Goal: Task Accomplishment & Management: Use online tool/utility

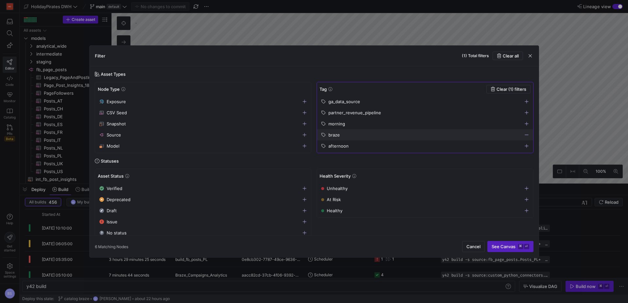
scroll to position [0, 20]
click at [528, 55] on span "button" at bounding box center [530, 56] width 7 height 7
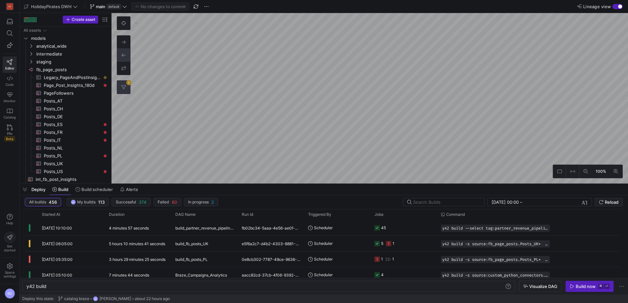
click at [128, 86] on button "1" at bounding box center [123, 87] width 13 height 13
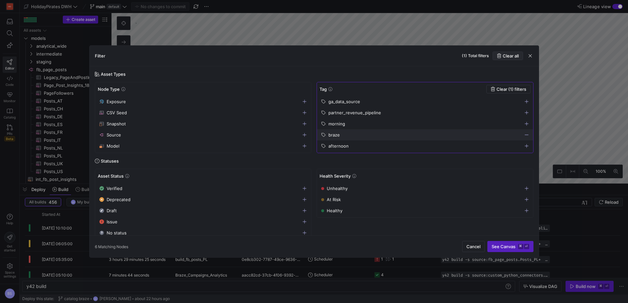
click at [516, 56] on span "Clear all" at bounding box center [510, 55] width 16 height 5
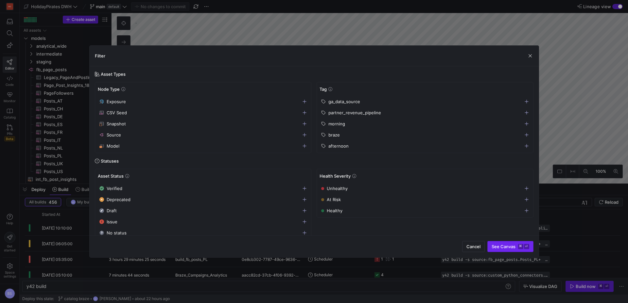
click at [507, 248] on span "See Canvas ⌘ ⏎" at bounding box center [510, 246] width 38 height 5
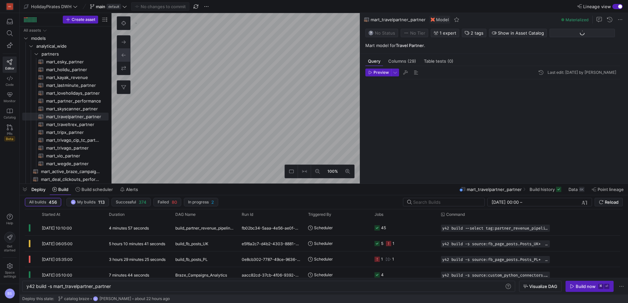
scroll to position [24, 0]
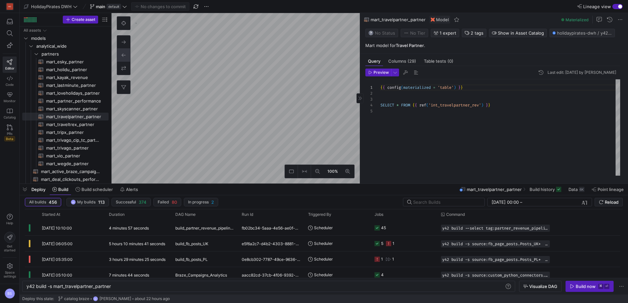
type textarea "y42 build -s int_travelpartner_rev"
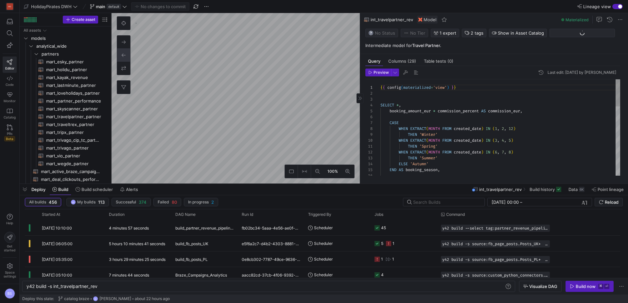
scroll to position [109, 0]
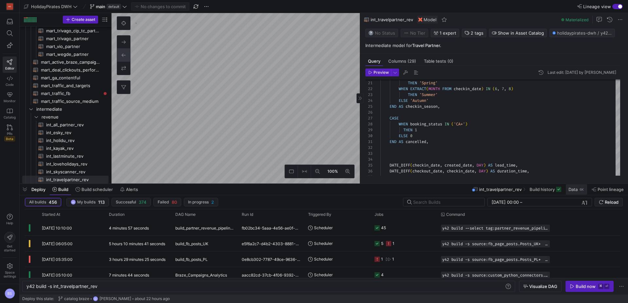
click at [566, 191] on span at bounding box center [575, 189] width 21 height 10
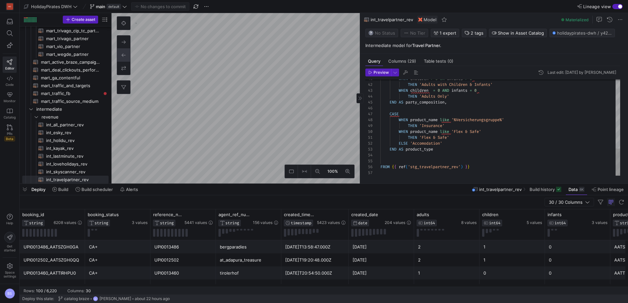
click at [443, 151] on div "WHEN children > 0 OR infants > 0 THEN 'Adults with Children & Infants' WHEN chi…" at bounding box center [500, 5] width 240 height 341
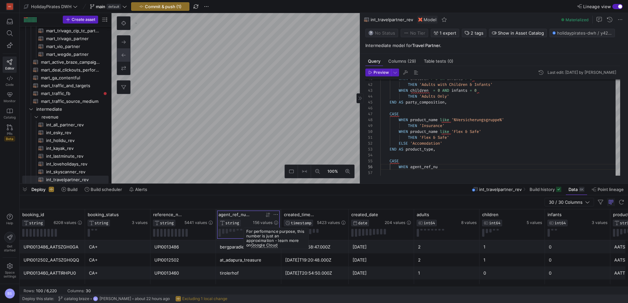
click at [274, 223] on icon at bounding box center [276, 223] width 4 height 4
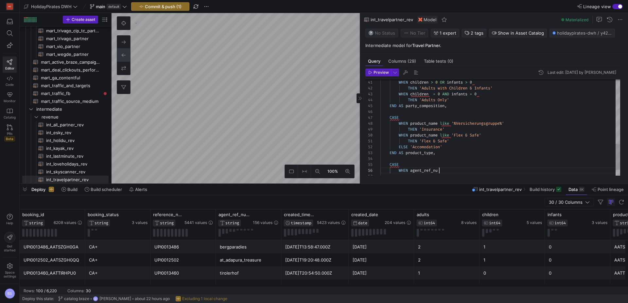
click at [444, 170] on div "WHEN children > 0 OR infants > 0 THEN 'Adults with Children & Infants' WHEN chi…" at bounding box center [500, 18] width 240 height 358
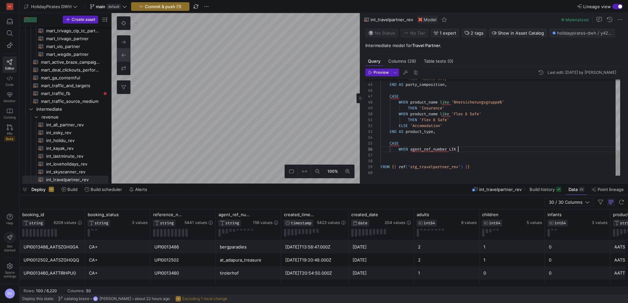
scroll to position [29, 80]
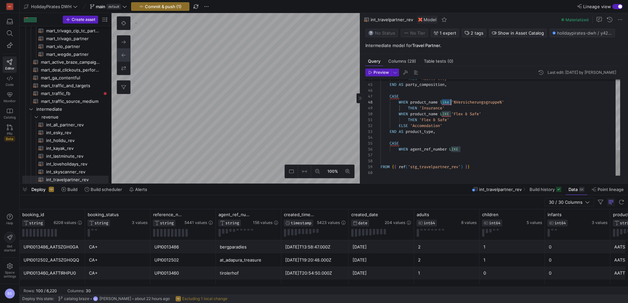
click at [271, 223] on span "156 values" at bounding box center [263, 223] width 20 height 5
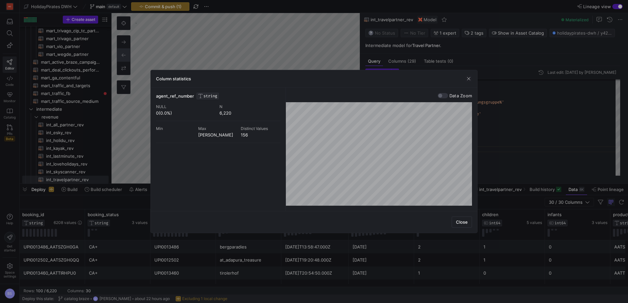
drag, startPoint x: 470, startPoint y: 77, endPoint x: 466, endPoint y: 89, distance: 12.4
click at [470, 77] on span "button" at bounding box center [468, 79] width 7 height 7
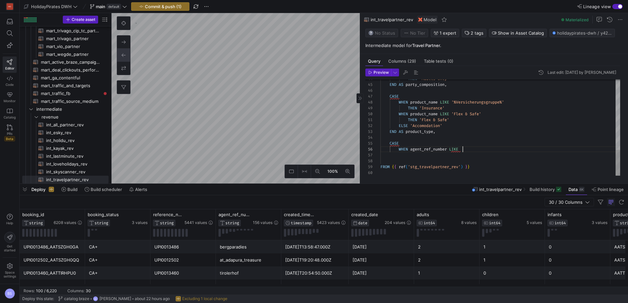
click at [123, 88] on icon at bounding box center [123, 87] width 5 height 4
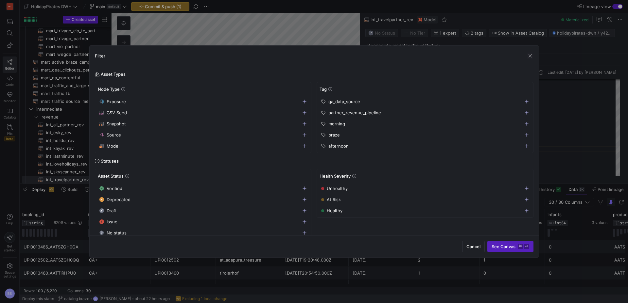
click at [345, 113] on span "partner_revenue_pipeline" at bounding box center [354, 112] width 53 height 5
click at [500, 242] on span "submit" at bounding box center [509, 247] width 45 height 10
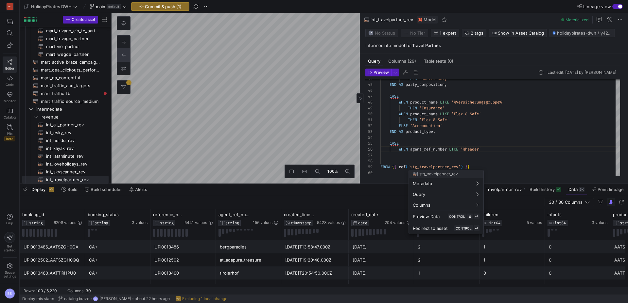
click at [484, 148] on div at bounding box center [314, 151] width 628 height 303
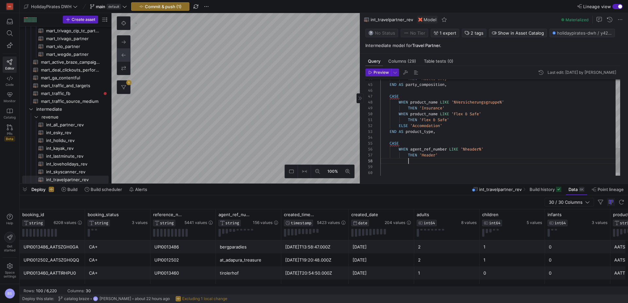
scroll to position [41, 19]
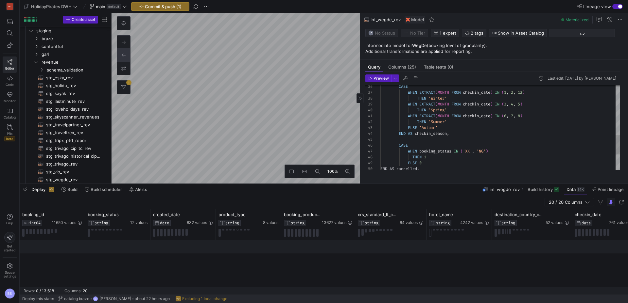
scroll to position [306, 0]
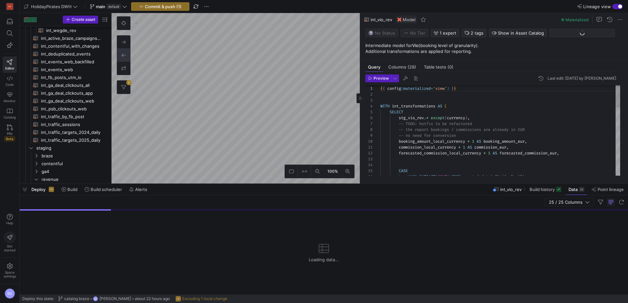
scroll to position [298, 0]
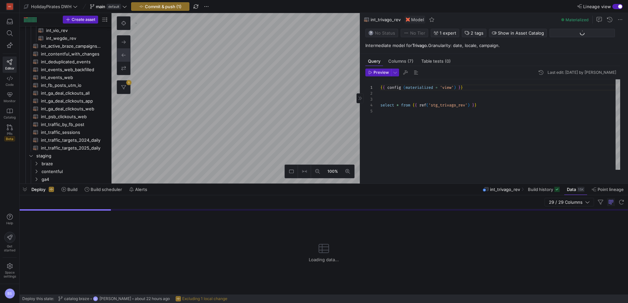
scroll to position [290, 0]
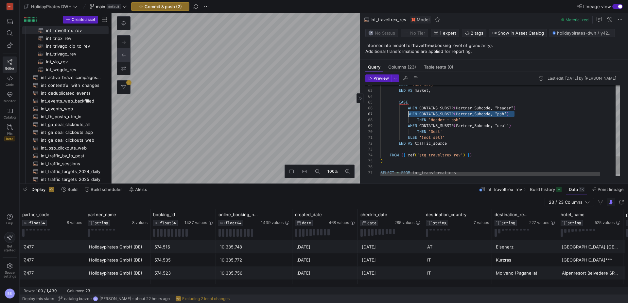
drag, startPoint x: 436, startPoint y: 112, endPoint x: 408, endPoint y: 113, distance: 28.1
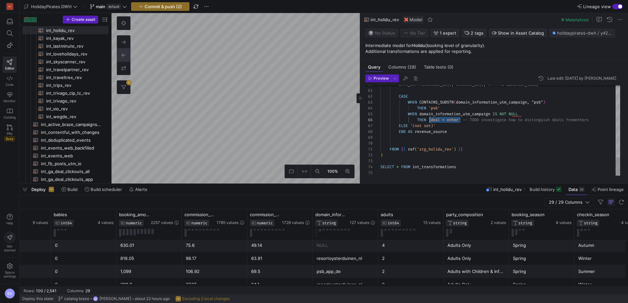
scroll to position [29, 52]
drag, startPoint x: 460, startPoint y: 121, endPoint x: 432, endPoint y: 119, distance: 28.5
drag, startPoint x: 445, startPoint y: 121, endPoint x: 578, endPoint y: 120, distance: 132.4
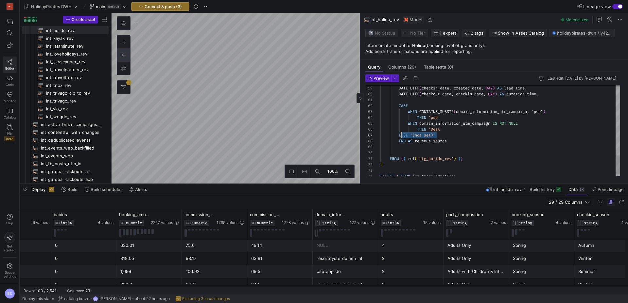
scroll to position [35, 19]
drag, startPoint x: 429, startPoint y: 136, endPoint x: 399, endPoint y: 136, distance: 29.4
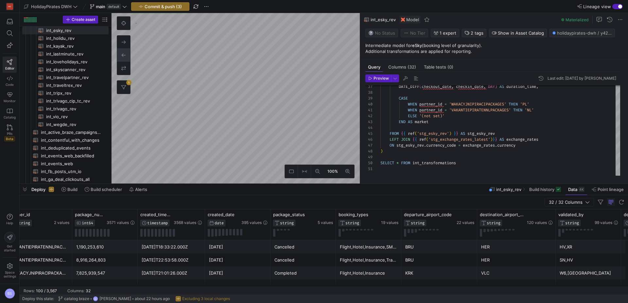
scroll to position [0, 15]
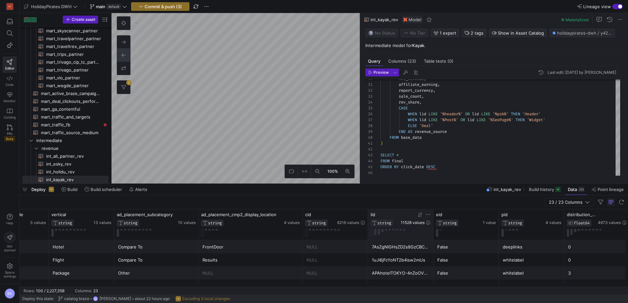
click at [416, 222] on span "11528 values" at bounding box center [412, 223] width 24 height 5
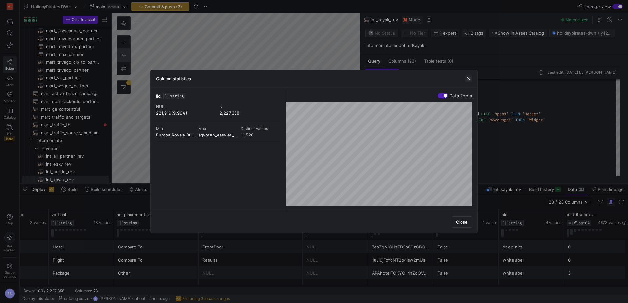
click at [467, 77] on span "button" at bounding box center [468, 79] width 7 height 7
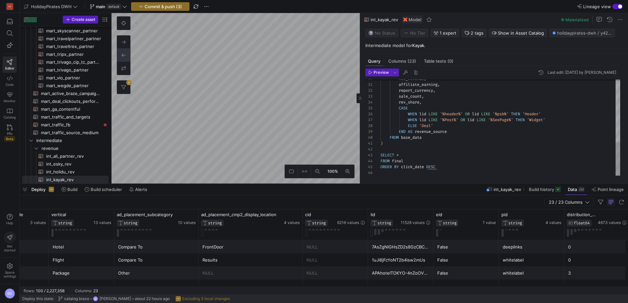
click at [416, 126] on div "net_revenue , affiliate_earning , report_currency , sale_count , rev_share , CA…" at bounding box center [500, 38] width 240 height 276
click at [518, 113] on div "affiliate_earning , report_currency , sale_count , rev_share , CASE WHEN lid LI…" at bounding box center [500, 35] width 240 height 282
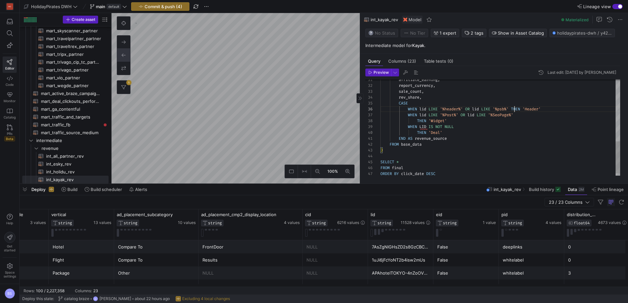
click at [514, 108] on div "report_currency , sale_count , rev_share , CASE WHEN lid LIKE '%header%' OR lid…" at bounding box center [500, 39] width 240 height 288
click at [446, 139] on div "report_currency , sale_count , rev_share , CASE WHEN lid LIKE '%header%' OR lid…" at bounding box center [500, 42] width 240 height 294
click at [419, 143] on div "report_currency , sale_count , rev_share , CASE WHEN lid LIKE '%header%' OR lid…" at bounding box center [500, 43] width 240 height 299
click at [421, 132] on div "report_currency , sale_count , rev_share , CASE WHEN lid LIKE '%header%' OR lid…" at bounding box center [500, 43] width 240 height 299
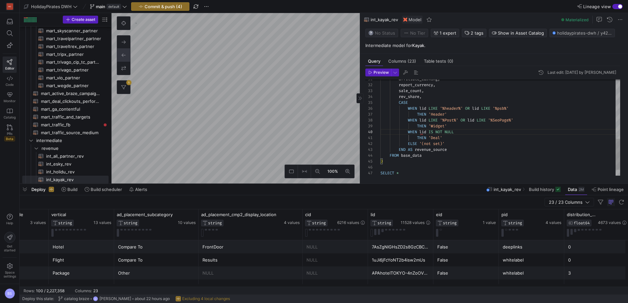
click at [444, 155] on div "report_currency , sale_count , rev_share , CASE WHEN lid LIKE '%header%' OR lid…" at bounding box center [500, 43] width 240 height 299
drag, startPoint x: 516, startPoint y: 109, endPoint x: 467, endPoint y: 110, distance: 48.7
click at [458, 121] on div "report_currency , sale_count , rev_share , CASE WHEN lid LIKE '%header%' WHEN l…" at bounding box center [500, 46] width 240 height 305
click at [444, 119] on div "report_currency , sale_count , rev_share , CASE WHEN lid LIKE '%header%' WHEN l…" at bounding box center [500, 46] width 240 height 305
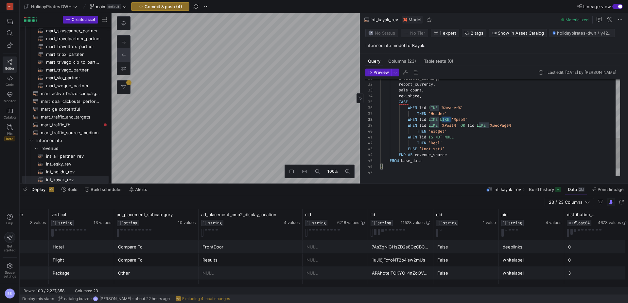
click at [444, 119] on div "report_currency , sale_count , rev_share , CASE WHEN lid LIKE '%header%' WHEN l…" at bounding box center [500, 46] width 240 height 305
type textarea "{{ config(materialized='view') }} WITH int_transformations AS ( SELECT CASE WHE…"
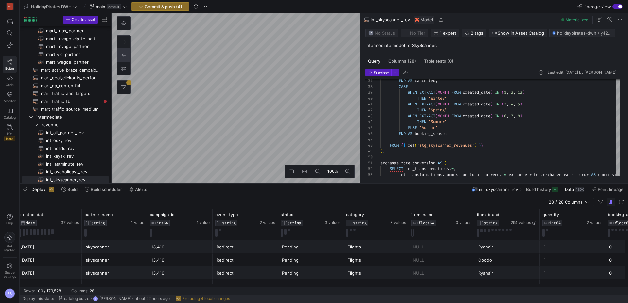
scroll to position [0, 334]
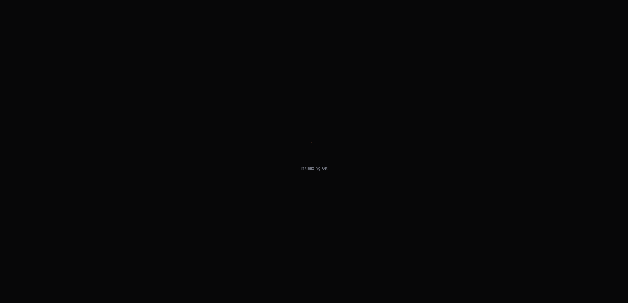
click at [264, 42] on div "Initializing Git" at bounding box center [314, 151] width 628 height 303
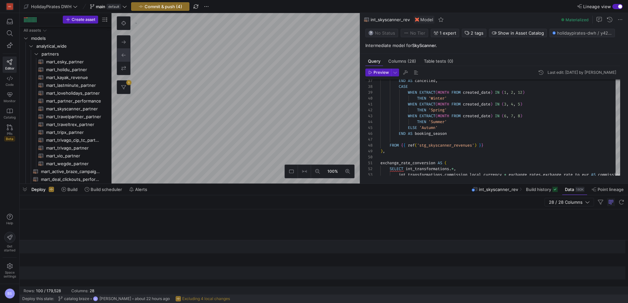
scroll to position [0, 872]
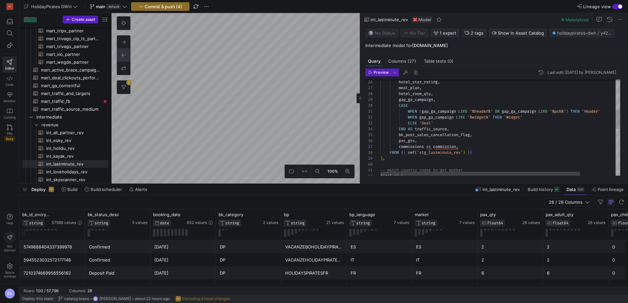
scroll to position [0, 125]
click at [505, 112] on div "hotel_room_qty , gap_ga_campaign , CASE WHEN ( gap_ga_campaign LIKE '%header%' …" at bounding box center [521, 170] width 282 height 486
drag, startPoint x: 571, startPoint y: 112, endPoint x: 497, endPoint y: 111, distance: 73.9
click at [497, 111] on div "hotel_room_qty , gap_ga_campaign , CASE WHEN ( gap_ga_campaign LIKE '%header%' …" at bounding box center [521, 170] width 282 height 486
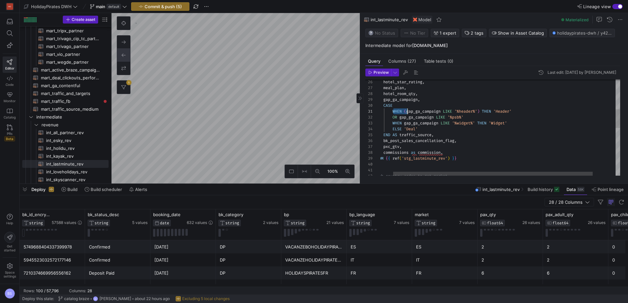
scroll to position [0, 42]
drag, startPoint x: 400, startPoint y: 111, endPoint x: 406, endPoint y: 111, distance: 5.6
click at [406, 111] on div "hotel_room_qty , gap_ga_campaign , CASE WHEN ( gap_ga_campaign LIKE '%header%' …" at bounding box center [506, 173] width 282 height 492
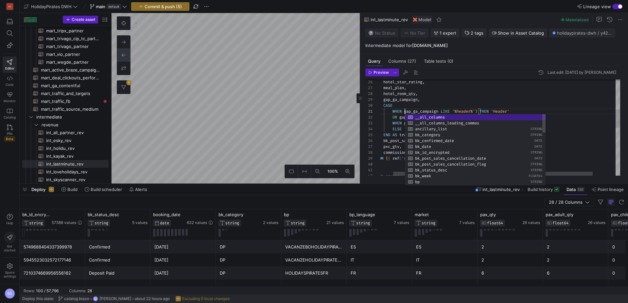
scroll to position [0, 40]
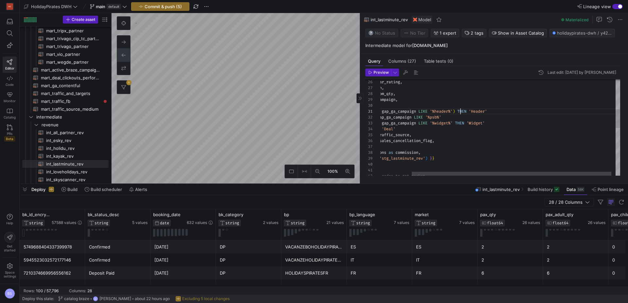
click at [460, 112] on div "hotel_room_qty , gap_ga_campaign , CASE WHEN gap_ga_campaign LIKE '%header%' ) …" at bounding box center [484, 173] width 282 height 492
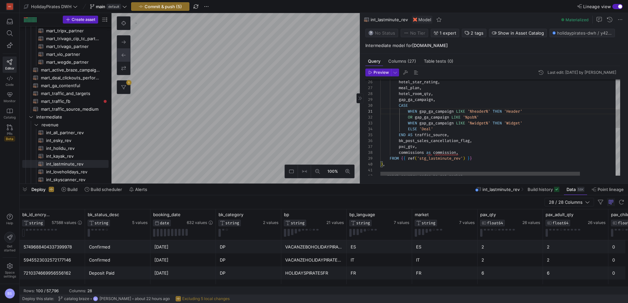
click at [414, 110] on div "hotel_room_qty , gap_ga_campaign , CASE WHEN gap_ga_campaign LIKE '%header%' TH…" at bounding box center [521, 173] width 282 height 492
click at [411, 115] on div "hotel_room_qty , gap_ga_campaign , CASE WHEN gap_ga_campaign LIKE '%header%' TH…" at bounding box center [521, 172] width 282 height 492
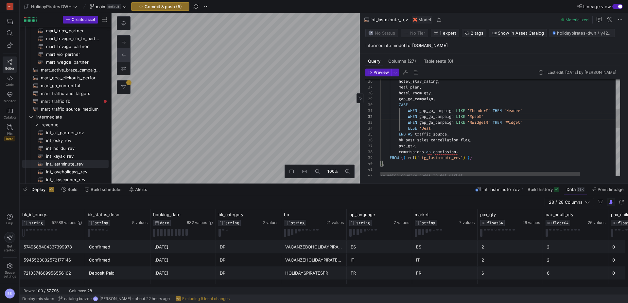
click at [488, 119] on div "hotel_room_qty , gap_ga_campaign , CASE WHEN gap_ga_campaign LIKE '%header%' TH…" at bounding box center [521, 172] width 282 height 492
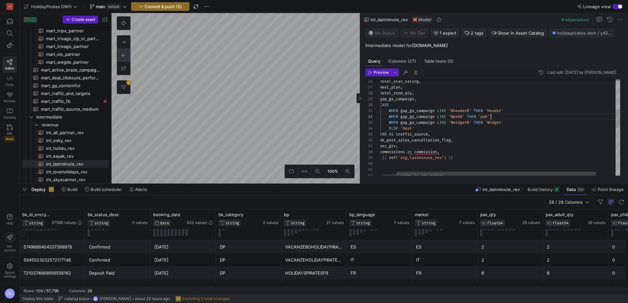
scroll to position [6, 129]
click at [463, 129] on div "hotel_room_qty , gap_ga_campaign , CASE WHEN gap_ga_campaign LIKE '%header%' TH…" at bounding box center [502, 172] width 282 height 492
click at [390, 127] on div "hotel_room_qty , gap_ga_campaign , CASE WHEN gap_ga_campaign LIKE '%header%' TH…" at bounding box center [502, 172] width 282 height 492
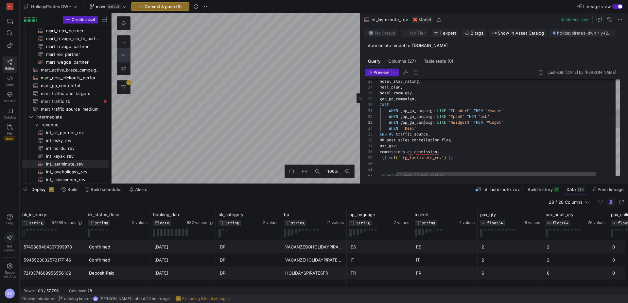
click at [426, 122] on div "hotel_room_qty , gap_ga_campaign , CASE WHEN gap_ga_campaign LIKE '%header%' TH…" at bounding box center [502, 172] width 282 height 492
drag, startPoint x: 426, startPoint y: 122, endPoint x: 420, endPoint y: 124, distance: 5.6
click at [426, 122] on span "gap_ga_campaign" at bounding box center [417, 122] width 34 height 5
click at [402, 127] on div "hotel_room_qty , gap_ga_campaign , CASE WHEN gap_ga_campaign LIKE '%header%' TH…" at bounding box center [502, 172] width 282 height 492
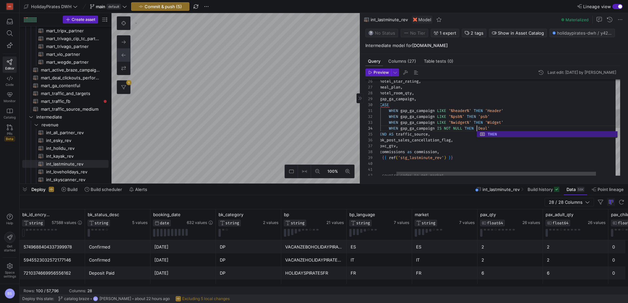
scroll to position [18, 115]
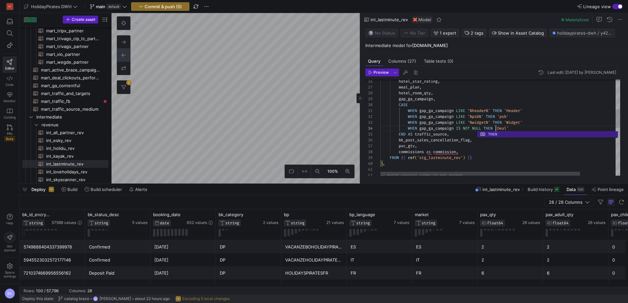
click at [518, 128] on div "hotel_room_qty , gap_ga_campaign , CASE WHEN gap_ga_campaign LIKE '%header%' TH…" at bounding box center [521, 172] width 282 height 492
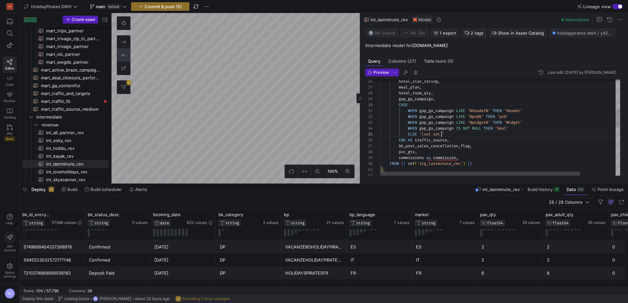
scroll to position [24, 61]
click at [487, 143] on div "hotel_room_qty , gap_ga_campaign , CASE WHEN gap_ga_campaign LIKE '%header%' TH…" at bounding box center [521, 173] width 282 height 497
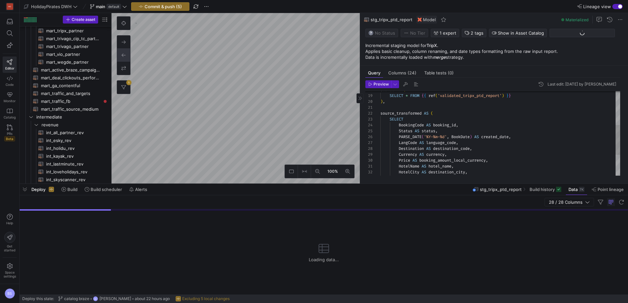
scroll to position [384, 0]
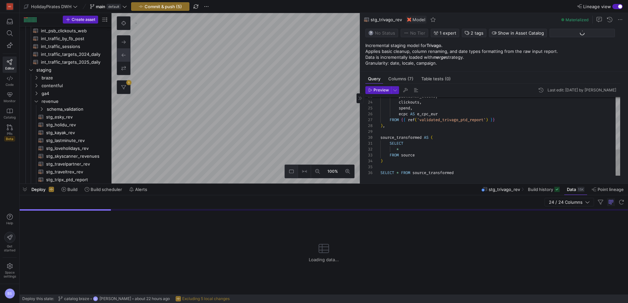
scroll to position [408, 0]
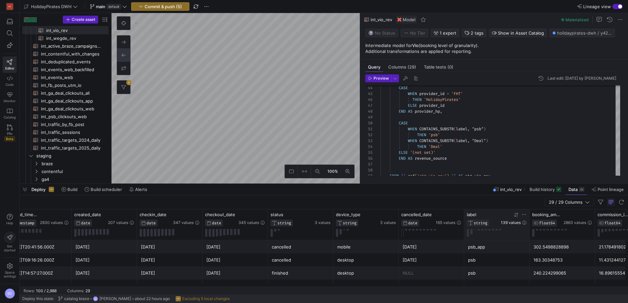
click at [509, 224] on span "139 values" at bounding box center [510, 223] width 20 height 5
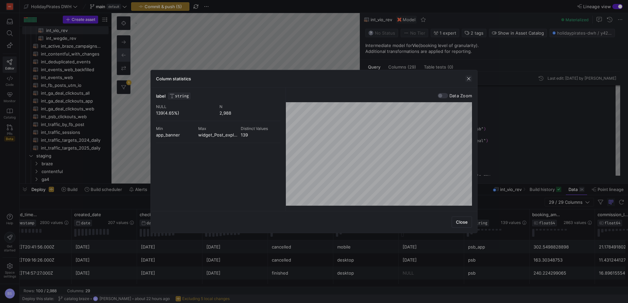
click at [469, 76] on span "button" at bounding box center [468, 79] width 7 height 7
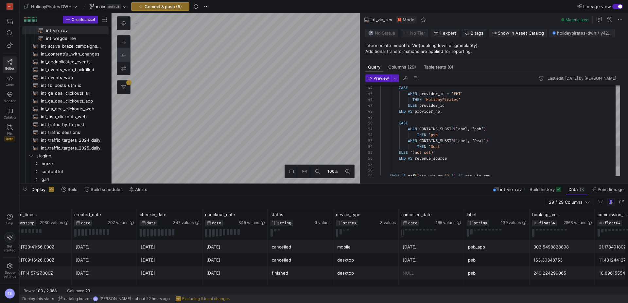
click at [487, 129] on div "CASE WHEN provider_id = 'FHT' THEN 'HolidayPirates' ELSE provider_id END AS pro…" at bounding box center [500, 21] width 240 height 388
drag, startPoint x: 479, startPoint y: 130, endPoint x: 416, endPoint y: 129, distance: 63.4
click at [410, 128] on div "WHEN CONTAINS_SUBSTR ( lower ( label ) , 'header' )" at bounding box center [500, 129] width 240 height 6
click at [436, 135] on div "CASE WHEN provider_id = 'FHT' THEN 'HolidayPirates' ELSE provider_id END AS pro…" at bounding box center [500, 21] width 240 height 388
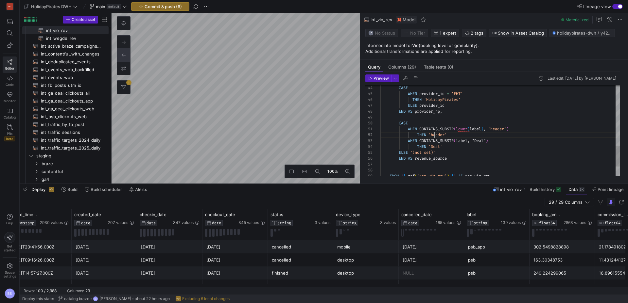
click at [434, 135] on div "CASE WHEN provider_id = 'FHT' THEN 'HolidayPirates' ELSE provider_id END AS pro…" at bounding box center [500, 21] width 240 height 388
drag, startPoint x: 444, startPoint y: 135, endPoint x: 355, endPoint y: 131, distance: 89.0
click at [380, 131] on div "CASE WHEN provider_id = 'FHT' THEN 'HolidayPirates' ELSE provider_id END AS pro…" at bounding box center [500, 21] width 240 height 388
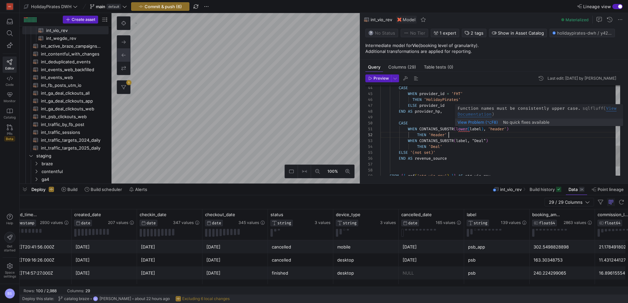
click at [462, 130] on div "CASE WHEN provider_id = 'FHT' THEN 'HolidayPirates' ELSE provider_id END AS pro…" at bounding box center [500, 21] width 240 height 388
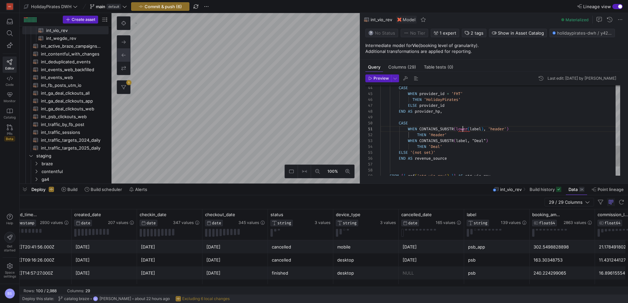
click at [462, 130] on div "CASE WHEN provider_id = 'FHT' THEN 'HolidayPirates' ELSE provider_id END AS pro…" at bounding box center [500, 21] width 240 height 388
click at [469, 136] on div "CASE WHEN provider_id = 'FHT' THEN 'HolidayPirates' ELSE provider_id END AS pro…" at bounding box center [500, 21] width 240 height 388
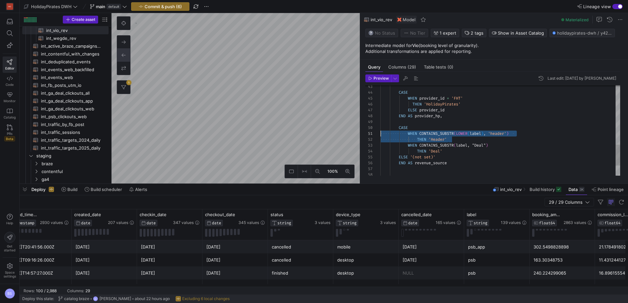
drag, startPoint x: 453, startPoint y: 140, endPoint x: 377, endPoint y: 135, distance: 76.3
click at [380, 135] on div "CASE WHEN provider_id = 'FHT' THEN 'HolidayPirates' ELSE provider_id END AS pro…" at bounding box center [500, 25] width 240 height 388
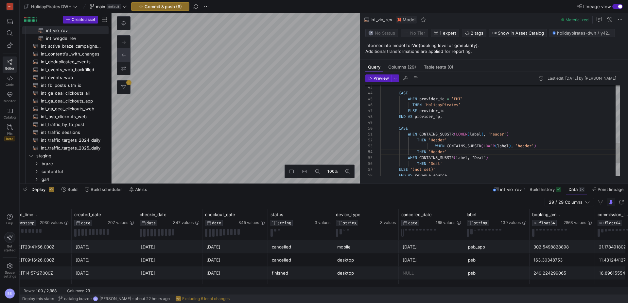
click at [436, 145] on div "CASE WHEN provider_id = 'FHT' THEN 'HolidayPirates' ELSE provider_id END AS pro…" at bounding box center [500, 31] width 240 height 399
click at [500, 146] on div "CASE WHEN provider_id = 'FHT' THEN 'HolidayPirates' ELSE provider_id END AS pro…" at bounding box center [500, 31] width 240 height 399
click at [440, 151] on div "CASE WHEN provider_id = 'FHT' THEN 'HolidayPirates' ELSE provider_id END AS pro…" at bounding box center [500, 31] width 240 height 399
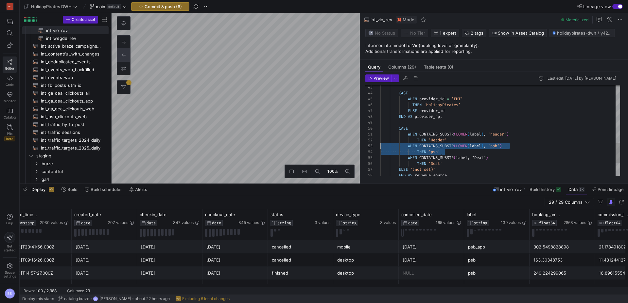
drag, startPoint x: 421, startPoint y: 149, endPoint x: 356, endPoint y: 143, distance: 65.6
click at [380, 143] on div "CASE WHEN provider_id = 'FHT' THEN 'HolidayPirates' ELSE provider_id END AS pro…" at bounding box center [500, 31] width 240 height 399
click at [443, 153] on div "CASE WHEN provider_id = 'FHT' THEN 'HolidayPirates' ELSE provider_id END AS pro…" at bounding box center [500, 31] width 240 height 399
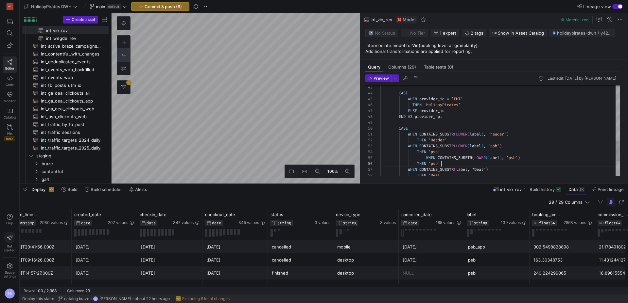
scroll to position [29, 61]
click at [427, 158] on div "CASE WHEN provider_id = 'FHT' THEN 'HolidayPirates' ELSE provider_id END AS pro…" at bounding box center [500, 37] width 240 height 411
click at [493, 159] on div "CASE WHEN provider_id = 'FHT' THEN 'HolidayPirates' ELSE provider_id END AS pro…" at bounding box center [500, 37] width 240 height 411
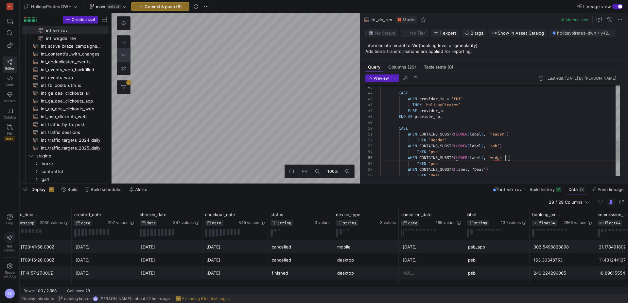
scroll to position [24, 127]
click at [437, 163] on div "CASE WHEN provider_id = 'FHT' THEN 'HolidayPirates' ELSE provider_id END AS pro…" at bounding box center [500, 37] width 240 height 411
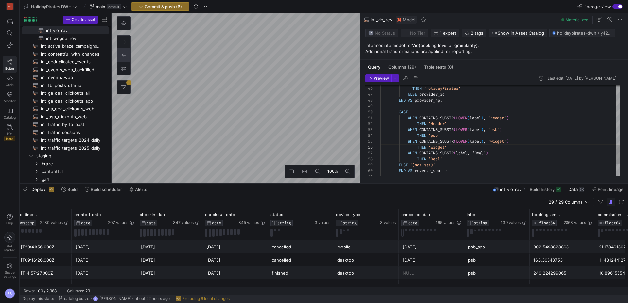
click at [420, 154] on div "THEN 'HolidayPirates' ELSE provider_id END AS provider_hp , CASE WHEN CONTAINS_…" at bounding box center [500, 21] width 240 height 411
drag, startPoint x: 526, startPoint y: 141, endPoint x: 421, endPoint y: 142, distance: 104.9
click at [421, 142] on div "THEN 'HolidayPirates' ELSE provider_id END AS provider_hp , CASE WHEN CONTAINS_…" at bounding box center [500, 21] width 240 height 411
drag, startPoint x: 424, startPoint y: 153, endPoint x: 571, endPoint y: 155, distance: 147.1
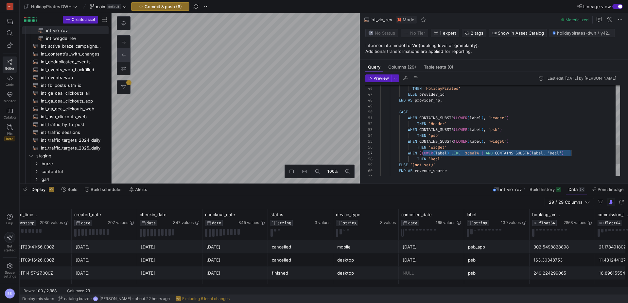
click at [571, 155] on div "THEN 'HolidayPirates' ELSE provider_id END AS provider_hp , CASE WHEN CONTAINS_…" at bounding box center [500, 21] width 240 height 411
click at [424, 154] on div "THEN 'HolidayPirates' ELSE provider_id END AS provider_hp , CASE WHEN CONTAINS_…" at bounding box center [500, 21] width 240 height 411
click at [503, 154] on div "THEN 'HolidayPirates' ELSE provider_id END AS provider_hp , CASE WHEN CONTAINS_…" at bounding box center [500, 21] width 240 height 411
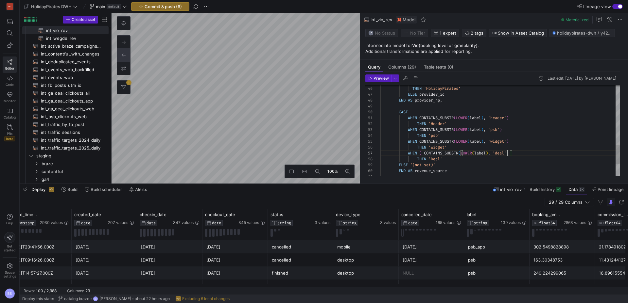
scroll to position [35, 127]
click at [515, 154] on div "THEN 'HolidayPirates' ELSE provider_id END AS provider_hp , CASE WHEN CONTAINS_…" at bounding box center [500, 21] width 240 height 411
click at [426, 156] on div "THEN 'HolidayPirates' ELSE provider_id END AS provider_hp , CASE WHEN CONTAINS_…" at bounding box center [504, 24] width 249 height 415
click at [456, 165] on div "ELSE '(not set)'" at bounding box center [504, 167] width 249 height 6
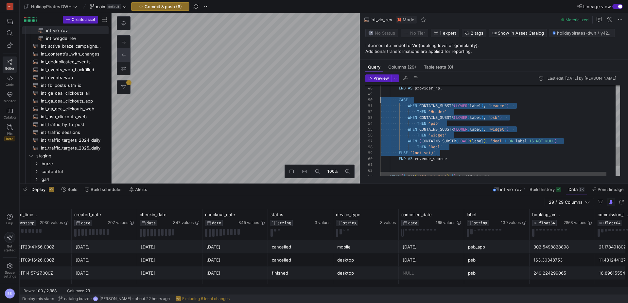
scroll to position [53, 0]
drag, startPoint x: 440, startPoint y: 153, endPoint x: 367, endPoint y: 99, distance: 90.2
click at [380, 99] on div "END AS provider_hp , CASE WHEN CONTAINS_SUBSTR ( LOWER ( label ) , 'header' ) T…" at bounding box center [504, 11] width 249 height 415
drag, startPoint x: 450, startPoint y: 159, endPoint x: 374, endPoint y: 101, distance: 95.8
click at [380, 101] on div "END AS provider_hp , CASE WHEN CONTAINS_SUBSTR ( LOWER ( label ) , 'header' ) T…" at bounding box center [504, 11] width 249 height 415
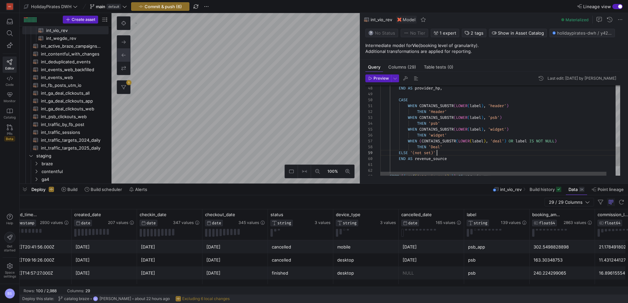
click at [447, 153] on div "END AS provider_hp , CASE WHEN CONTAINS_SUBSTR ( LOWER ( label ) , 'header' ) T…" at bounding box center [504, 11] width 249 height 415
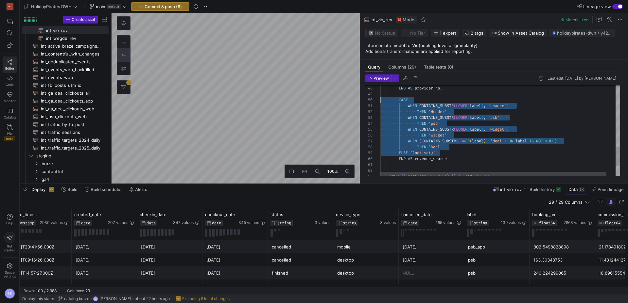
drag, startPoint x: 448, startPoint y: 153, endPoint x: 395, endPoint y: 108, distance: 69.8
click at [366, 100] on div "48 49 50 51 52 57 58 53 54 55 56 59 60 61 62 63 END AS provider_hp , CASE WHEN …" at bounding box center [492, 130] width 255 height 91
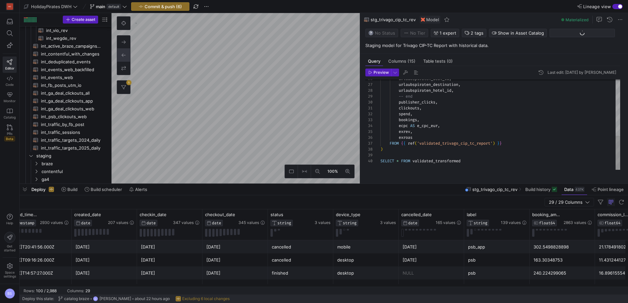
scroll to position [392, 0]
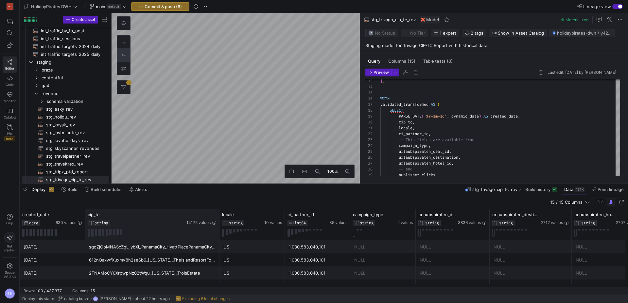
drag, startPoint x: 150, startPoint y: 215, endPoint x: 219, endPoint y: 223, distance: 70.1
click at [220, 223] on div at bounding box center [219, 225] width 3 height 31
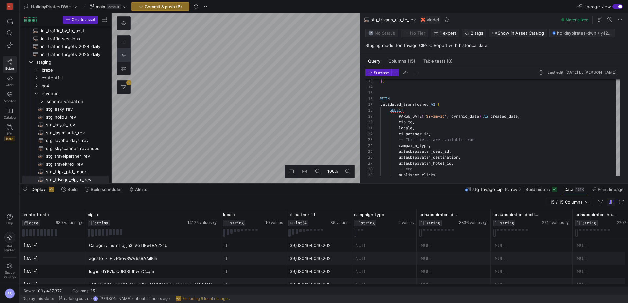
scroll to position [747, 0]
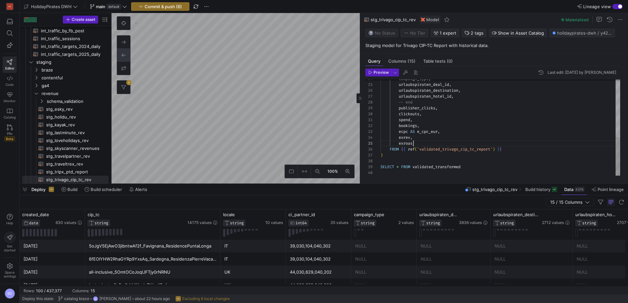
click at [420, 143] on div "urlaubspiraten_destination , urlaubspiraten_hotel_id , -- end publisher_clicks …" at bounding box center [500, 55] width 240 height 241
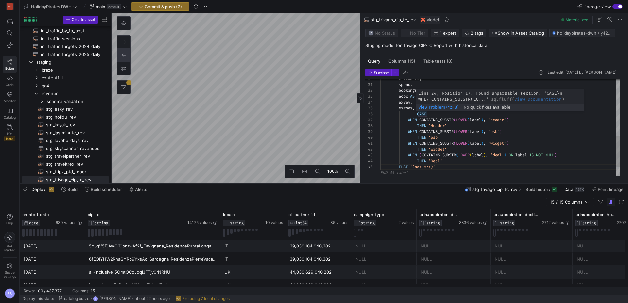
click at [417, 113] on div "clickouts , spend , bookings , ecpc AS e_cpc_eur , exrev , exroas , CASE WHEN C…" at bounding box center [500, 52] width 240 height 305
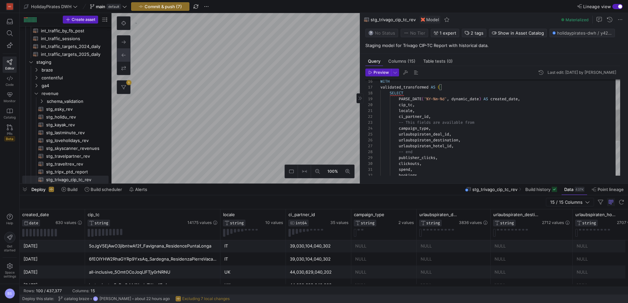
click at [406, 105] on div "clickouts , spend , bookings , urlaubspiraten_destination , urlaubspiraten_hote…" at bounding box center [500, 134] width 240 height 299
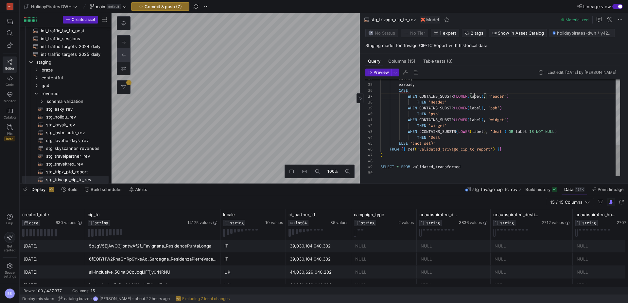
click at [475, 98] on div "exrev , exroas , CASE WHEN CONTAINS_SUBSTR ( LOWER ( label ) , 'header' ) THEN …" at bounding box center [500, 25] width 240 height 299
click at [476, 107] on div "exrev , exroas , CASE WHEN CONTAINS_SUBSTR ( LOWER ( cip_tc ) , 'header' ) THEN…" at bounding box center [500, 25] width 240 height 299
click at [476, 120] on div "exrev , exroas , CASE WHEN CONTAINS_SUBSTR ( LOWER ( cip_tc ) , 'header' ) THEN…" at bounding box center [500, 25] width 240 height 299
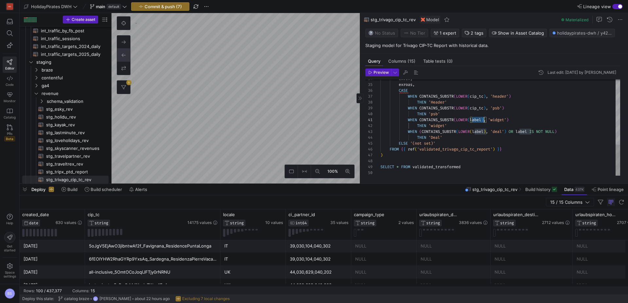
click at [476, 120] on div "exrev , exroas , CASE WHEN CONTAINS_SUBSTR ( LOWER ( cip_tc ) , 'header' ) THEN…" at bounding box center [500, 25] width 240 height 299
click at [479, 132] on div "exrev , exroas , CASE WHEN CONTAINS_SUBSTR ( LOWER ( cip_tc ) , 'header' ) THEN…" at bounding box center [500, 25] width 240 height 299
click at [524, 132] on div "exrev , exroas , CASE WHEN CONTAINS_SUBSTR ( LOWER ( cip_tc ) , 'header' ) THEN…" at bounding box center [500, 25] width 240 height 299
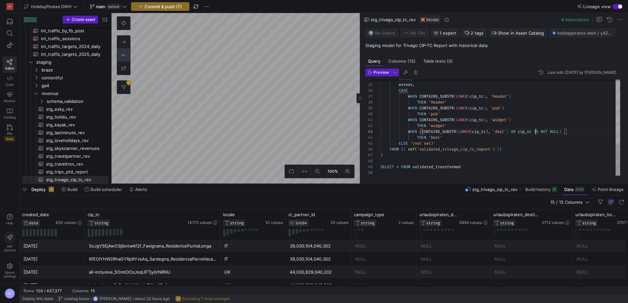
click at [445, 143] on div "exrev , exroas , CASE WHEN CONTAINS_SUBSTR ( LOWER ( cip_tc ) , 'header' ) THEN…" at bounding box center [500, 25] width 240 height 299
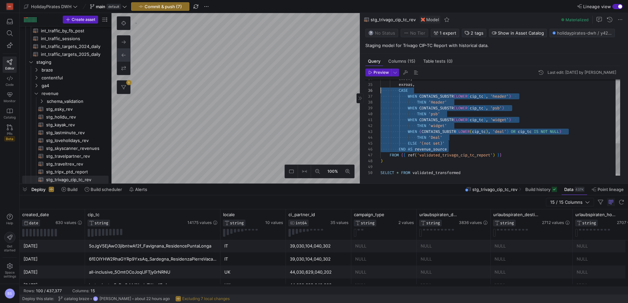
drag, startPoint x: 462, startPoint y: 148, endPoint x: 374, endPoint y: 92, distance: 104.1
click at [380, 92] on div "exrev , exroas , CASE WHEN CONTAINS_SUBSTR ( LOWER ( cip_tc ) , 'header' ) THEN…" at bounding box center [500, 28] width 240 height 305
type textarea "spend, bookings, ecpc AS e_cpc_eur, exrev, exroas, CASE WHEN CONTAINS_SUBSTR(LO…"
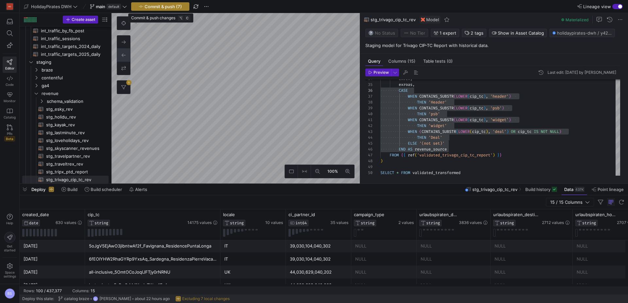
click at [169, 6] on span "Commit & push (7)" at bounding box center [162, 6] width 37 height 5
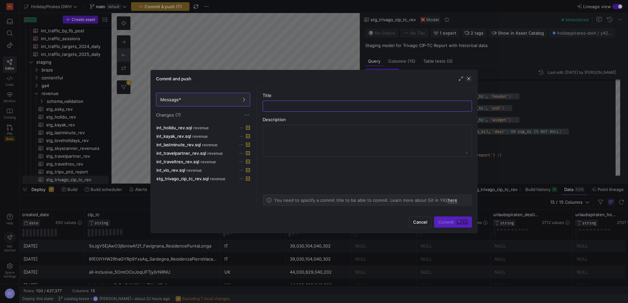
click at [467, 79] on span "button" at bounding box center [468, 79] width 7 height 7
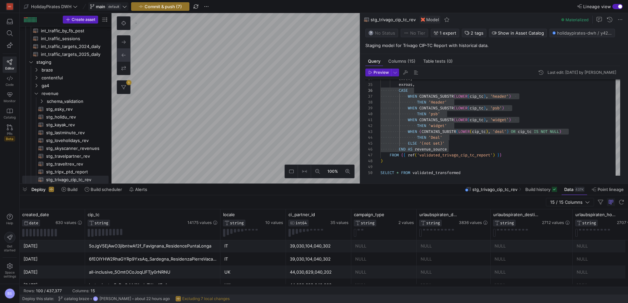
click at [124, 8] on icon at bounding box center [124, 6] width 5 height 5
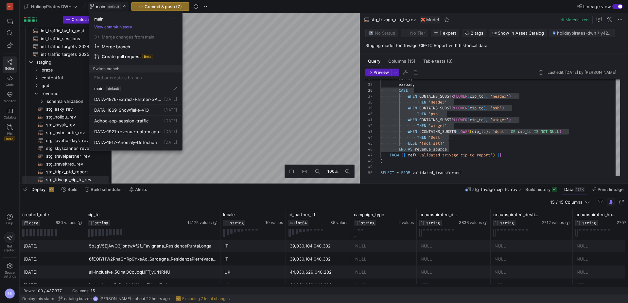
type input "d"
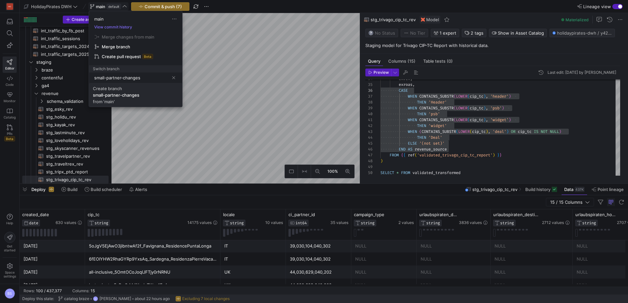
type input "small-partner-changes"
click at [140, 102] on span "Create branch small-partner-changes from 'main'" at bounding box center [135, 95] width 85 height 18
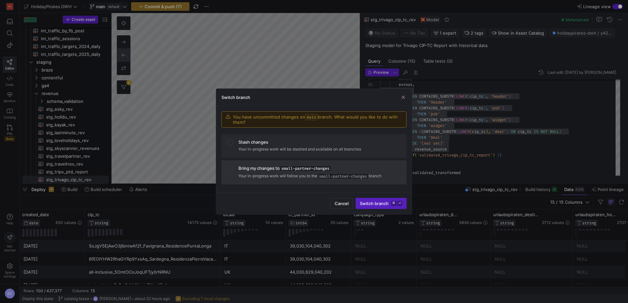
click at [263, 171] on div "Bring my changes to small-partner-changes" at bounding box center [319, 169] width 163 height 6
click at [372, 205] on span "Switch branch ⌘ ⏎" at bounding box center [381, 203] width 42 height 5
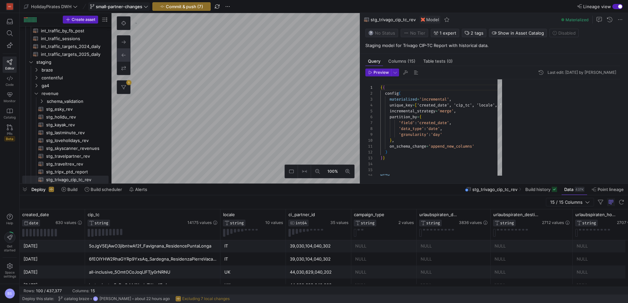
scroll to position [59, 0]
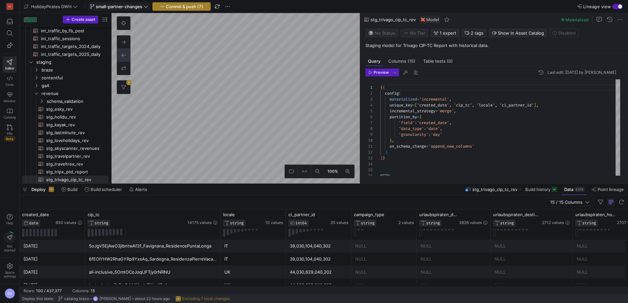
click at [195, 8] on span "Commit & push (7)" at bounding box center [184, 6] width 37 height 5
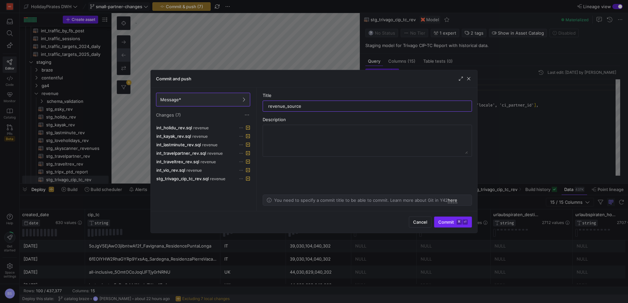
type input "revenue_source"
click at [450, 222] on span "Commit ⌘ ⏎" at bounding box center [452, 222] width 29 height 5
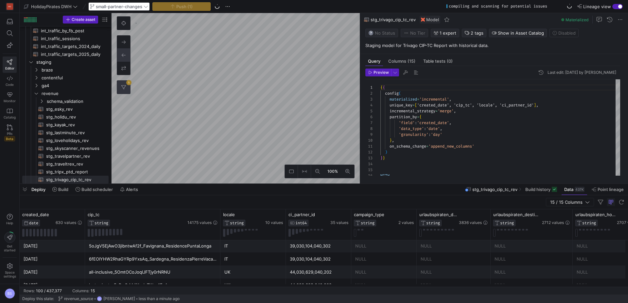
click at [126, 88] on button "1" at bounding box center [123, 87] width 13 height 13
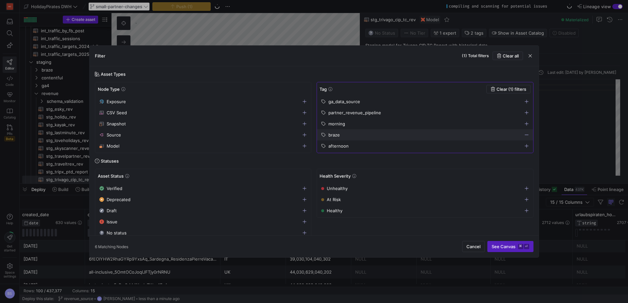
click at [411, 112] on div "partner_revenue_pipeline" at bounding box center [422, 112] width 202 height 5
click at [506, 89] on span "Clear (2) filters" at bounding box center [510, 89] width 30 height 5
click at [465, 115] on span "button" at bounding box center [424, 113] width 215 height 10
click at [508, 245] on span "See Canvas ⌘ ⏎" at bounding box center [510, 246] width 38 height 5
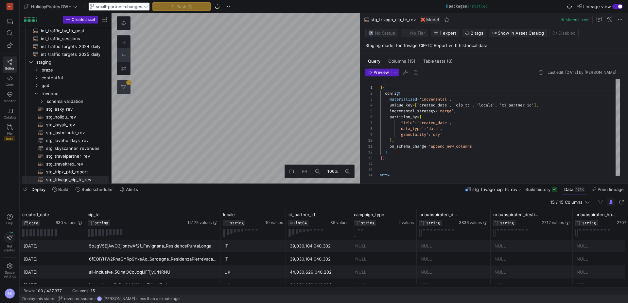
scroll to position [0, 47]
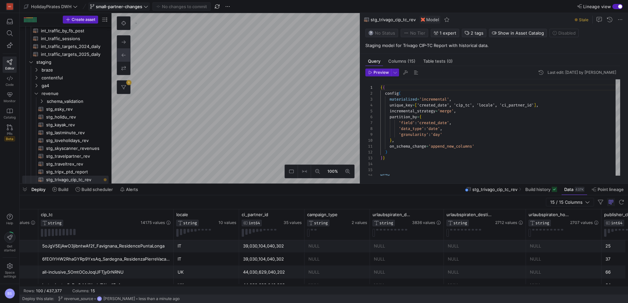
scroll to position [282, 0]
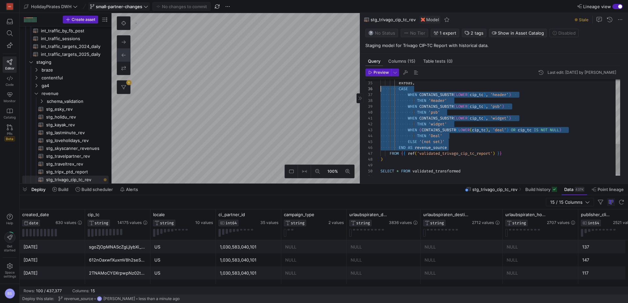
scroll to position [29, 0]
drag, startPoint x: 423, startPoint y: 141, endPoint x: 372, endPoint y: 91, distance: 71.4
click at [380, 91] on div "exrev , exroas , CASE WHEN CONTAINS_SUBSTR ( LOWER ( cip_tc ) , 'header' ) THEN…" at bounding box center [500, 27] width 240 height 305
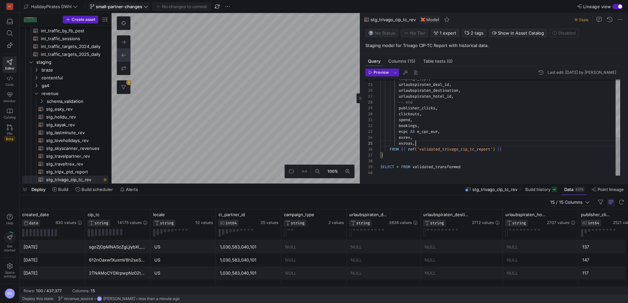
scroll to position [24, 33]
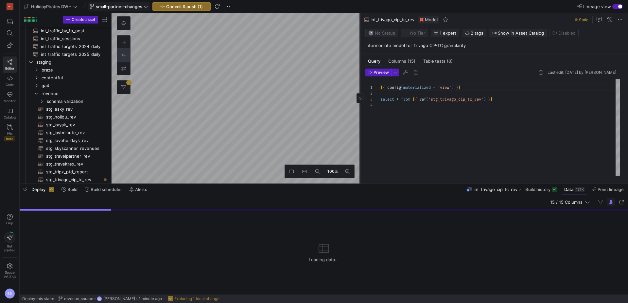
scroll to position [282, 0]
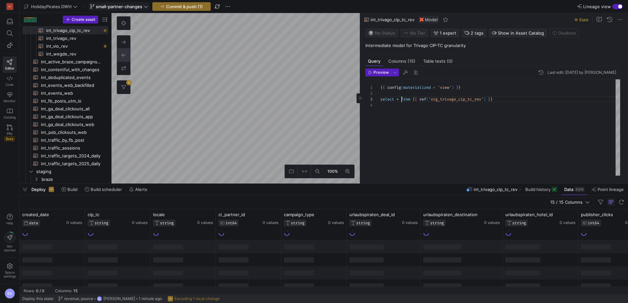
click at [401, 100] on div "{ { config ( materialized = 'view' ) } } select * from { { ref ( 'stg_trivago_c…" at bounding box center [500, 127] width 240 height 96
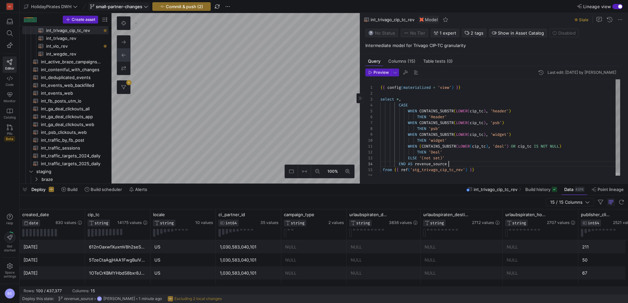
scroll to position [18, 68]
click at [382, 169] on div "{ { config ( materialized = 'view' ) } } select * , CASE WHEN CONTAINS_SUBSTR (…" at bounding box center [500, 128] width 240 height 99
click at [388, 97] on div "{ { config ( materialized = 'view' ) } } select * , CASE WHEN CONTAINS_SUBSTR (…" at bounding box center [500, 125] width 240 height 99
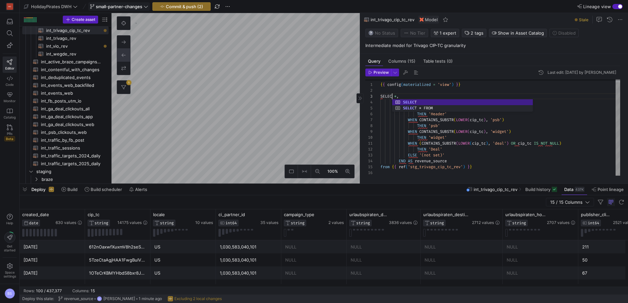
scroll to position [12, 14]
click at [382, 170] on div "{ { config ( materialized = 'view' ) } } SELECT * , CASE WHEN CONTAINS_SUBSTR (…" at bounding box center [500, 125] width 240 height 99
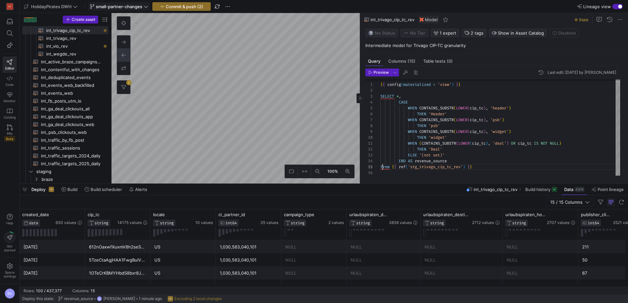
click at [382, 168] on div "{ { config ( materialized = 'view' ) } } SELECT * , CASE WHEN CONTAINS_SUBSTR (…" at bounding box center [500, 125] width 240 height 99
click at [400, 162] on div "{ { config ( materialized = 'view' ) } } SELECT * , CASE WHEN CONTAINS_SUBSTR (…" at bounding box center [500, 125] width 240 height 99
drag, startPoint x: 400, startPoint y: 162, endPoint x: 399, endPoint y: 103, distance: 59.5
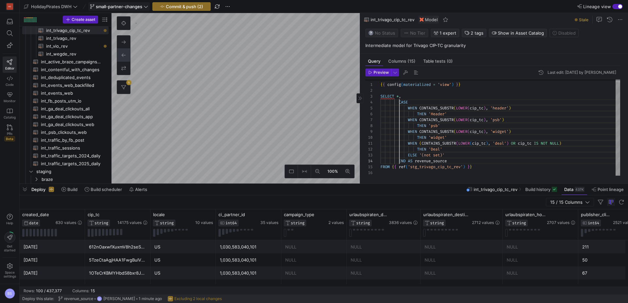
click at [399, 103] on div "{ { config ( materialized = 'view' ) } } SELECT * , CASE WHEN CONTAINS_SUBSTR (…" at bounding box center [500, 125] width 240 height 99
type textarea "WHEN (CONTAINS_SUBSTR(LOWER(cip_tc), 'deal') OR cip_tc IS NOT NULL) THEN 'Deal'…"
click at [415, 198] on div "15 / 15 Columns" at bounding box center [324, 202] width 608 height 14
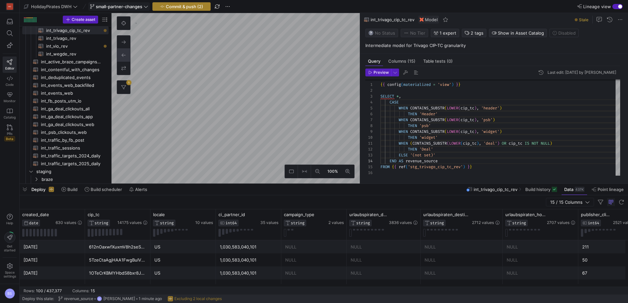
click at [190, 8] on span "Commit & push (2)" at bounding box center [184, 6] width 37 height 5
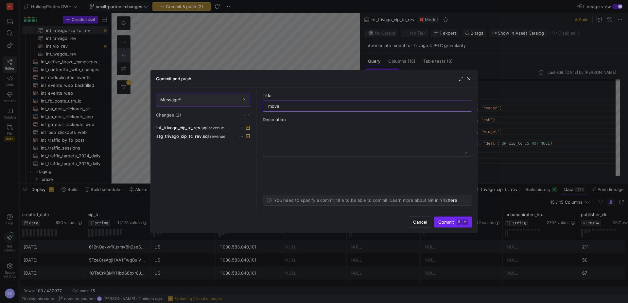
type input "move"
click at [443, 225] on span "submit" at bounding box center [452, 222] width 37 height 10
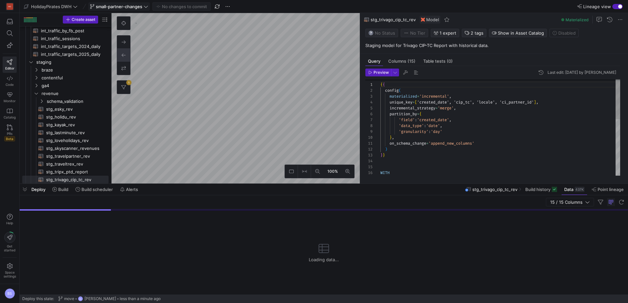
scroll to position [392, 0]
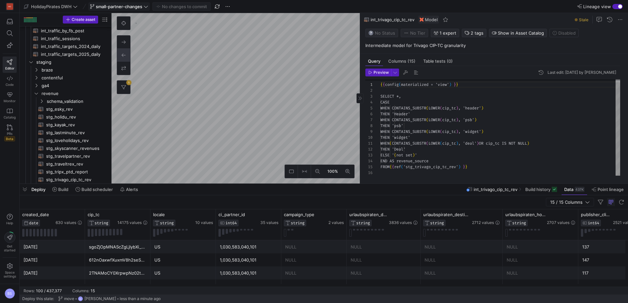
scroll to position [282, 0]
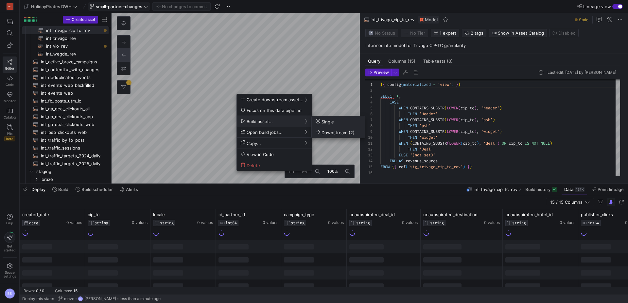
click at [345, 132] on span "Downstream (2)" at bounding box center [334, 133] width 39 height 6
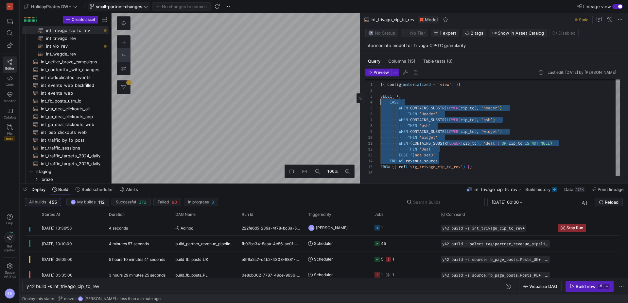
scroll to position [18, 0]
drag, startPoint x: 447, startPoint y: 160, endPoint x: 371, endPoint y: 103, distance: 94.8
click at [380, 103] on div "{ { config ( materialized = 'view' ) } } SELECT * , CASE WHEN CONTAINS_SUBSTR (…" at bounding box center [500, 125] width 240 height 99
type textarea "{{ config(materialized='view') }} SELECT *, booking_amount_eur * commission_per…"
type textarea "y42 build -s int_travelpartner_rev"
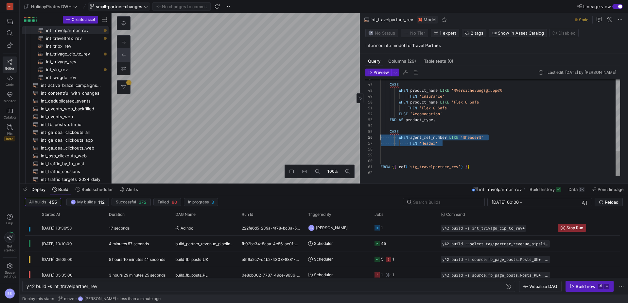
scroll to position [24, 0]
drag, startPoint x: 397, startPoint y: 138, endPoint x: 373, endPoint y: 134, distance: 24.5
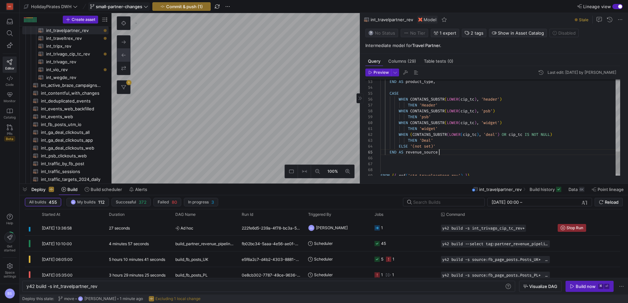
drag, startPoint x: 569, startPoint y: 188, endPoint x: 386, endPoint y: 154, distance: 186.4
click at [569, 188] on span "Data" at bounding box center [572, 189] width 9 height 5
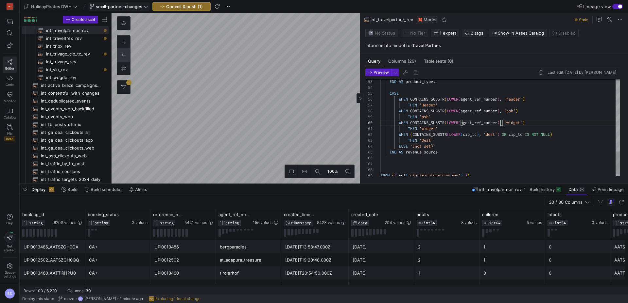
type textarea "THEN 'widget' WHEN (CONTAINS_SUBSTR(LOWER(agent_ref_number), 'deal') OR agent_r…"
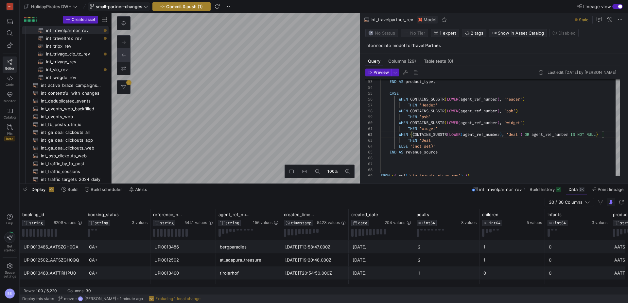
click at [193, 7] on span "Commit & push (1)" at bounding box center [184, 6] width 37 height 5
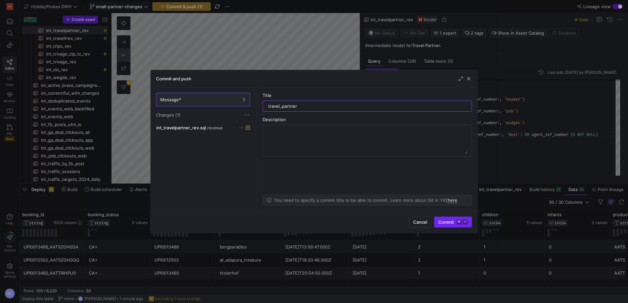
type input "travel_partner"
click at [458, 223] on kbd "⌘" at bounding box center [458, 222] width 5 height 5
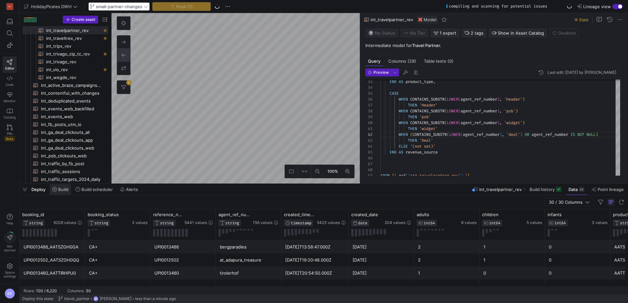
click at [66, 188] on span "Build" at bounding box center [63, 189] width 10 height 5
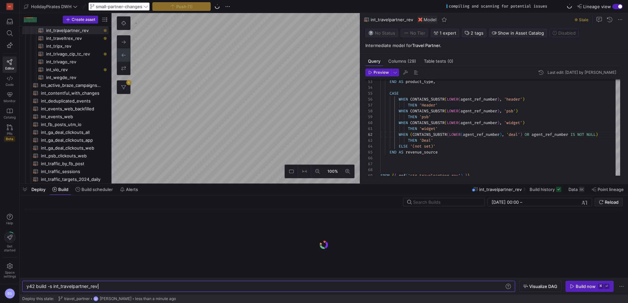
scroll to position [0, 71]
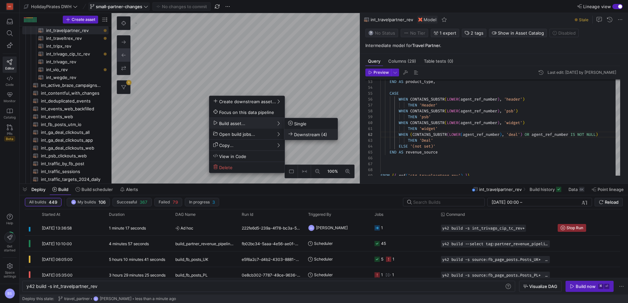
click at [305, 134] on span "Downstream (4)" at bounding box center [307, 135] width 39 height 6
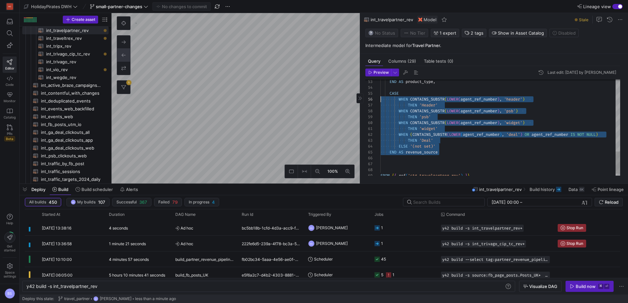
scroll to position [24, 0]
drag, startPoint x: 447, startPoint y: 155, endPoint x: 364, endPoint y: 96, distance: 101.8
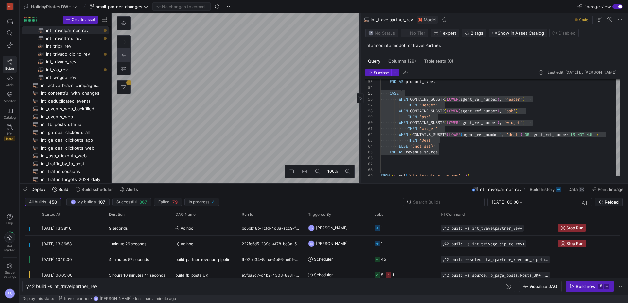
type textarea "{{ config(materialized='view') }} WITH int_transformations AS ( SELECT booking_…"
type textarea "y42 build -s int_wegde_rev"
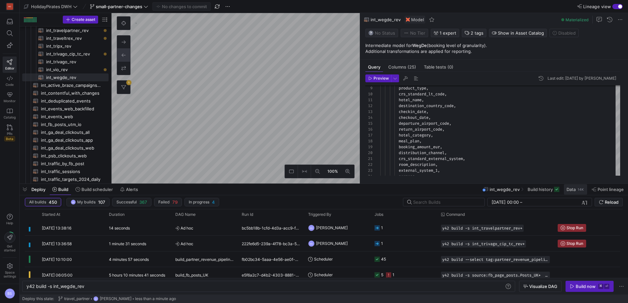
click at [568, 187] on span "Data" at bounding box center [570, 189] width 9 height 5
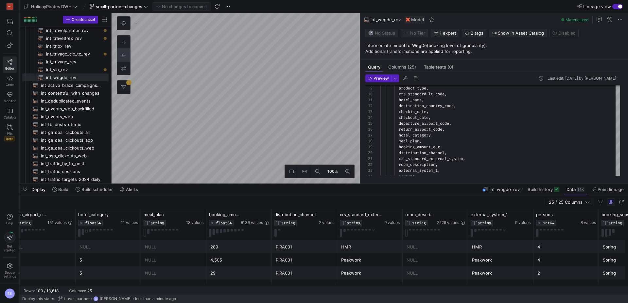
scroll to position [0, 703]
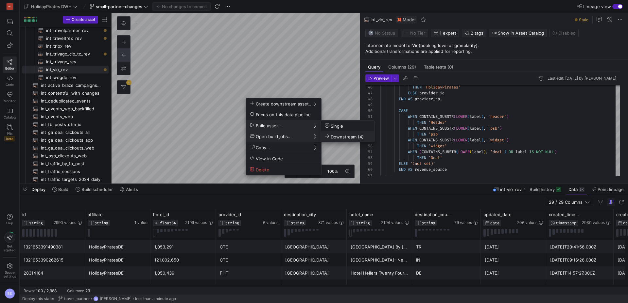
click at [342, 138] on span "Downstream (4)" at bounding box center [344, 137] width 39 height 6
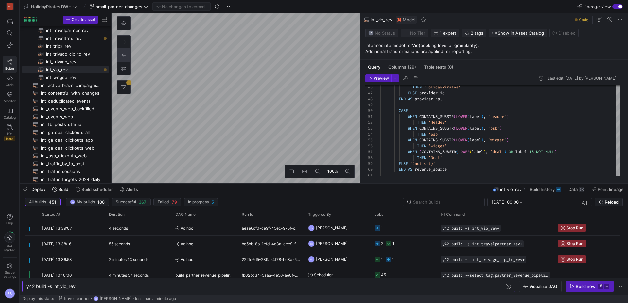
type textarea "{{ config (materialized = 'view') }} select * from {{ ref('stg_trivago_rev') }}"
type textarea "y42 build -s int_trivago_rev"
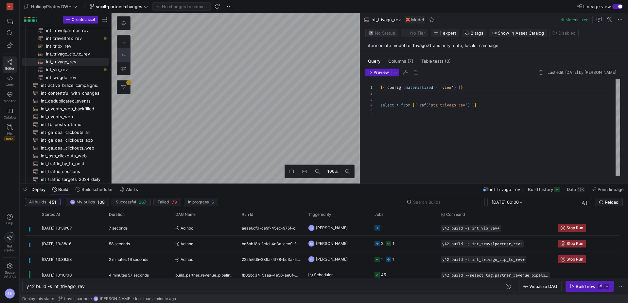
type textarea "{{ config (materialized = 'view') }} WITH int_transformations AS ( SELECT stg_t…"
type textarea "y42 build -s int_tripx_rev"
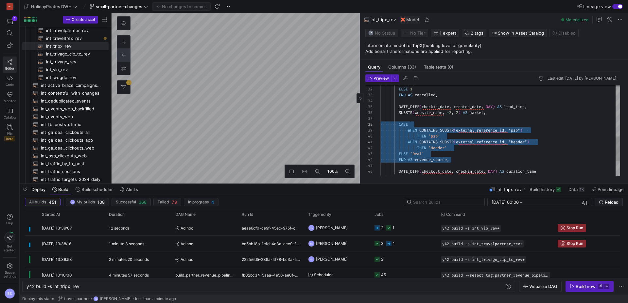
drag, startPoint x: 456, startPoint y: 160, endPoint x: 369, endPoint y: 124, distance: 94.3
click at [380, 124] on div "WHEN CONTAINS_SUBSTR ( external_reference_id , "psb" ) THEN 'psb' WHEN CONTAINS…" at bounding box center [500, 63] width 240 height 329
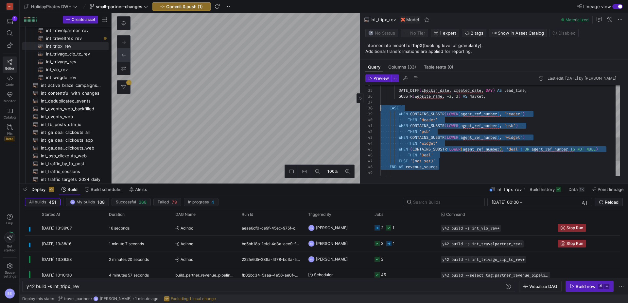
drag, startPoint x: 447, startPoint y: 167, endPoint x: 377, endPoint y: 109, distance: 91.3
click at [380, 109] on div "WHEN CONTAINS_SUBSTR ( LOWER ( agent_ref_number ) , 'header' ) THEN 'Header' WH…" at bounding box center [500, 58] width 240 height 352
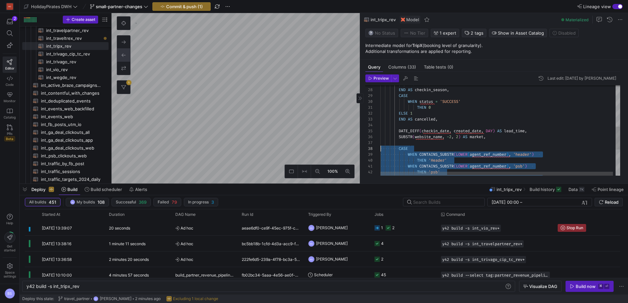
click at [498, 157] on div "WHEN CONTAINS_SUBSTR ( LOWER ( agent_ref_number ) , 'header' ) THEN 'Header' WH…" at bounding box center [501, 101] width 242 height 356
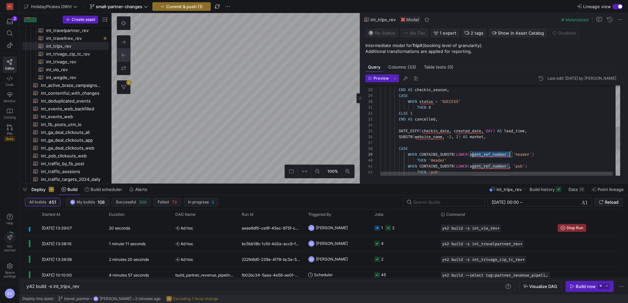
click at [498, 157] on div "WHEN CONTAINS_SUBSTR ( LOWER ( agent_ref_number ) , 'header' ) THEN 'Header' WH…" at bounding box center [501, 101] width 242 height 356
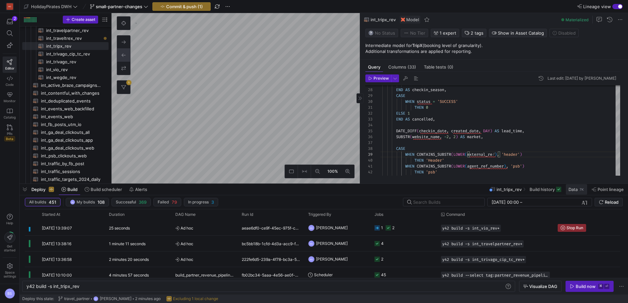
click at [574, 193] on span at bounding box center [575, 189] width 21 height 10
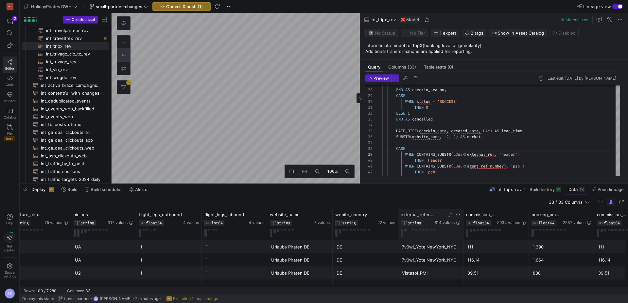
drag, startPoint x: 416, startPoint y: 216, endPoint x: 436, endPoint y: 218, distance: 20.4
click at [416, 215] on span "external_reference_id" at bounding box center [416, 214] width 33 height 5
drag, startPoint x: 462, startPoint y: 217, endPoint x: 518, endPoint y: 214, distance: 56.6
click at [522, 216] on div at bounding box center [520, 225] width 3 height 31
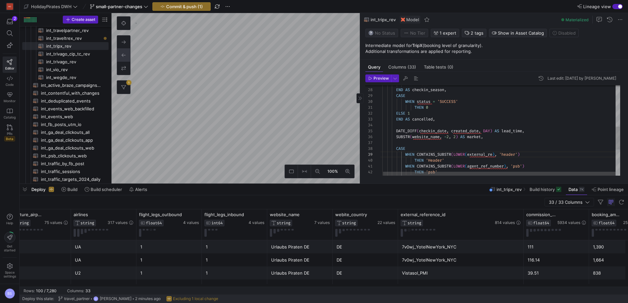
click at [484, 156] on span "external_re" at bounding box center [479, 154] width 25 height 5
click at [495, 156] on div "WHEN CONTAINS_SUBSTR ( LOWER ( external_re ) , 'header' ) THEN 'Header' WHEN CO…" at bounding box center [499, 101] width 242 height 356
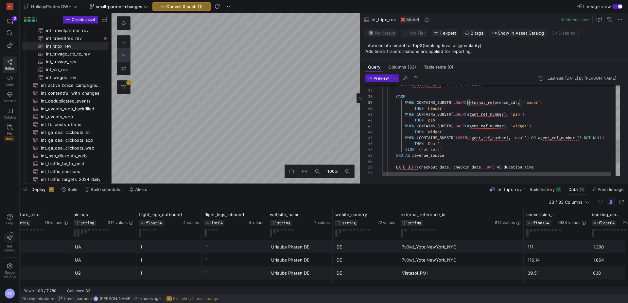
click at [493, 101] on div "WHEN CONTAINS_SUBSTR ( LOWER ( external_reference_id ) , 'header' ) THEN 'Heade…" at bounding box center [501, 49] width 247 height 356
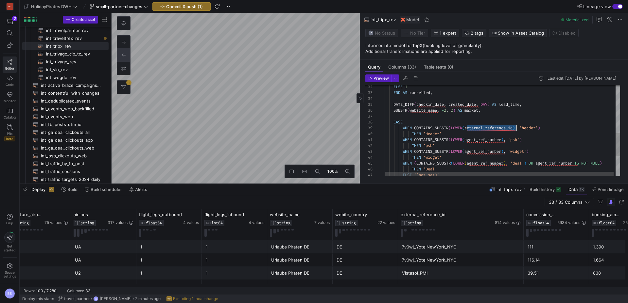
click at [474, 139] on div "WHEN CONTAINS_SUBSTR ( LOWER ( external_reference_id ) , 'header' ) THEN 'Heade…" at bounding box center [498, 74] width 247 height 356
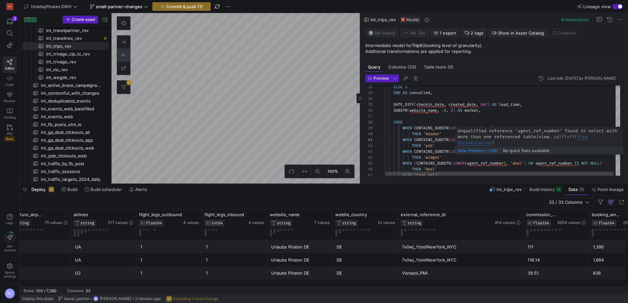
click at [481, 153] on div "WHEN CONTAINS_SUBSTR ( LOWER ( external_reference_id ) , 'header' ) THEN 'Heade…" at bounding box center [498, 74] width 247 height 356
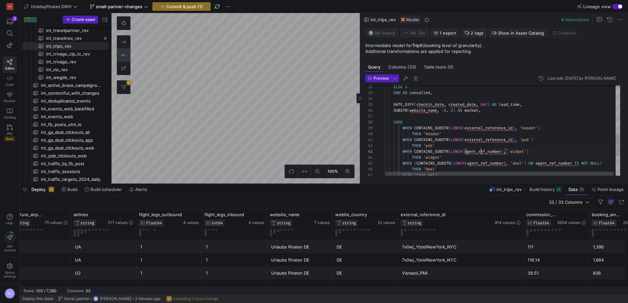
click at [481, 153] on div "WHEN CONTAINS_SUBSTR ( LOWER ( external_reference_id ) , 'header' ) THEN 'Heade…" at bounding box center [498, 74] width 247 height 356
click at [485, 163] on div "WHEN CONTAINS_SUBSTR ( LOWER ( external_reference_id ) , 'header' ) THEN 'Heade…" at bounding box center [498, 74] width 247 height 356
click at [569, 165] on div "WHEN CONTAINS_SUBSTR ( LOWER ( external_reference_id ) , 'header' ) THEN 'Heade…" at bounding box center [504, 74] width 259 height 356
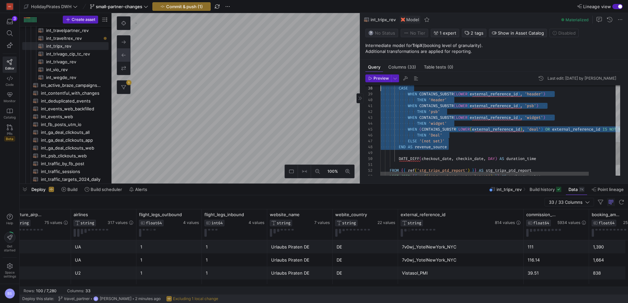
drag, startPoint x: 450, startPoint y: 148, endPoint x: 379, endPoint y: 90, distance: 91.7
click at [380, 90] on div "WHEN CONTAINS_SUBSTR ( LOWER ( external_reference_id ) , 'header' ) THEN 'Heade…" at bounding box center [515, 40] width 270 height 356
type textarea "THEN 0 ELSE 1 END AS cancelled, DATE_DIFF(checkin_date, created_date, DAY) AS l…"
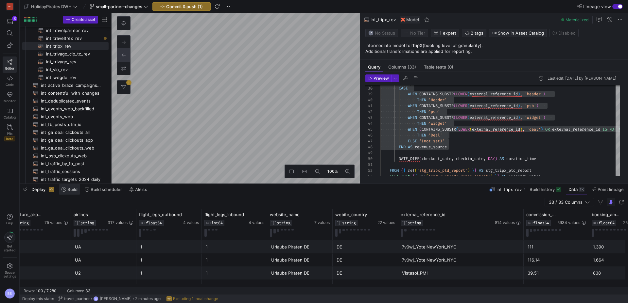
click at [67, 189] on span "Build" at bounding box center [72, 189] width 10 height 5
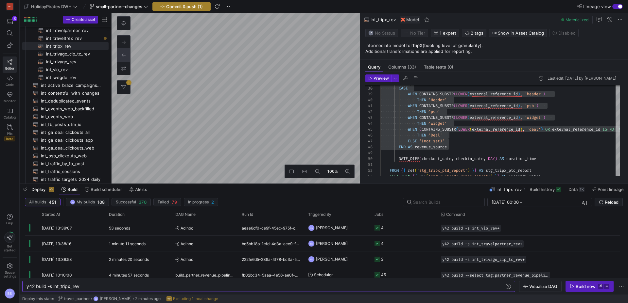
click at [179, 8] on span "Commit & push (1)" at bounding box center [184, 6] width 37 height 5
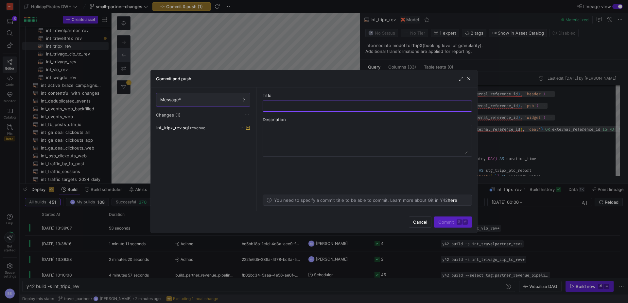
type input "i"
type input "tripx"
drag, startPoint x: 449, startPoint y: 222, endPoint x: 443, endPoint y: 222, distance: 6.2
click at [448, 222] on span "Commit ⌘ ⏎" at bounding box center [452, 222] width 29 height 5
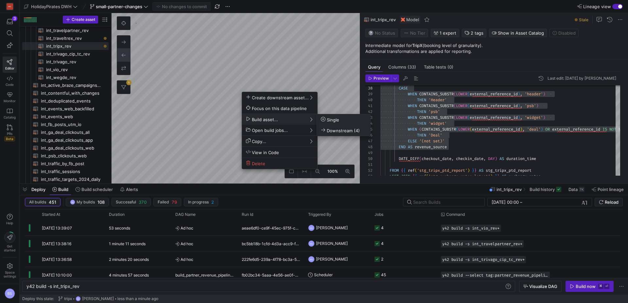
click at [340, 129] on span "Downstream (4)" at bounding box center [340, 131] width 39 height 6
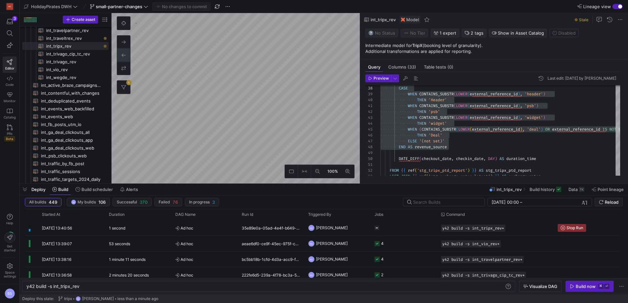
type textarea "{{ config (materialized = 'view') }} WITH int_transformations AS ( SELECT *, CA…"
type textarea "y42 build -s int_traveltrex_rev"
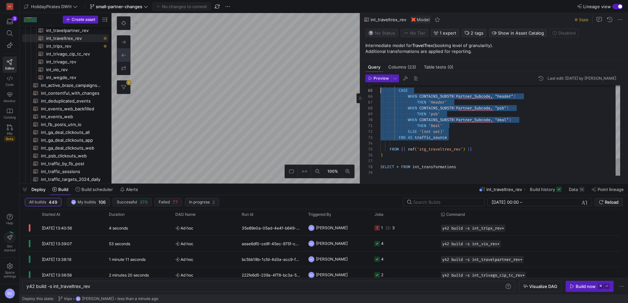
scroll to position [24, 0]
drag, startPoint x: 464, startPoint y: 138, endPoint x: 360, endPoint y: 92, distance: 114.3
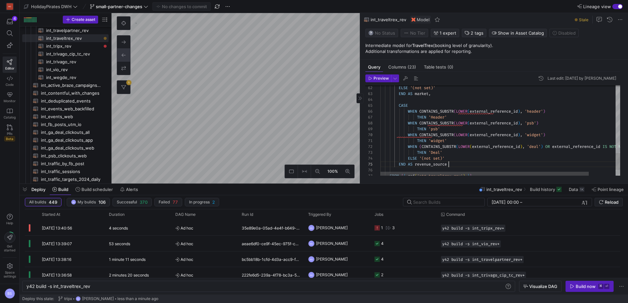
scroll to position [24, 68]
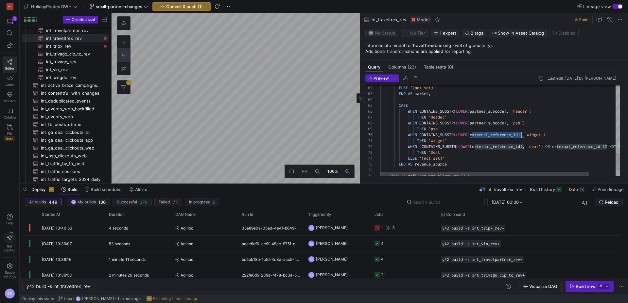
scroll to position [53, 141]
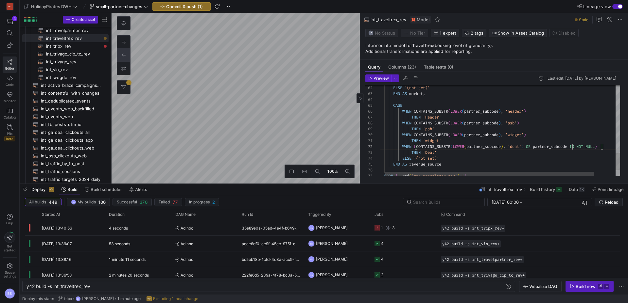
scroll to position [6, 198]
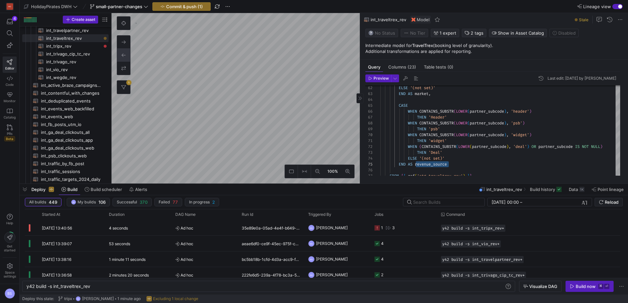
type textarea "{{ config(materialized = 'table') }} SELECT * FROM {{ ref('int_traveltrex_rev')…"
type textarea "y42 build -s mart_traveltrex_partner"
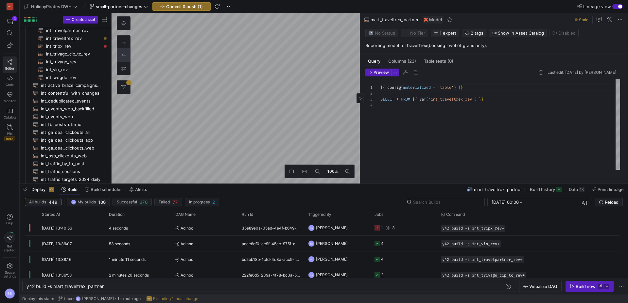
scroll to position [94, 0]
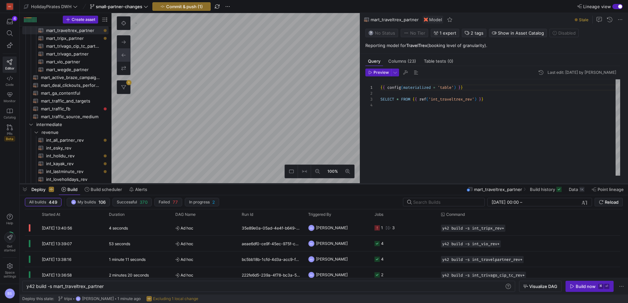
type textarea "{{ config (materialized = 'view') }} WITH int_transformations AS ( SELECT stg_t…"
type textarea "y42 build -s int_tripx_rev"
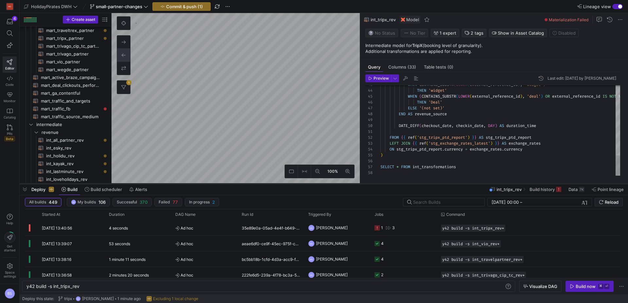
scroll to position [125, 0]
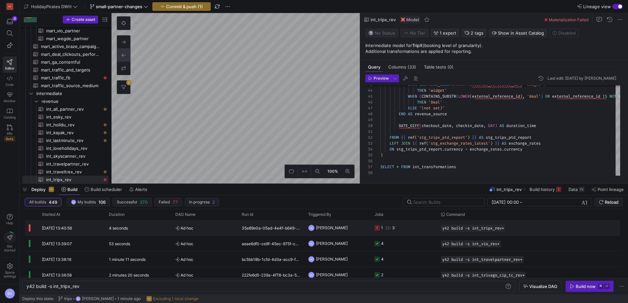
click at [142, 229] on div "4 seconds" at bounding box center [138, 227] width 66 height 15
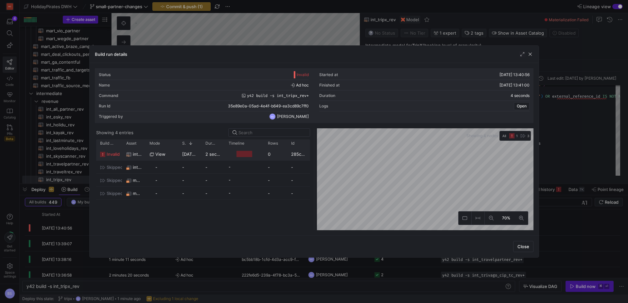
click at [178, 154] on div "24/09/25, 13:40:58" at bounding box center [189, 154] width 23 height 13
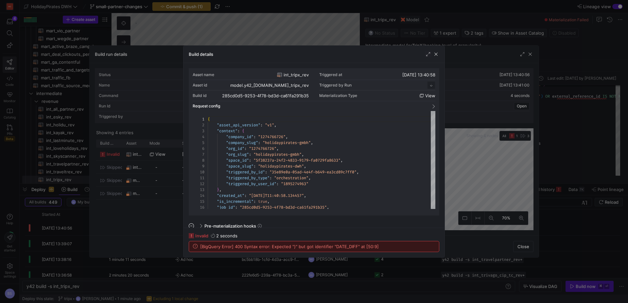
scroll to position [59, 0]
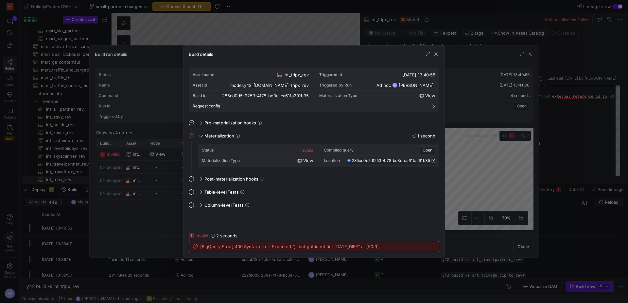
click at [436, 53] on span "button" at bounding box center [435, 54] width 7 height 7
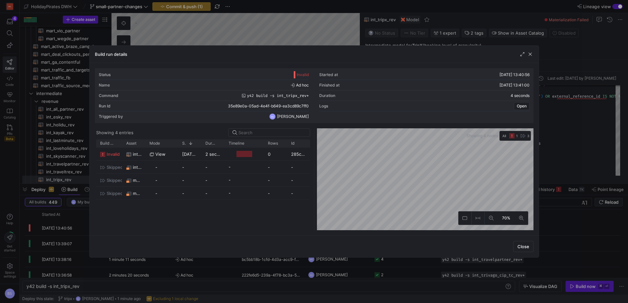
click at [525, 54] on div at bounding box center [526, 54] width 14 height 7
click at [527, 54] on span "button" at bounding box center [530, 54] width 7 height 7
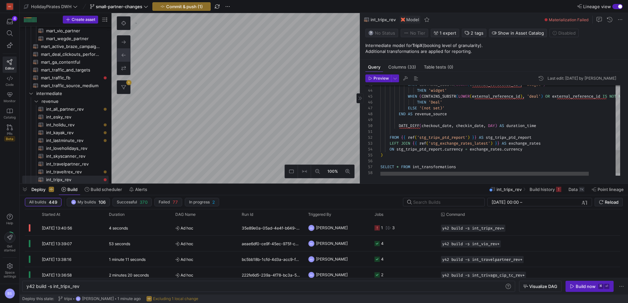
click at [449, 114] on div "WHEN CONTAINS_SUBSTR ( LOWER ( external_reference_id ) , 'widget' ) THEN 'widge…" at bounding box center [515, 7] width 270 height 356
type textarea "WHEN CONTAINS_SUBSTR(LOWER(external_reference_id), 'psb') THEN 'psb' WHEN CONTA…"
click at [182, 8] on span "Commit & push (2)" at bounding box center [184, 6] width 37 height 5
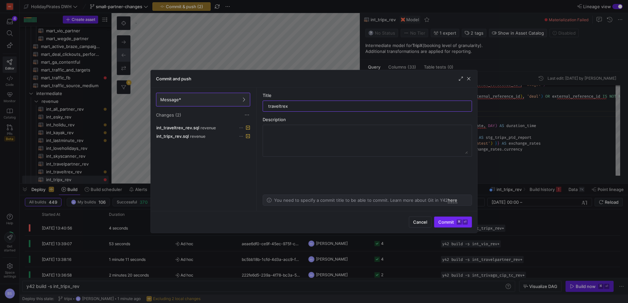
type input "traveltrex"
click at [439, 221] on span "Commit ⌘ ⏎" at bounding box center [452, 222] width 29 height 5
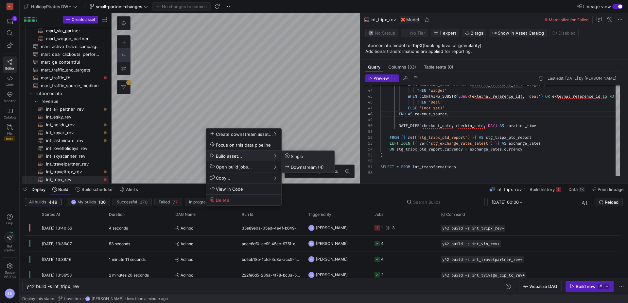
click at [288, 165] on icon at bounding box center [287, 166] width 5 height 5
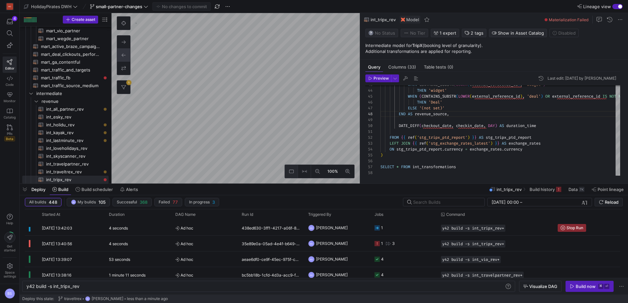
type textarea "{{ config (materialized = 'view') }} WITH int_transformations AS ( SELECT *, CA…"
type textarea "y42 build -s int_traveltrex_rev"
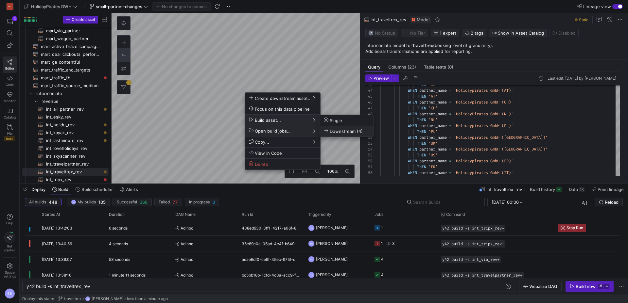
click at [331, 130] on span "Downstream (4)" at bounding box center [343, 131] width 39 height 6
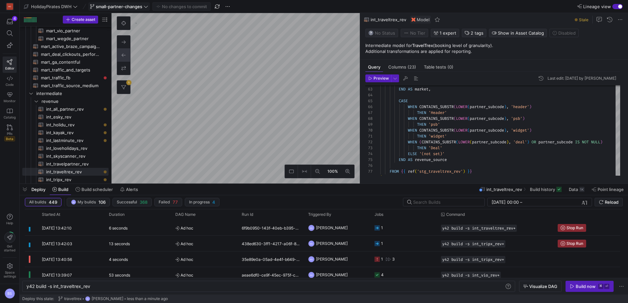
type textarea "{{ config (materialized= 'view') }} WITH int_transformations AS ( SELECT *, (pe…"
type textarea "y42 build -s int_holidu_rev"
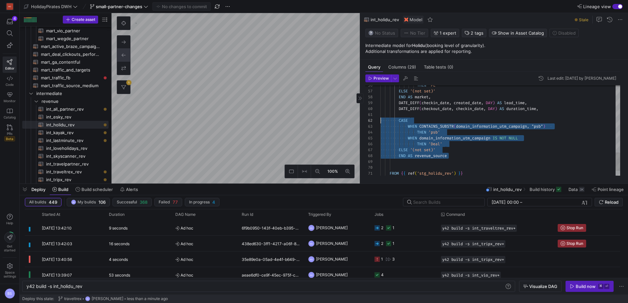
scroll to position [6, 0]
drag, startPoint x: 458, startPoint y: 156, endPoint x: 372, endPoint y: 121, distance: 92.8
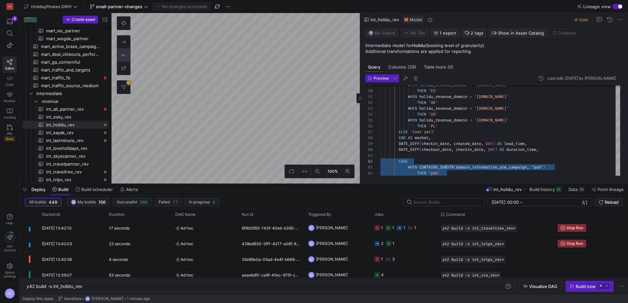
type textarea "{{ config (materialized = 'view') }} WITH int_transformations AS ( SELECT *, CA…"
type textarea "y42 build -s int_traveltrex_rev"
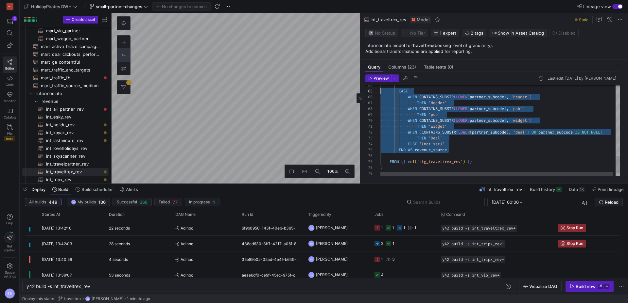
scroll to position [24, 0]
drag, startPoint x: 453, startPoint y: 152, endPoint x: 378, endPoint y: 90, distance: 97.5
type textarea "{{ config (materialized= 'view') }} WITH int_transformations AS ( SELECT *, (pe…"
type textarea "y42 build -s int_holidu_rev"
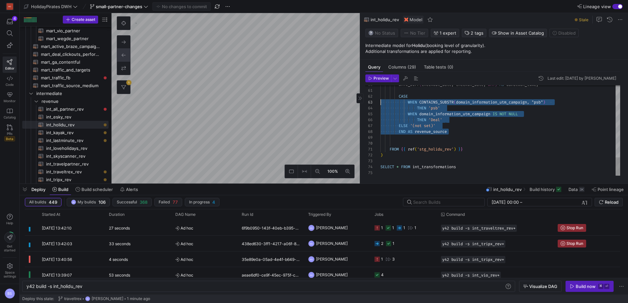
scroll to position [6, 0]
drag, startPoint x: 406, startPoint y: 124, endPoint x: 374, endPoint y: 97, distance: 42.1
click at [374, 97] on div "61 62 63 64 65 66 67 68 69 70 71 72 73 74 75 60 CASE WHEN CONTAINS_SUBSTR ( dom…" at bounding box center [492, 130] width 255 height 91
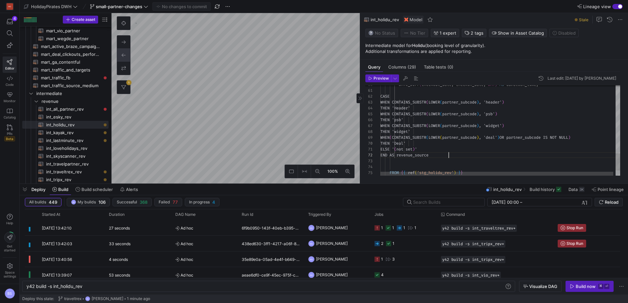
scroll to position [6, 68]
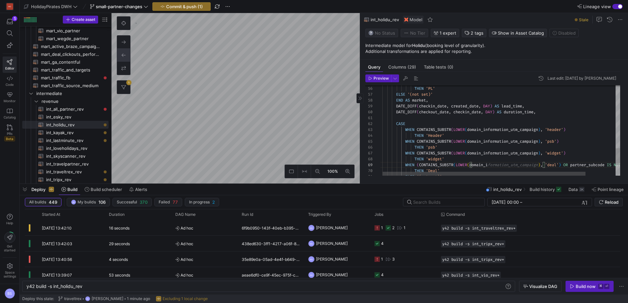
scroll to position [47, 165]
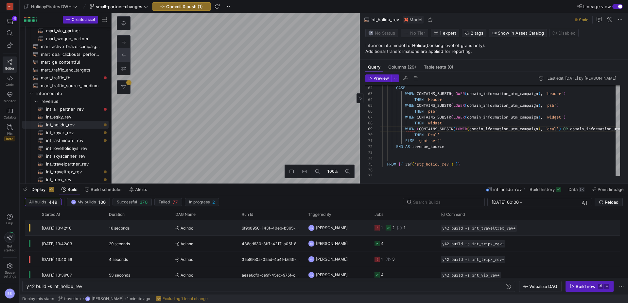
click at [105, 227] on div "16 seconds" at bounding box center [138, 227] width 66 height 15
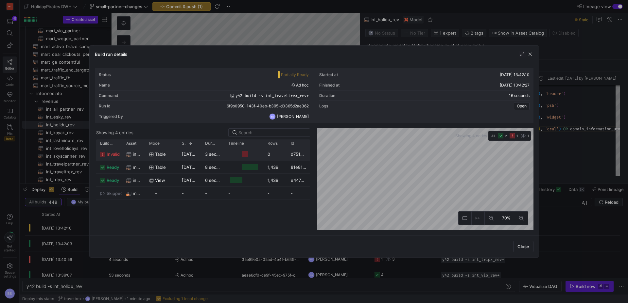
click at [157, 156] on span "table" at bounding box center [160, 154] width 11 height 13
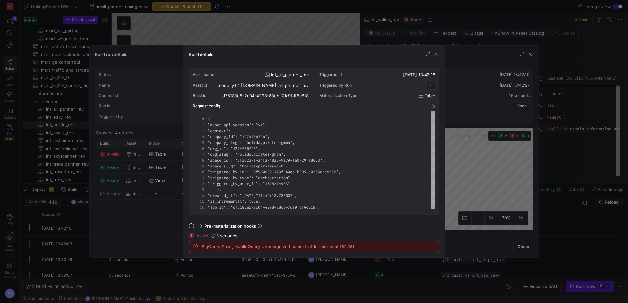
scroll to position [59, 0]
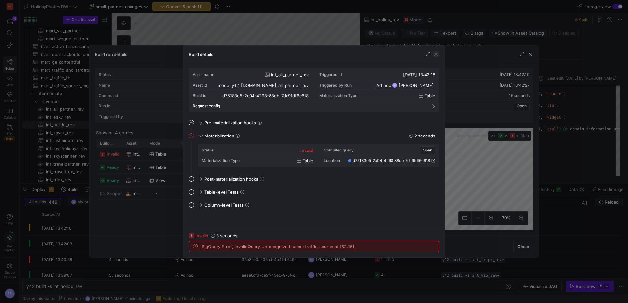
click at [434, 53] on span "button" at bounding box center [435, 54] width 7 height 7
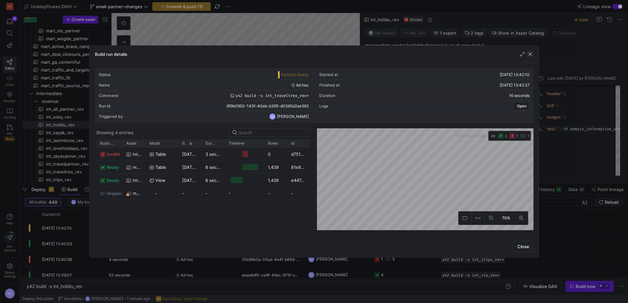
click at [531, 56] on span "button" at bounding box center [530, 54] width 7 height 7
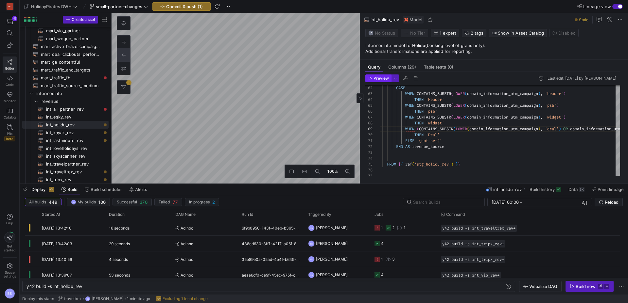
type textarea "{{ config(materialized = 'table')}} WITH loveholidays AS ( SELECT 'loveholidays…"
type textarea "y42 build -s int_all_partner_rev"
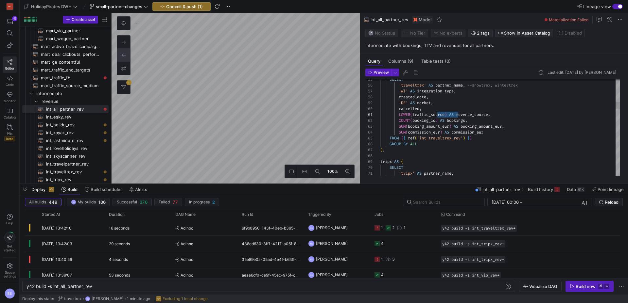
scroll to position [0, 42]
drag, startPoint x: 458, startPoint y: 116, endPoint x: 423, endPoint y: 113, distance: 34.4
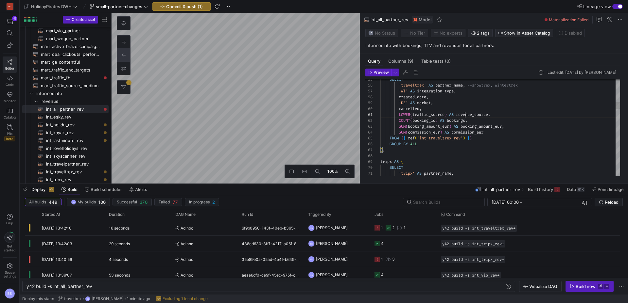
scroll to position [0, 110]
drag, startPoint x: 457, startPoint y: 114, endPoint x: 395, endPoint y: 113, distance: 62.8
click at [400, 113] on span "LOWER ( traffic_source ) AS revenue_source ," at bounding box center [435, 114] width 110 height 5
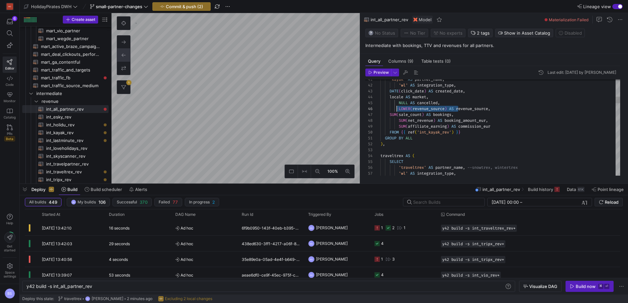
scroll to position [29, 19]
drag, startPoint x: 459, startPoint y: 110, endPoint x: 398, endPoint y: 108, distance: 60.5
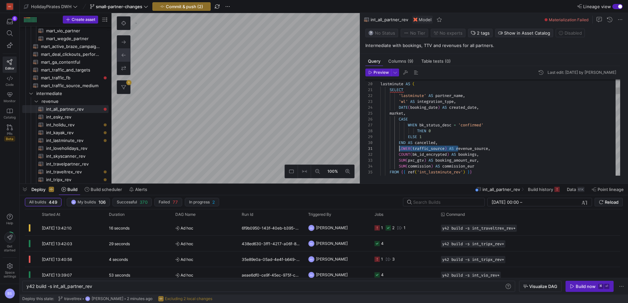
scroll to position [0, 19]
drag, startPoint x: 458, startPoint y: 149, endPoint x: 398, endPoint y: 147, distance: 60.2
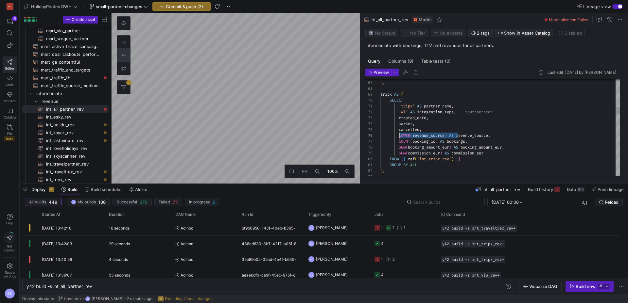
scroll to position [29, 19]
drag, startPoint x: 458, startPoint y: 136, endPoint x: 400, endPoint y: 136, distance: 58.2
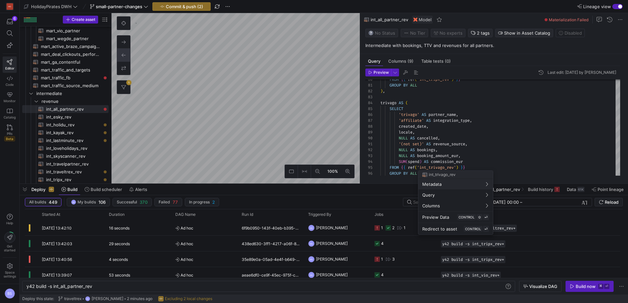
click at [451, 170] on div at bounding box center [314, 151] width 628 height 303
click at [457, 171] on div "int_trivago_rev Metadata Query Columns Preview Data CONTROL ⇧ ⏎ Redirect to ass…" at bounding box center [455, 203] width 75 height 64
click at [458, 166] on div at bounding box center [314, 151] width 628 height 303
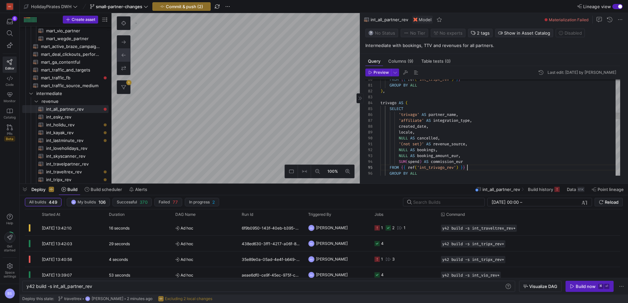
click at [491, 168] on div "FROM { { ref ( 'int_tripx_rev' ) } } GROUP BY ALL ) , trivago AS ( SELECT 'triv…" at bounding box center [500, 291] width 240 height 1370
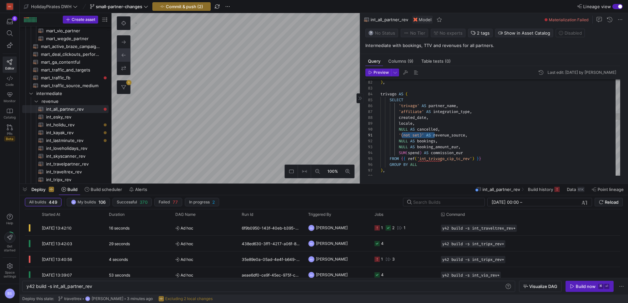
scroll to position [0, 19]
drag, startPoint x: 435, startPoint y: 136, endPoint x: 400, endPoint y: 135, distance: 35.3
click at [400, 135] on span "'(not set)' AS revenue_source ," at bounding box center [423, 135] width 87 height 5
click at [493, 145] on div ") , trivago AS ( SELECT 'trivago' AS partner_name , 'affiliate' AS integration_…" at bounding box center [500, 283] width 240 height 1370
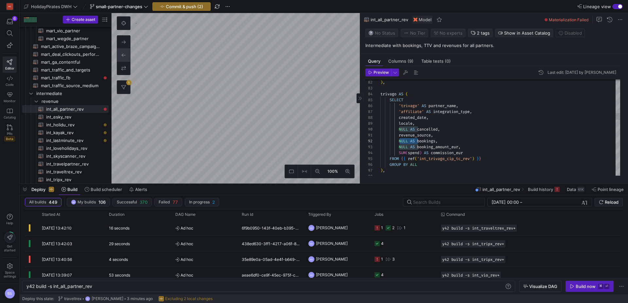
drag, startPoint x: 418, startPoint y: 142, endPoint x: 399, endPoint y: 142, distance: 19.6
click at [399, 142] on div ") , trivago AS ( SELECT 'trivago' AS partner_name , 'affiliate' AS integration_…" at bounding box center [500, 283] width 240 height 1370
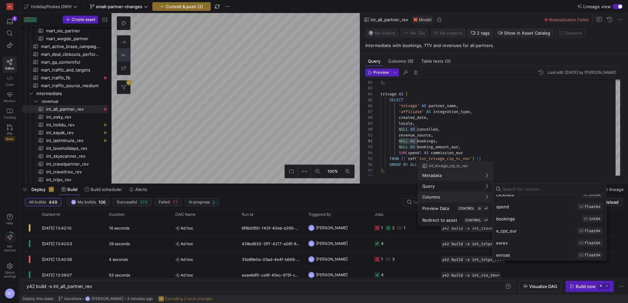
scroll to position [106, 0]
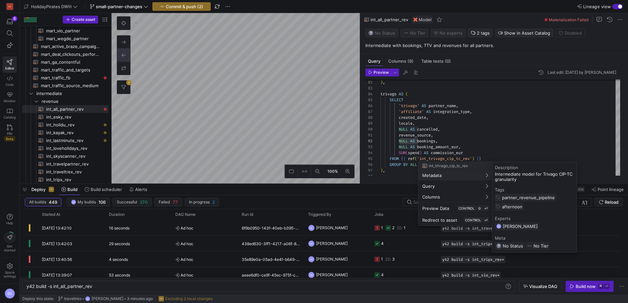
click at [400, 143] on div at bounding box center [314, 151] width 628 height 303
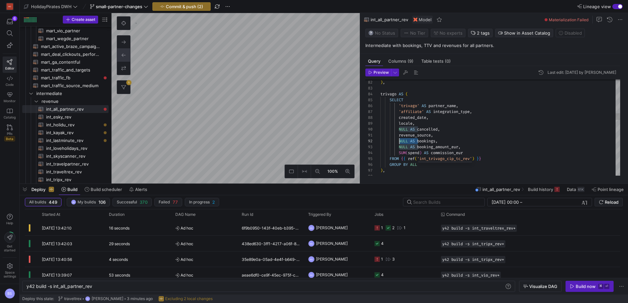
click at [400, 143] on div ") , trivago AS ( SELECT 'trivago' AS partner_name , 'affiliate' AS integration_…" at bounding box center [500, 283] width 240 height 1370
click at [402, 142] on div ") , trivago AS ( SELECT 'trivago' AS partner_name , 'affiliate' AS integration_…" at bounding box center [500, 283] width 240 height 1370
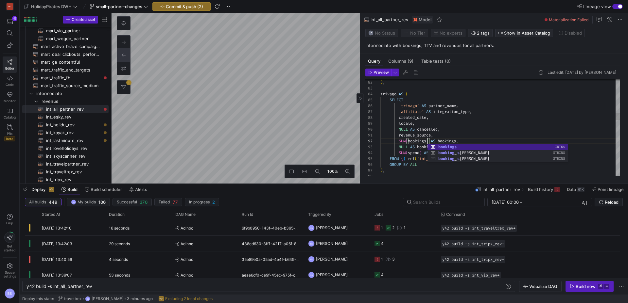
scroll to position [6, 47]
click at [411, 143] on div ") , trivago AS ( SELECT 'trivago' AS partner_name , 'affiliate' AS integration_…" at bounding box center [500, 283] width 240 height 1370
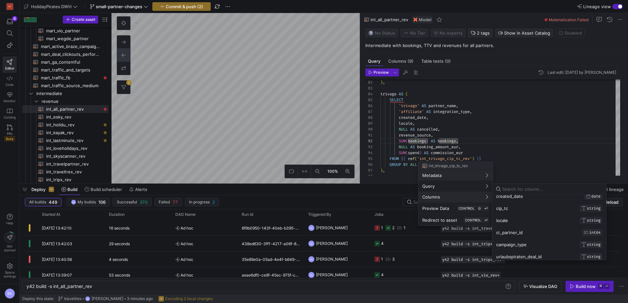
scroll to position [0, 0]
click at [478, 135] on div at bounding box center [314, 151] width 628 height 303
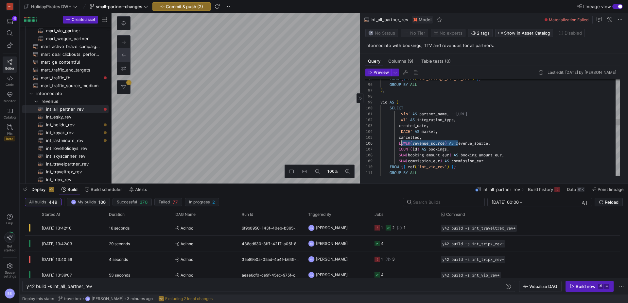
scroll to position [29, 19]
drag, startPoint x: 458, startPoint y: 144, endPoint x: 398, endPoint y: 143, distance: 59.8
click at [398, 143] on div "FROM { { ref ( 'int_trivago_cip_tc_rev' ) } } GROUP BY ALL ) , vio AS ( SELECT …" at bounding box center [500, 203] width 240 height 1370
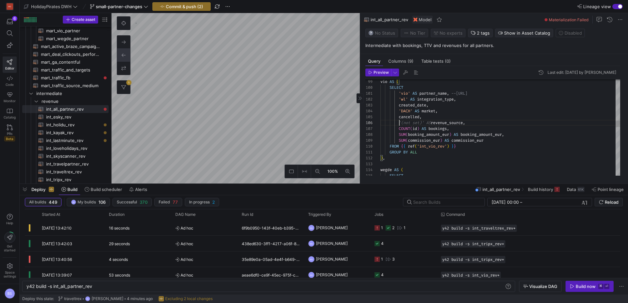
click at [495, 149] on div "vio AS ( SELECT 'vio' AS partner_name , --vio.com 'wl' AS integration_type , cr…" at bounding box center [500, 182] width 240 height 1370
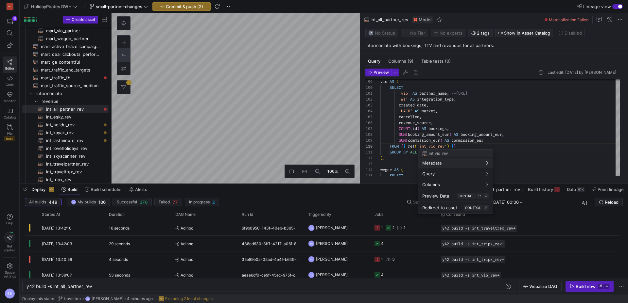
click at [488, 118] on div at bounding box center [314, 151] width 628 height 303
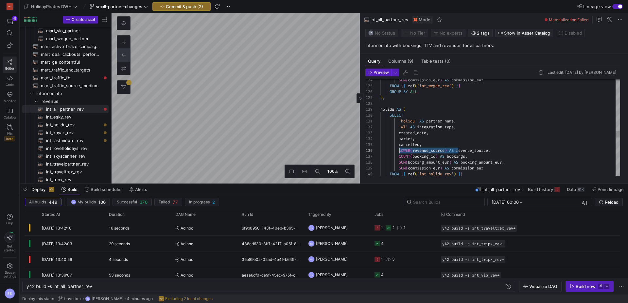
scroll to position [29, 19]
drag, startPoint x: 458, startPoint y: 152, endPoint x: 400, endPoint y: 149, distance: 57.9
click at [400, 149] on div "SUM ( commission_eur ) AS commission_eur FROM { { ref ( 'int_wegde_rev' ) } } G…" at bounding box center [500, 33] width 240 height 1370
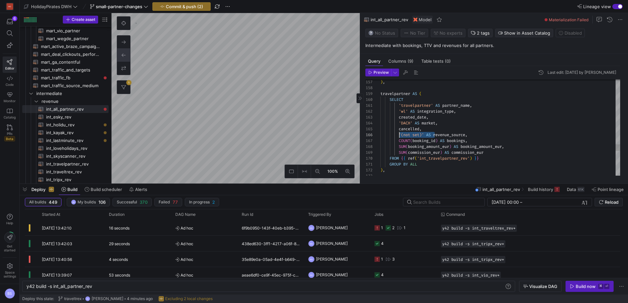
drag, startPoint x: 435, startPoint y: 137, endPoint x: 399, endPoint y: 134, distance: 36.4
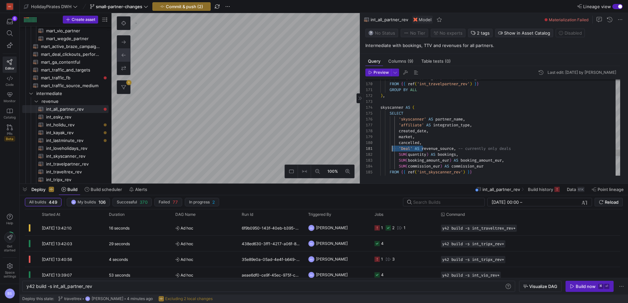
scroll to position [0, 19]
drag, startPoint x: 423, startPoint y: 149, endPoint x: 398, endPoint y: 147, distance: 25.2
drag, startPoint x: 438, startPoint y: 148, endPoint x: 491, endPoint y: 147, distance: 52.3
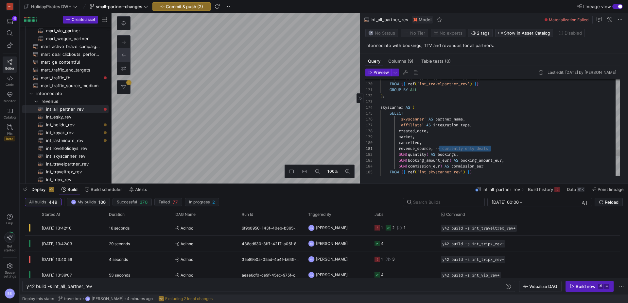
type textarea "revenue_source, SUM(quantity) AS bookings, SUM(booking_amount_eur) AS booking_a…"
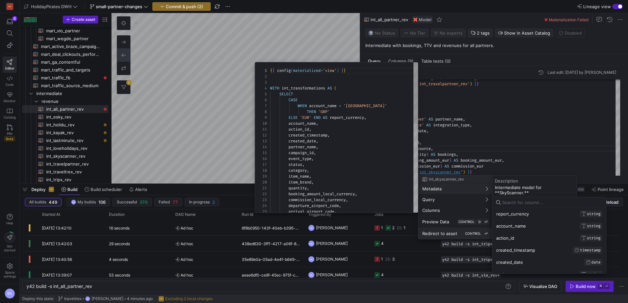
scroll to position [0, 0]
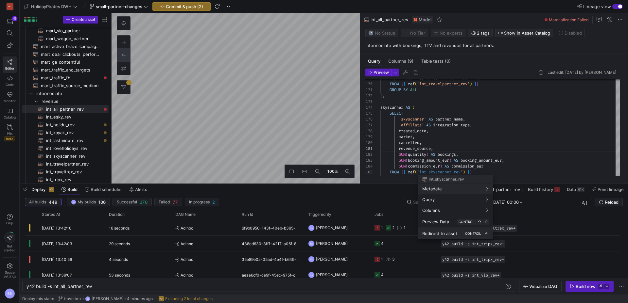
click at [463, 234] on kbd "CONTROL" at bounding box center [472, 234] width 19 height 6
type textarea "{{ config(materialized='view') }} WITH int_transformations AS ( SELECT CASE WHE…"
type textarea "y42 build -s int_skyscanner_rev"
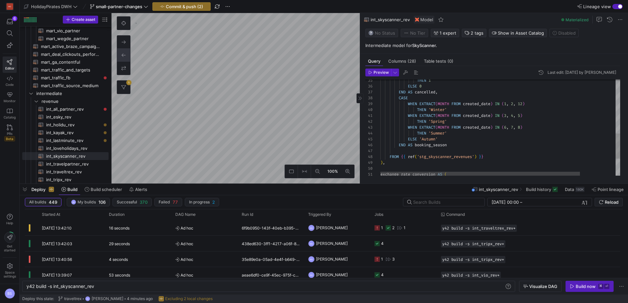
click at [464, 145] on div "END AS booking_season FROM { { ref ( 'stg_skyscanner_revenues' ) } } ) , exchan…" at bounding box center [521, 56] width 282 height 368
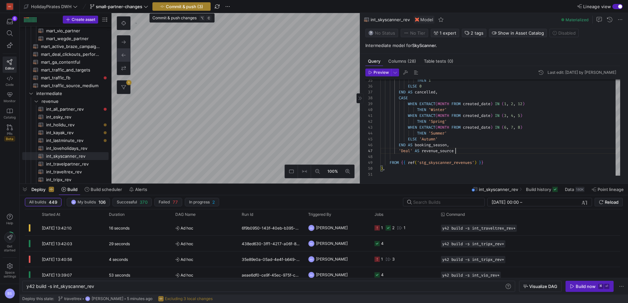
type textarea "WHEN EXTRACT(MONTH FROM created_date) IN (3, 4, 5) THEN 'Spring' WHEN EXTRACT(M…"
click at [180, 7] on span "Commit & push (3)" at bounding box center [184, 6] width 37 height 5
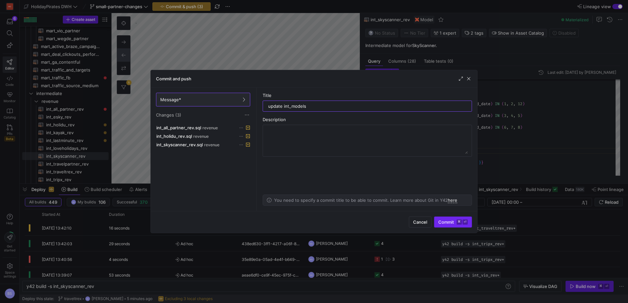
type input "update int_models"
click at [450, 223] on span "Commit ⌘ ⏎" at bounding box center [452, 222] width 29 height 5
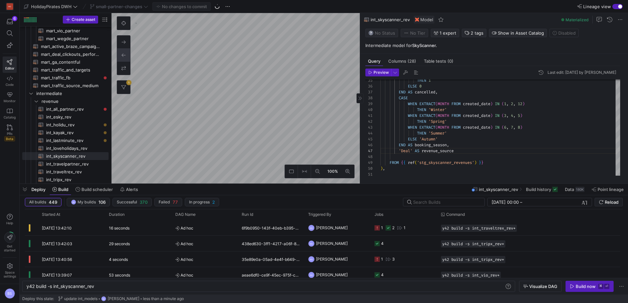
type textarea "WITH raw_data AS ( SELECT * FROM {{ ref('stg_kayak_rev') }} ), base_data AS ( S…"
type textarea "y42 build -s int_kayak_rev"
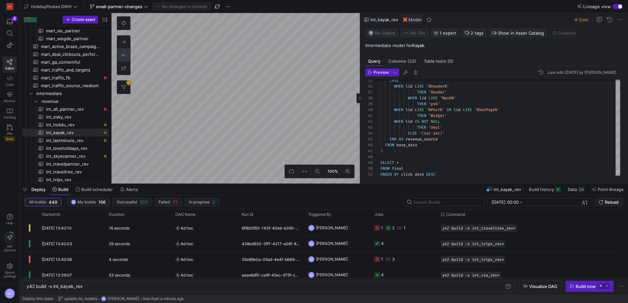
type textarea "{{ config( materialized='incremental', unique_key='package_number', incremental…"
type textarea "y42 build -s stg_esky_rev"
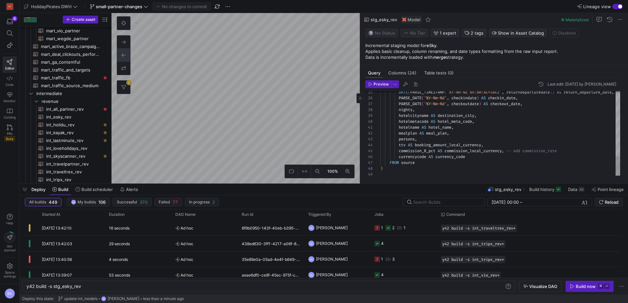
scroll to position [321, 0]
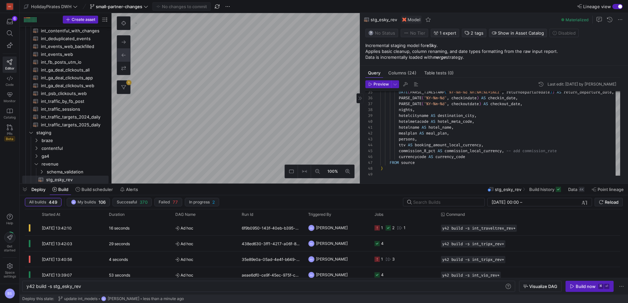
type textarea "{{ config (materialized = 'view') }} WITH int_transformations AS ( SELECT stg_e…"
type textarea "y42 build -s int_esky_rev"
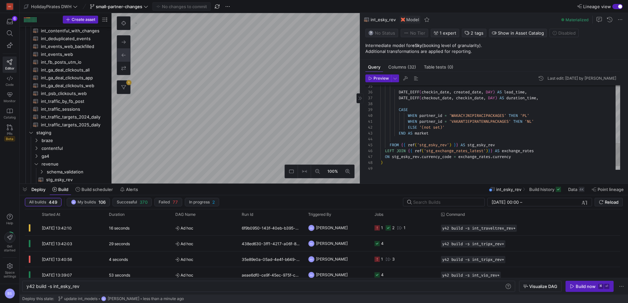
scroll to position [212, 0]
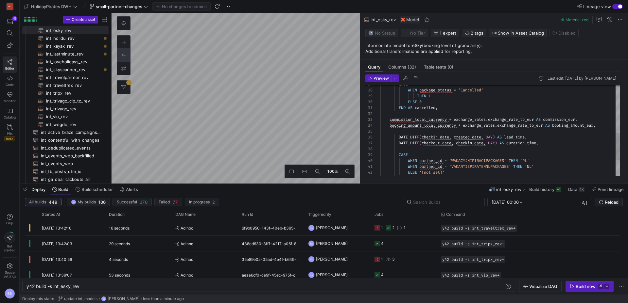
click at [391, 122] on div "DATE_DIFF ( checkin_date , created_date , DAY ) AS lead_time , DATE_DIFF ( chec…" at bounding box center [500, 75] width 240 height 305
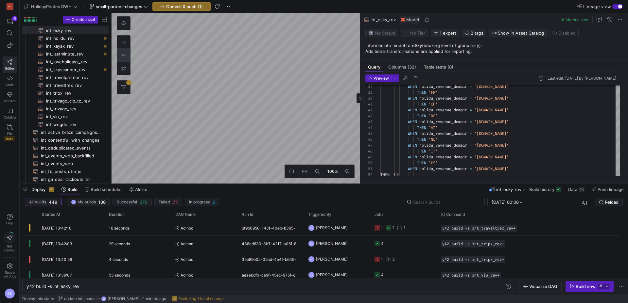
type textarea "{{ config (materialized= 'view') }} WITH int_transformations AS ( SELECT *, (pe…"
type textarea "y42 build -s int_holidu_rev"
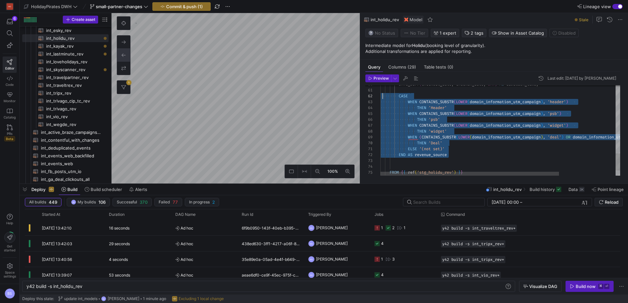
scroll to position [6, 2]
drag, startPoint x: 453, startPoint y: 155, endPoint x: 381, endPoint y: 98, distance: 91.4
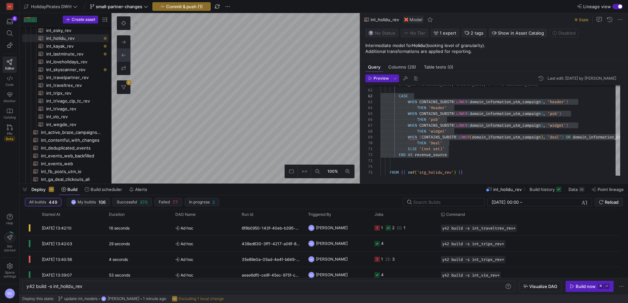
type textarea "{{ config(materialized = 'table') }} SELECT * FROM {{ ref('int_kayak_rev') }}"
type textarea "y42 build -s mart_kayak_revenue"
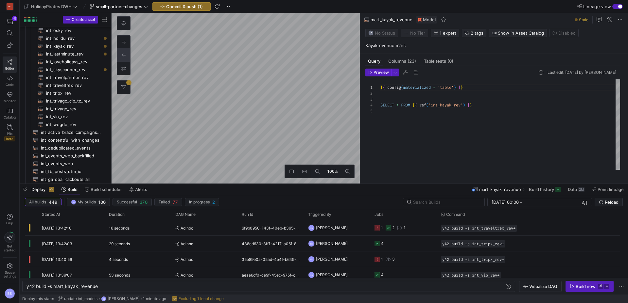
scroll to position [47, 0]
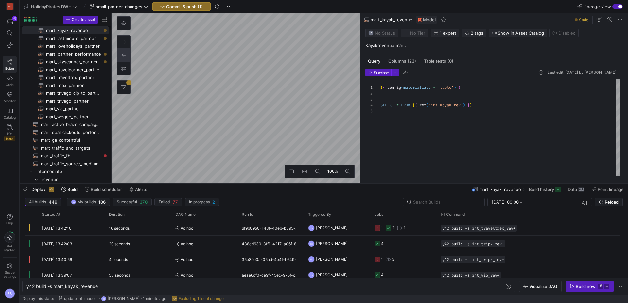
type textarea "WITH raw_data AS ( SELECT * FROM {{ ref('stg_kayak_rev') }} ), base_data AS ( S…"
type textarea "y42 build -s int_kayak_rev"
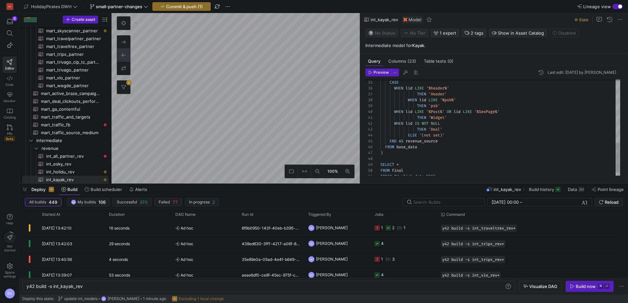
scroll to position [24, 59]
click at [445, 140] on div "WHEN lid LIKE '%header%' THEN 'Header' WHEN lid LIKE '%psb%' THEN 'psb' WHEN li…" at bounding box center [500, 29] width 240 height 311
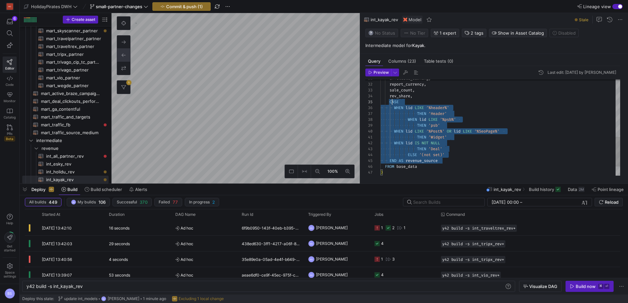
click at [391, 102] on div "WHEN lid LIKE '%header%' THEN 'Header' WHEN lid LIKE '%psb%' THEN 'psb' WHEN li…" at bounding box center [500, 49] width 240 height 311
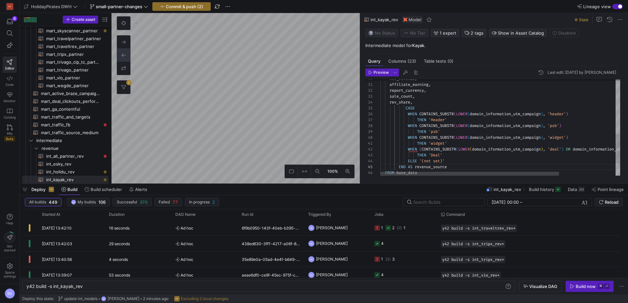
click at [407, 109] on div "WHEN CONTAINS_SUBSTR ( LOWER ( domain_information_utm_campaign ) , 'header' ) T…" at bounding box center [537, 57] width 315 height 315
click at [408, 114] on div "WHEN CONTAINS_SUBSTR ( LOWER ( domain_information_utm_campaign ) , 'header' ) T…" at bounding box center [537, 57] width 315 height 315
drag, startPoint x: 408, startPoint y: 114, endPoint x: 395, endPoint y: 162, distance: 50.0
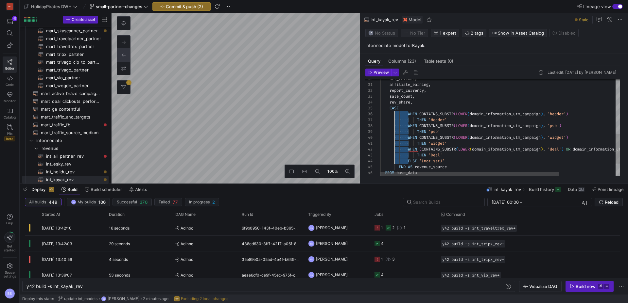
click at [395, 162] on div "WHEN CONTAINS_SUBSTR ( LOWER ( domain_information_utm_campaign ) , 'header' ) T…" at bounding box center [537, 57] width 315 height 315
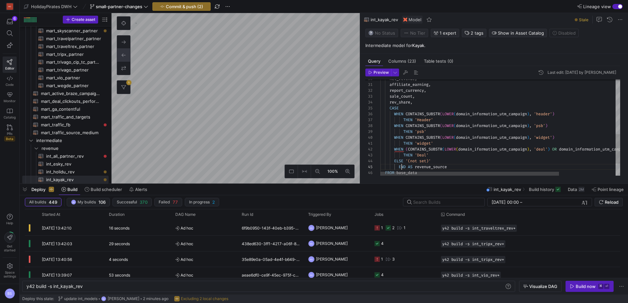
click at [400, 166] on div "WHEN CONTAINS_SUBSTR ( LOWER ( domain_information_utm_campaign ) , 'header' ) T…" at bounding box center [537, 57] width 315 height 315
click at [483, 115] on div "WHEN CONTAINS_SUBSTR ( LOWER ( domain_information_utm_campaign ) , 'header' ) T…" at bounding box center [537, 57] width 315 height 315
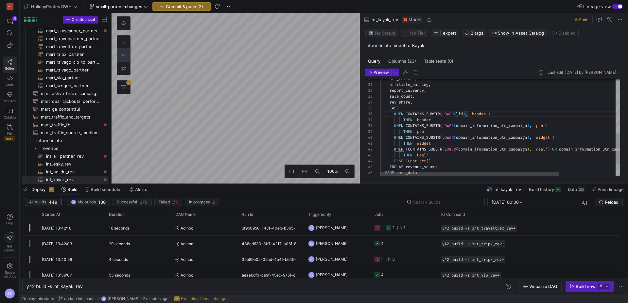
click at [481, 127] on div "WHEN CONTAINS_SUBSTR ( LOWER ( lid ) , 'header' ) THEN 'Header' WHEN CONTAINS_S…" at bounding box center [537, 57] width 315 height 315
click at [483, 138] on div "WHEN CONTAINS_SUBSTR ( LOWER ( lid ) , 'header' ) THEN 'Header' WHEN CONTAINS_S…" at bounding box center [537, 57] width 315 height 315
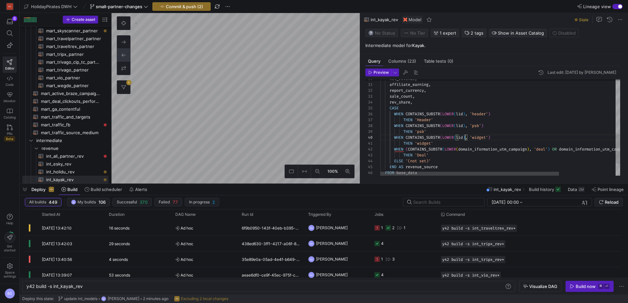
click at [482, 148] on div "WHEN CONTAINS_SUBSTR ( LOWER ( lid ) , 'header' ) THEN 'Header' WHEN CONTAINS_S…" at bounding box center [537, 57] width 315 height 315
click at [523, 151] on div "WHEN CONTAINS_SUBSTR ( LOWER ( lid ) , 'header' ) THEN 'Header' WHEN CONTAINS_S…" at bounding box center [537, 57] width 315 height 315
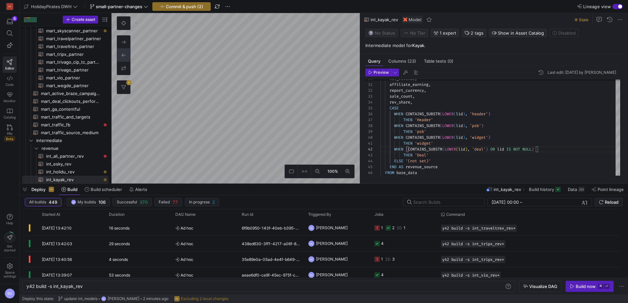
type textarea "{{ config(materialized='view') }} WITH int_transformations AS ( SELECT CASE WHE…"
type textarea "y42 build -s int_skyscanner_rev"
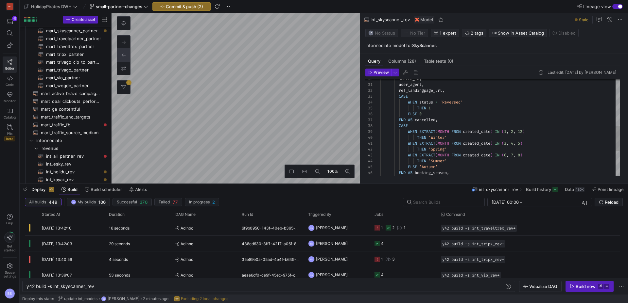
scroll to position [102, 0]
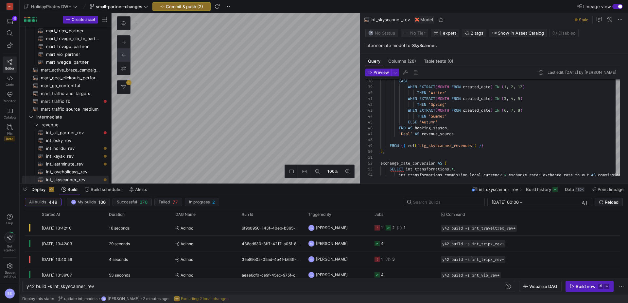
type textarea "{{ config(materialized='view') }} SELECT * FROM {{ ref('stg_loveholidays_rev') …"
type textarea "y42 build -s int_loveholidays_rev"
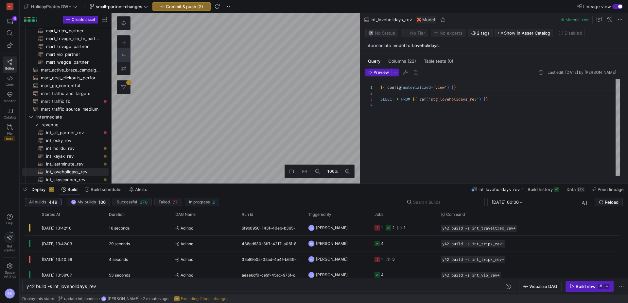
type textarea "{{ config(materialized='view') }} WITH loveholidays_unique_bookings AS ( SELECT…"
type textarea "y42 build -s stg_loveholidays_rev"
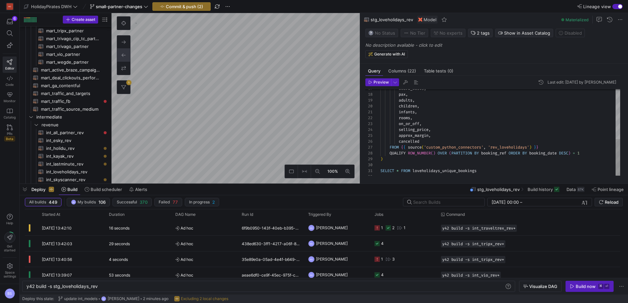
scroll to position [353, 0]
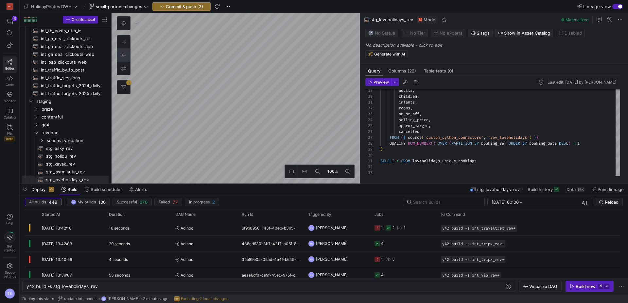
type textarea "{{ config(materialized='view') }} SELECT * FROM {{ ref('stg_loveholidays_rev') …"
type textarea "y42 build -s int_loveholidays_rev"
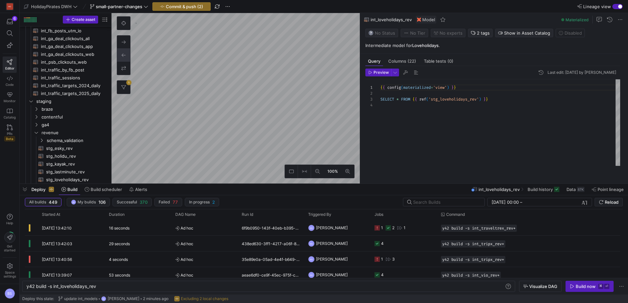
scroll to position [243, 0]
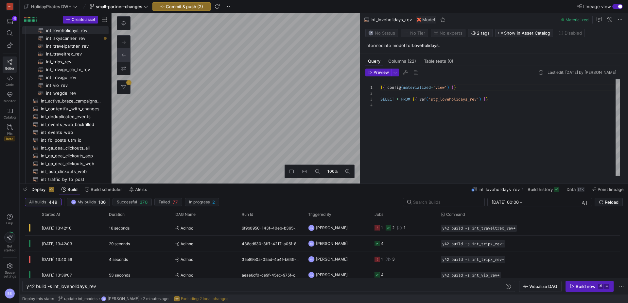
type textarea "{{ config(materialized='table') }} SELECT * FROM {{ ref('int_loveholidays_rev')…"
type textarea "y42 build -s mart_loveholidays_partner"
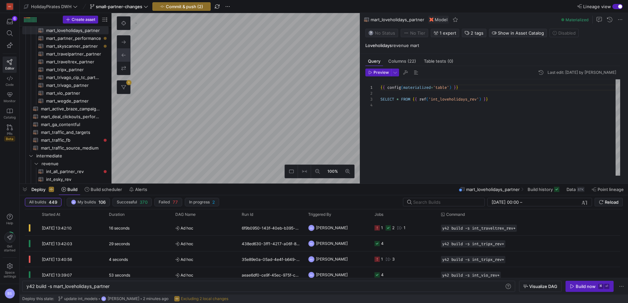
type textarea "{{ config(materialized = 'view') }} WITH bookings AS ( SELECT bk_id_encrypted, …"
type textarea "y42 build -s int_lastminute_rev"
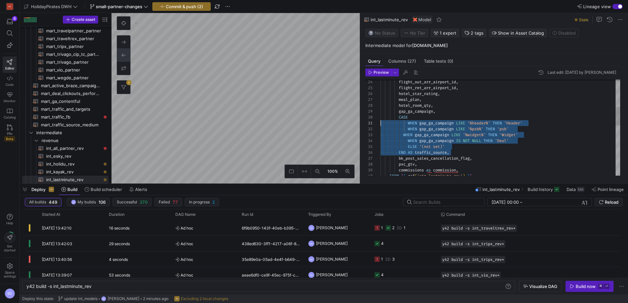
scroll to position [53, 0]
drag, startPoint x: 454, startPoint y: 152, endPoint x: 377, endPoint y: 117, distance: 85.0
click at [380, 117] on div "flight_out_arr_airport_id , flight_ret_arr_airport_id , hotel_star_rating , mea…" at bounding box center [500, 186] width 240 height 494
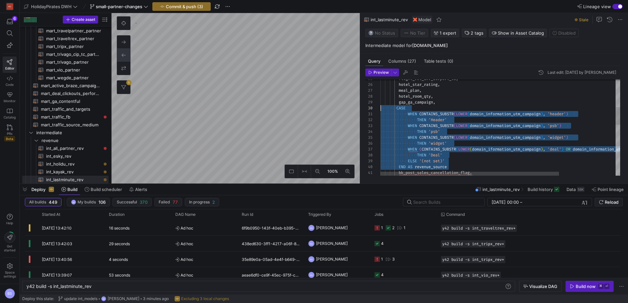
drag, startPoint x: 436, startPoint y: 157, endPoint x: 379, endPoint y: 109, distance: 74.4
click at [380, 109] on div "flight_ret_arr_airport_id , hotel_star_rating , meal_plan , hotel_room_qty , ga…" at bounding box center [537, 189] width 315 height 521
click at [403, 167] on div "flight_ret_arr_airport_id , hotel_star_rating , meal_plan , hotel_room_qty , ga…" at bounding box center [540, 189] width 320 height 521
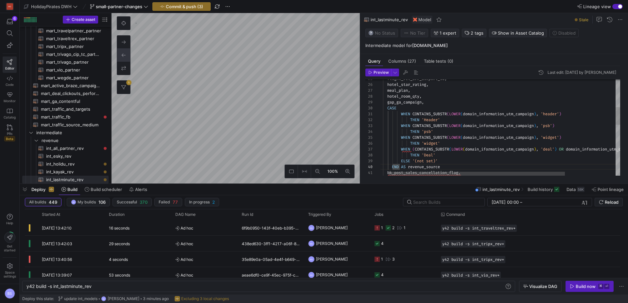
scroll to position [53, 19]
click at [446, 169] on div "flight_ret_arr_airport_id , hotel_star_rating , meal_plan , hotel_room_qty , ga…" at bounding box center [529, 189] width 320 height 521
click at [410, 104] on div "flight_ret_arr_airport_id , hotel_star_rating , meal_plan , hotel_room_qty , ga…" at bounding box center [530, 189] width 320 height 521
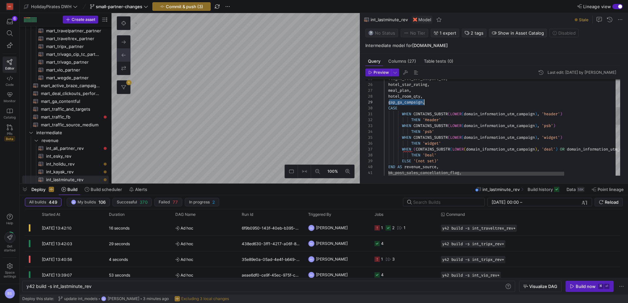
scroll to position [47, 54]
click at [496, 115] on div "flight_ret_arr_airport_id , hotel_star_rating , meal_plan , hotel_room_qty , ga…" at bounding box center [529, 189] width 320 height 521
click at [491, 125] on div "flight_ret_arr_airport_id , hotel_star_rating , meal_plan , hotel_room_qty , ga…" at bounding box center [529, 189] width 320 height 521
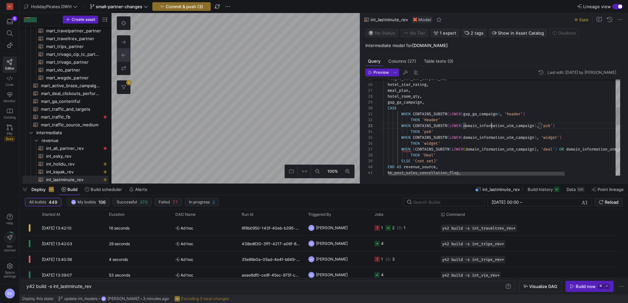
click at [491, 125] on div "flight_ret_arr_airport_id , hotel_star_rating , meal_plan , hotel_room_qty , ga…" at bounding box center [529, 189] width 320 height 521
click at [486, 137] on div "flight_ret_arr_airport_id , hotel_star_rating , meal_plan , hotel_room_qty , ga…" at bounding box center [529, 189] width 320 height 521
click at [493, 139] on div "flight_ret_arr_airport_id , hotel_star_rating , meal_plan , hotel_room_qty , ga…" at bounding box center [529, 189] width 320 height 521
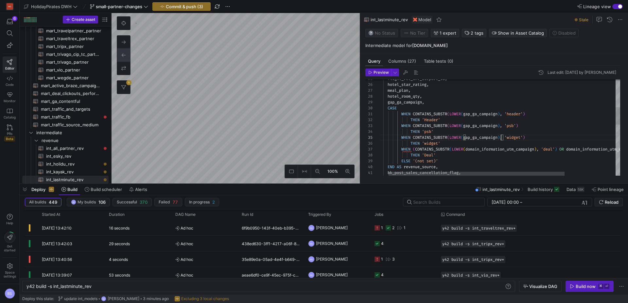
click at [492, 149] on div "flight_ret_arr_airport_id , hotel_star_rating , meal_plan , hotel_room_qty , ga…" at bounding box center [529, 189] width 320 height 521
click at [559, 151] on div "flight_ret_arr_airport_id , hotel_star_rating , meal_plan , hotel_room_qty , ga…" at bounding box center [529, 189] width 320 height 521
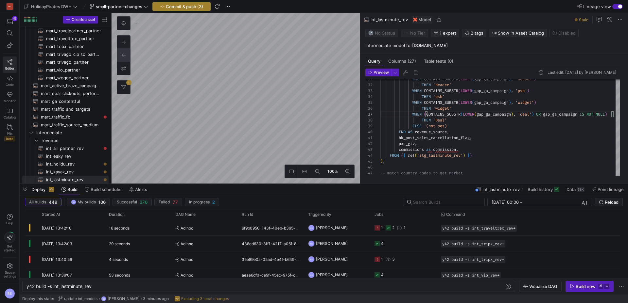
type textarea "WHEN CONTAINS_SUBSTR(LOWER(gap_ga_campaign), 'header') THEN 'Header' WHEN CONTA…"
click at [174, 7] on span "Commit & push (3)" at bounding box center [184, 6] width 37 height 5
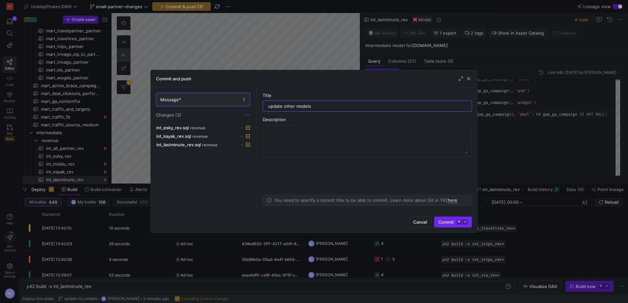
type input "update other models"
click at [451, 220] on span "Commit ⌘ ⏎" at bounding box center [452, 222] width 29 height 5
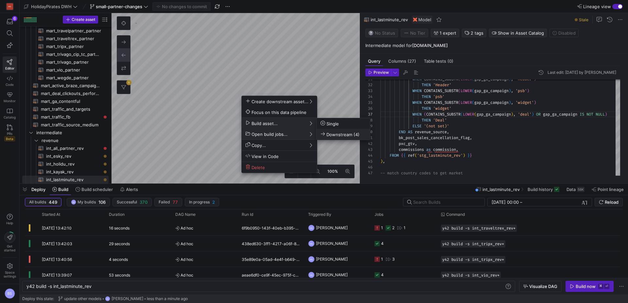
click at [337, 134] on span "Downstream (4)" at bounding box center [339, 135] width 39 height 6
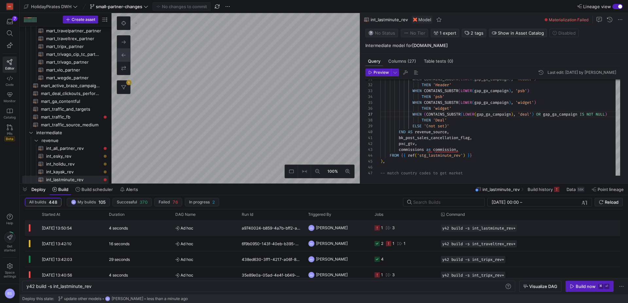
click at [176, 232] on span "Ad hoc" at bounding box center [204, 228] width 59 height 15
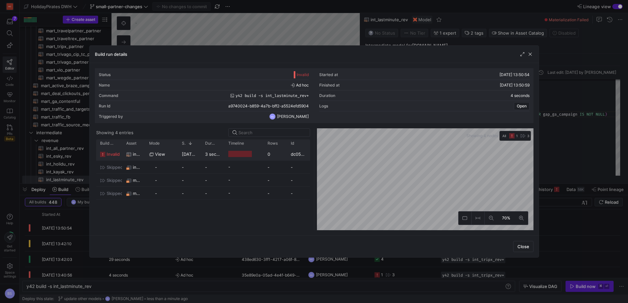
click at [171, 156] on div "view" at bounding box center [161, 154] width 25 height 13
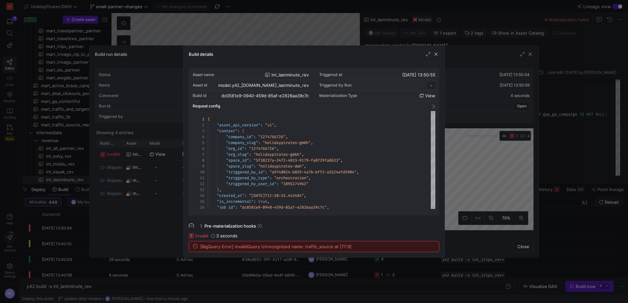
scroll to position [59, 0]
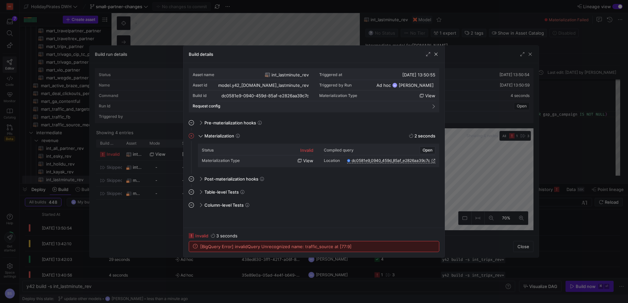
click at [436, 59] on div "Build details" at bounding box center [313, 54] width 261 height 17
click at [436, 56] on span "button" at bounding box center [435, 54] width 7 height 7
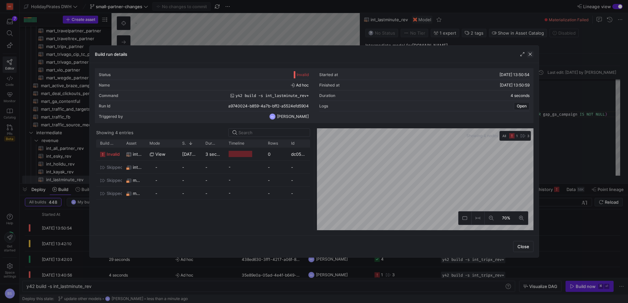
click at [527, 53] on span "button" at bounding box center [530, 54] width 7 height 7
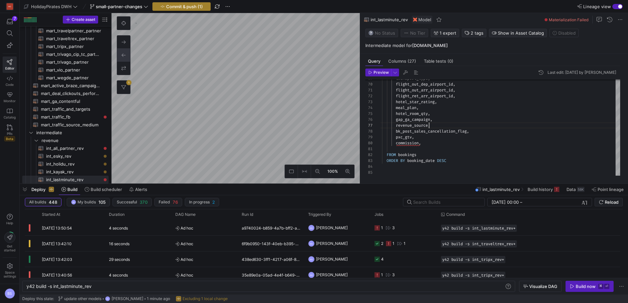
type textarea "flight_out_arr_airport_id, flight_ret_arr_airport_id, hotel_star_rating, meal_p…"
click at [182, 9] on span "button" at bounding box center [182, 7] width 58 height 8
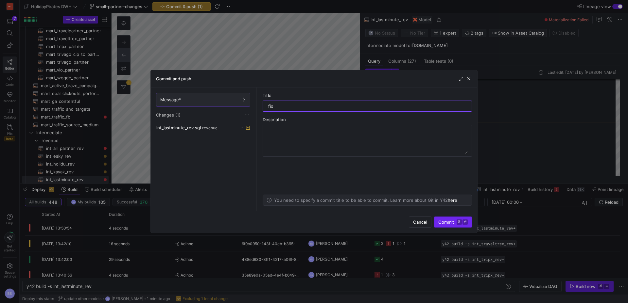
type input "fix"
click at [451, 218] on span "submit" at bounding box center [452, 222] width 37 height 10
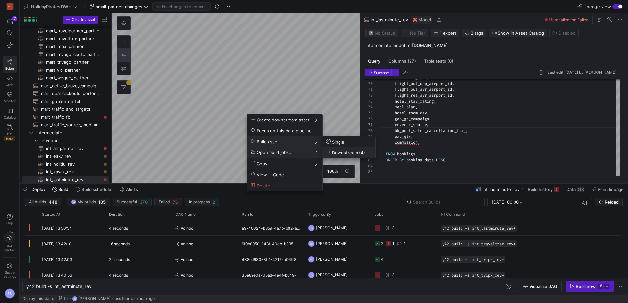
click at [350, 153] on span "Downstream (4)" at bounding box center [345, 153] width 39 height 6
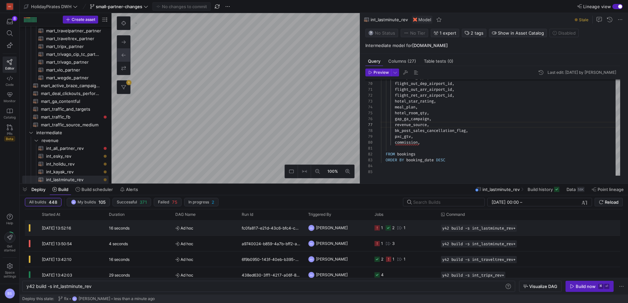
click at [210, 227] on span "Ad hoc" at bounding box center [204, 228] width 59 height 15
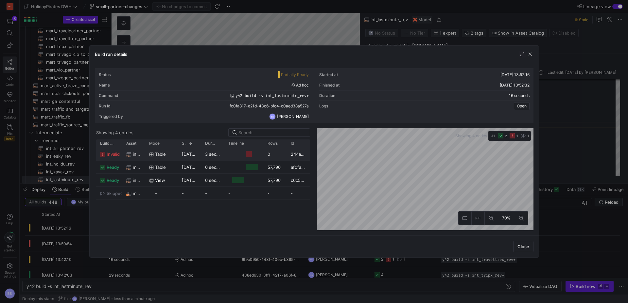
click at [192, 158] on div "24/09/25, 13:52:25" at bounding box center [189, 154] width 23 height 13
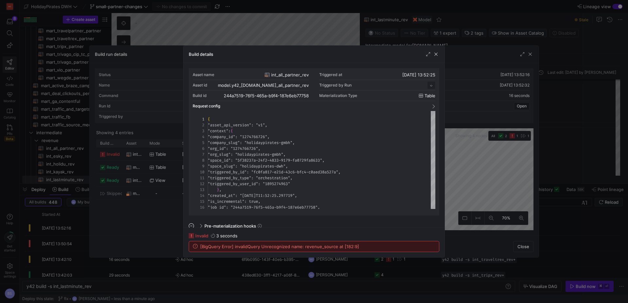
scroll to position [59, 0]
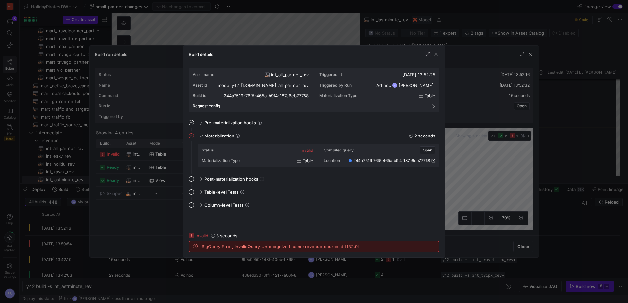
click at [318, 248] on span "[BigQuery Error] invalidQuery Unrecognized name: revenue_source at [182:9]" at bounding box center [279, 246] width 159 height 5
copy span "revenue_source"
click at [436, 54] on span "button" at bounding box center [435, 54] width 7 height 7
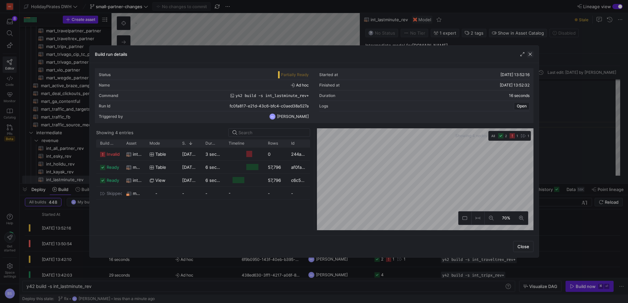
click at [531, 53] on span "button" at bounding box center [530, 54] width 7 height 7
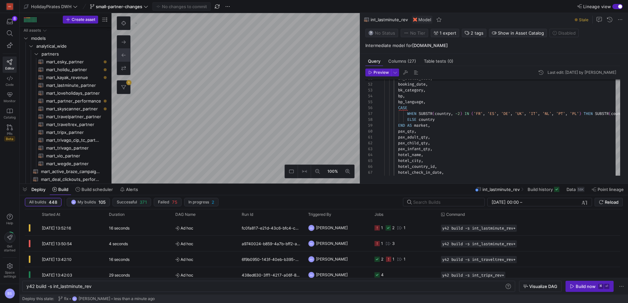
scroll to position [35, 52]
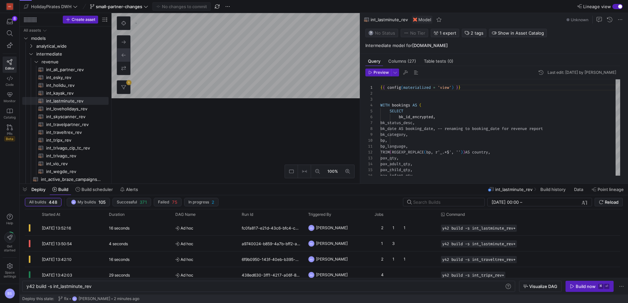
scroll to position [59, 0]
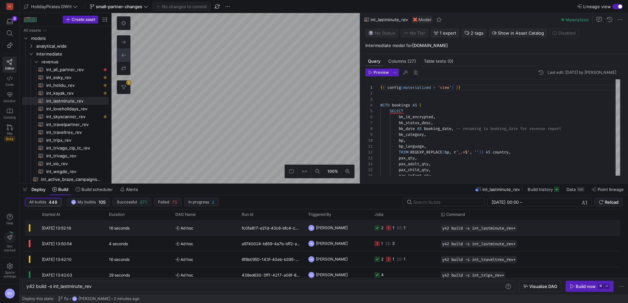
click at [248, 228] on div "fc0fa817-e21d-43c6-bfc4-c0aed38a527a" at bounding box center [271, 227] width 66 height 15
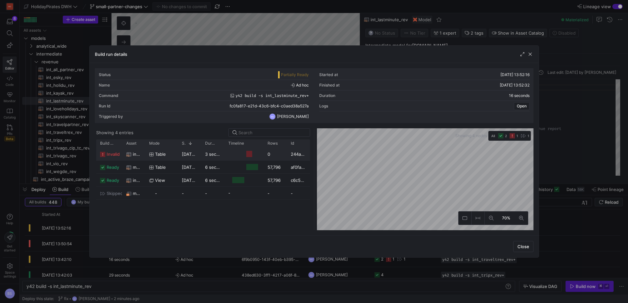
click at [227, 155] on div at bounding box center [243, 154] width 39 height 13
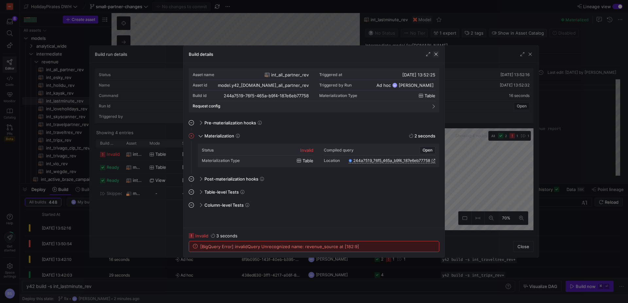
click at [438, 54] on span "button" at bounding box center [435, 54] width 7 height 7
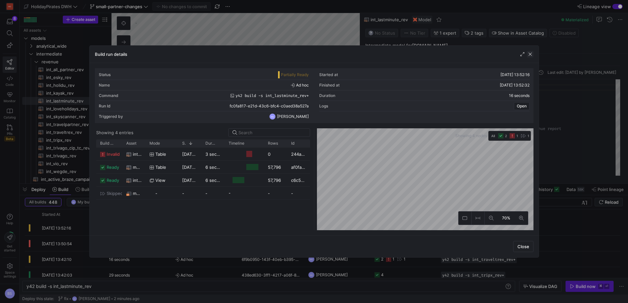
click at [529, 55] on span "button" at bounding box center [530, 54] width 7 height 7
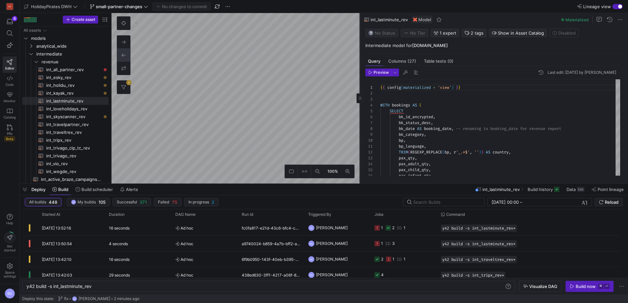
type textarea "y42 build -s int_kayak_rev"
type textarea "WITH raw_data AS ( SELECT * FROM {{ ref('stg_kayak_rev') }} ), base_data AS ( S…"
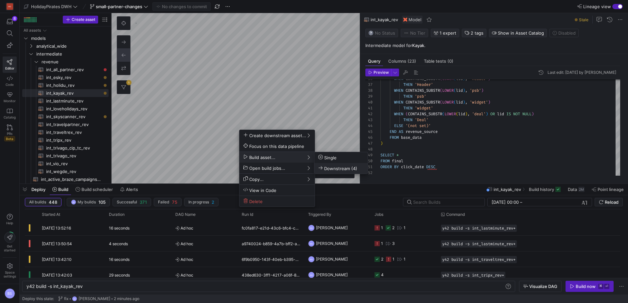
click at [327, 167] on span "Downstream (4)" at bounding box center [337, 169] width 39 height 6
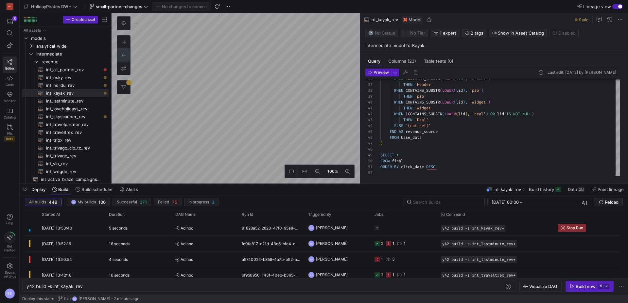
type textarea "y42 build -s int_loveholidays_rev"
type textarea "{{ config(materialized='view') }} SELECT * FROM {{ ref('stg_loveholidays_rev') …"
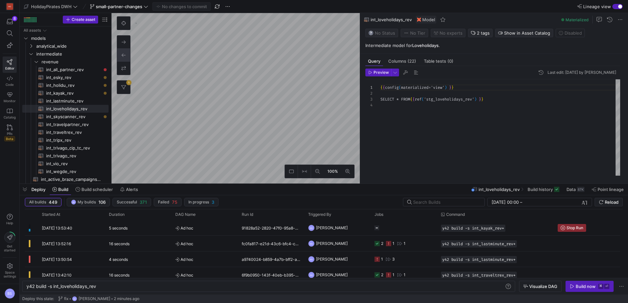
scroll to position [18, 0]
type textarea "y42 build -s int_skyscanner_rev"
type textarea "{{ config(materialized='view') }} WITH int_transformations AS ( SELECT CASE WHE…"
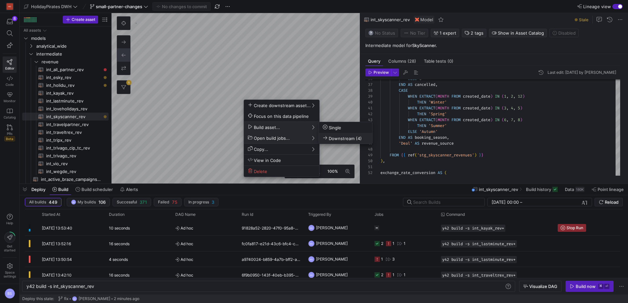
click at [328, 137] on span "Downstream (4)" at bounding box center [342, 139] width 39 height 6
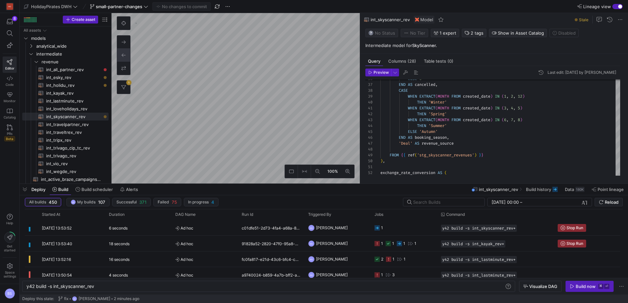
type textarea "y42 build -s int_esky_rev"
type textarea "{{ config (materialized = 'view') }} WITH int_transformations AS ( SELECT stg_e…"
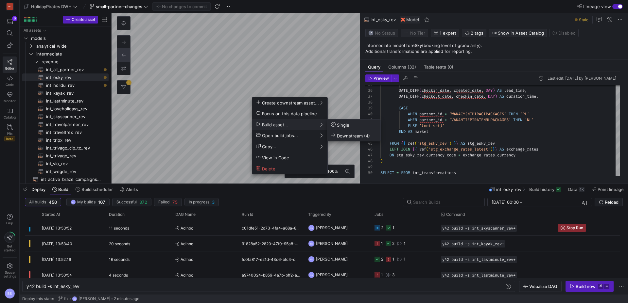
click at [334, 132] on button "Downstream (4)" at bounding box center [353, 135] width 53 height 11
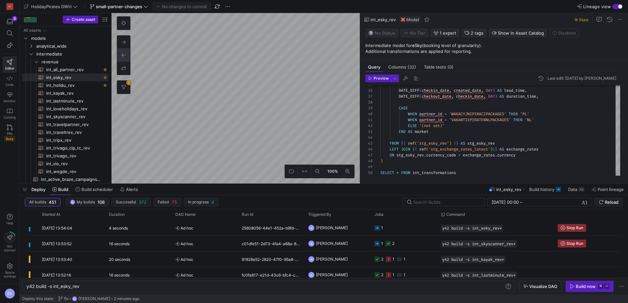
type textarea "y42 build -s int_holidu_rev"
type textarea "{{ config (materialized= 'view') }} WITH int_transformations AS ( SELECT *, (pe…"
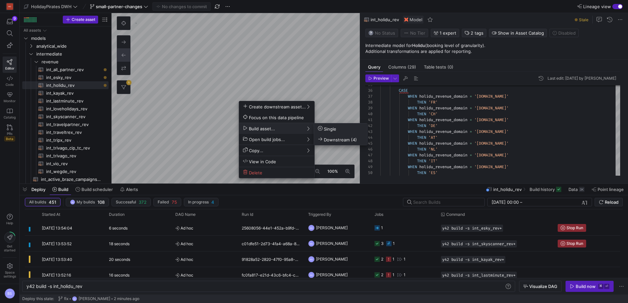
click at [353, 141] on span "Downstream (4)" at bounding box center [337, 140] width 39 height 6
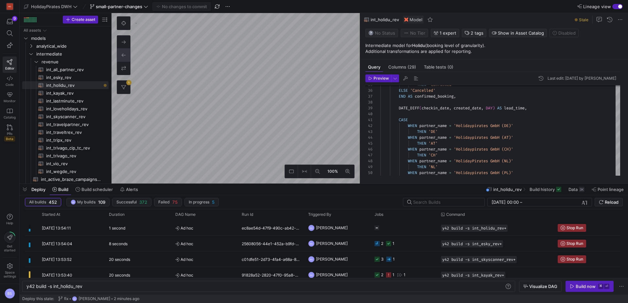
type textarea "y42 build -s int_traveltrex_rev"
type textarea "{{ config (materialized = 'view') }} WITH int_transformations AS ( SELECT *, CA…"
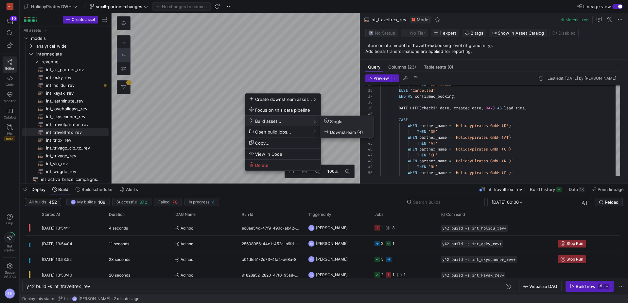
click at [337, 132] on span "Downstream (4)" at bounding box center [343, 132] width 39 height 6
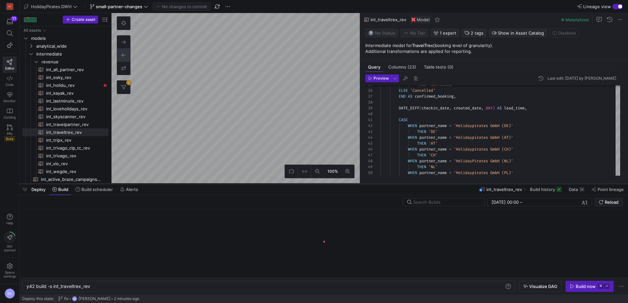
type textarea "y42 build -s int_holidu_rev"
type textarea "{{ config (materialized= 'view') }} WITH int_transformations AS ( SELECT *, (pe…"
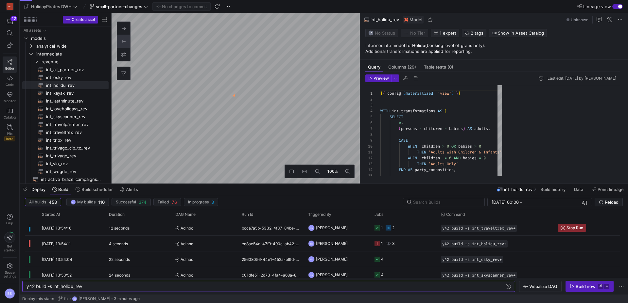
scroll to position [59, 0]
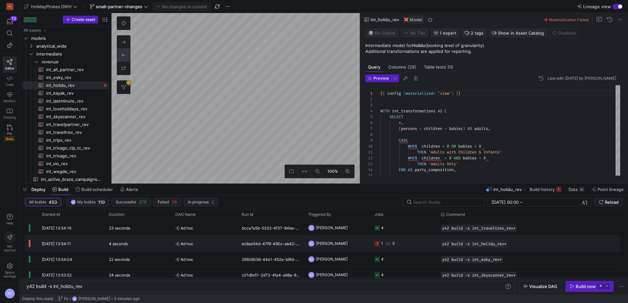
click at [207, 241] on span "Ad hoc" at bounding box center [204, 243] width 59 height 15
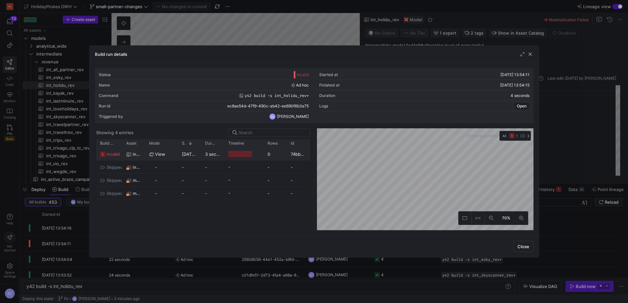
click at [188, 157] on div "[DATE] 13:54:12" at bounding box center [189, 154] width 23 height 13
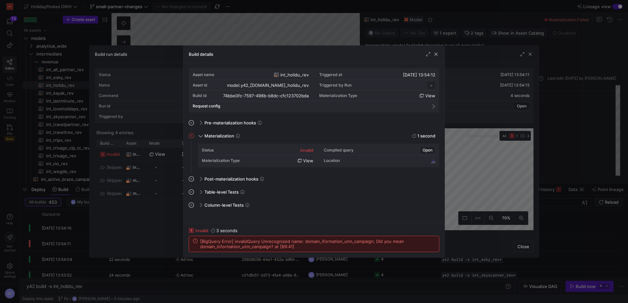
scroll to position [59, 0]
click at [436, 55] on span "button" at bounding box center [435, 54] width 7 height 7
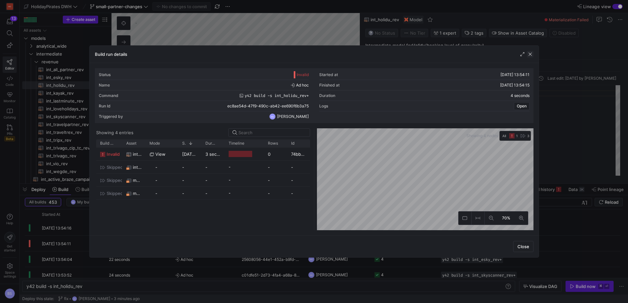
click at [529, 55] on span "button" at bounding box center [530, 54] width 7 height 7
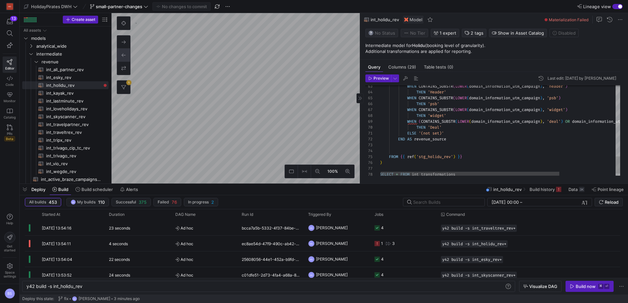
scroll to position [47, 113]
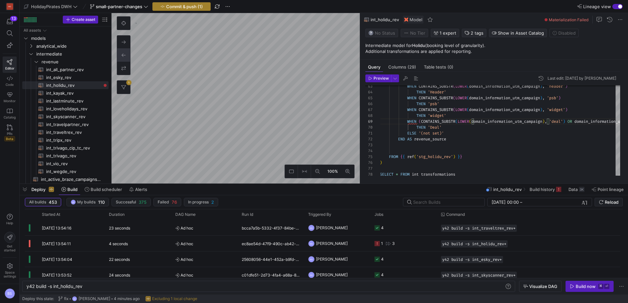
type textarea "CASE WHEN CONTAINS_SUBSTR(LOWER(domain_information_utm_campaign), 'header') THE…"
click at [170, 5] on span "Commit & push (1)" at bounding box center [184, 6] width 37 height 5
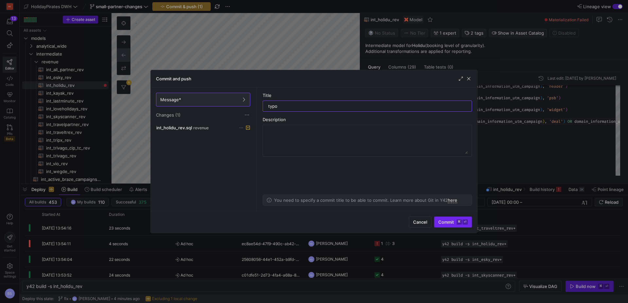
type input "typo"
click at [453, 222] on span "Commit ⌘ ⏎" at bounding box center [452, 222] width 29 height 5
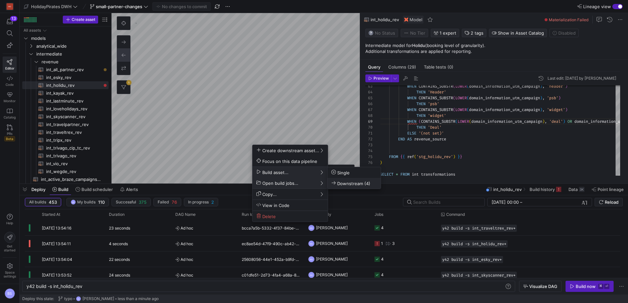
click at [346, 182] on span "Downstream (4)" at bounding box center [350, 184] width 39 height 6
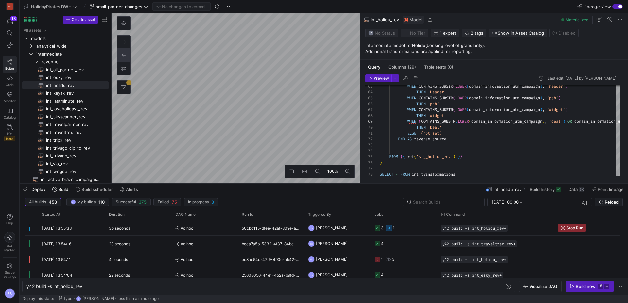
type textarea "y42 build -s int_traveltrex_rev"
type textarea "{{ config (materialized = 'view') }} WITH int_transformations AS ( SELECT *, CA…"
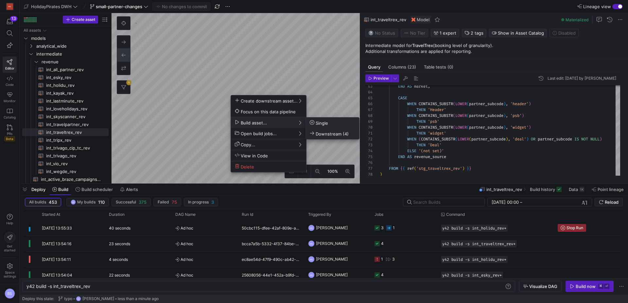
click at [334, 133] on span "Downstream (4)" at bounding box center [329, 134] width 39 height 6
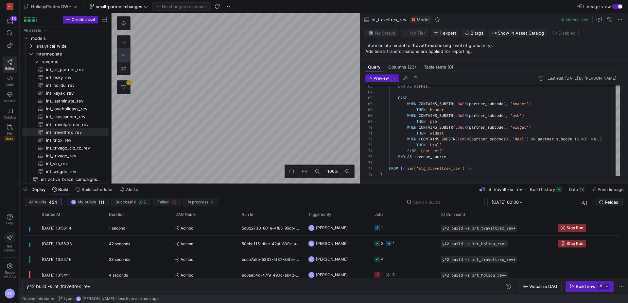
type textarea "y42 build -s int_tripx_rev"
type textarea "{{ config (materialized = 'view') }} WITH int_transformations AS ( SELECT stg_t…"
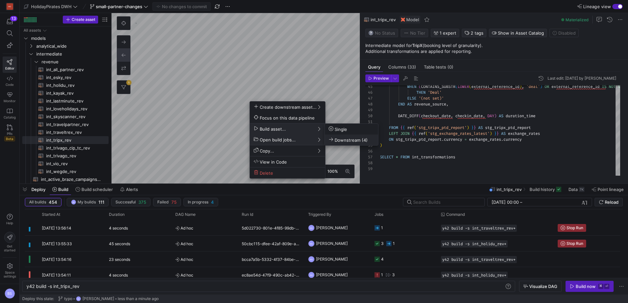
click at [349, 143] on button "Downstream (4)" at bounding box center [351, 140] width 53 height 11
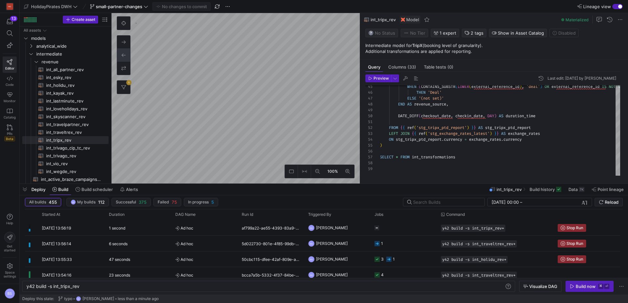
type textarea "y42 build -s int_trivago_rev"
type textarea "{{ config (materialized = 'view') }} select * from {{ ref('stg_trivago_rev') }}"
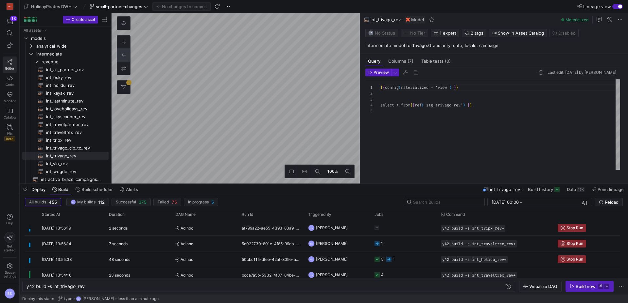
scroll to position [24, 0]
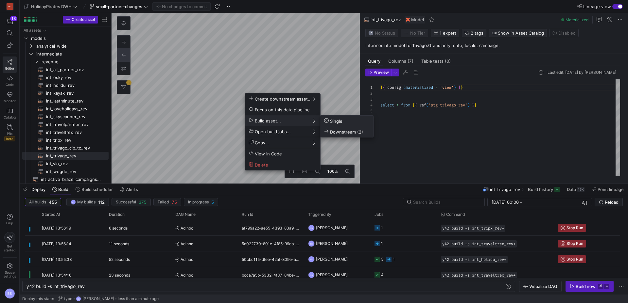
click at [350, 130] on span "Downstream (2)" at bounding box center [343, 132] width 39 height 6
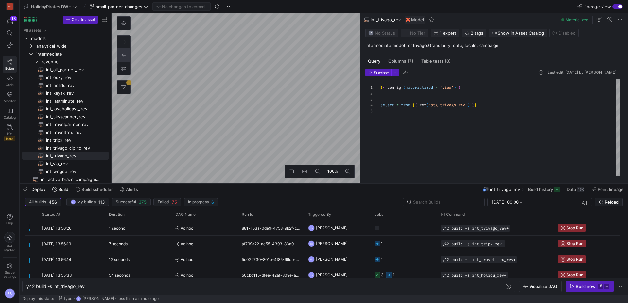
type textarea "y42 build -s int_vio_rev"
type textarea "{{ config(materialized='view') }} WITH int_transformations AS ( SELECT stg_vio_…"
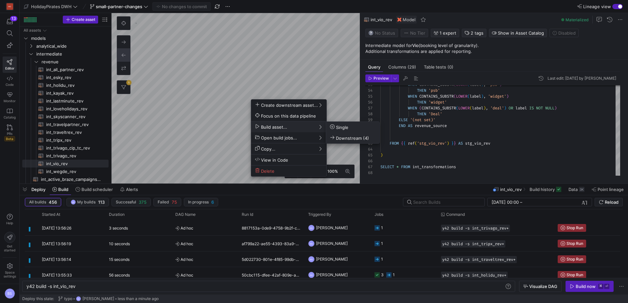
click at [345, 137] on span "Downstream (4)" at bounding box center [349, 138] width 39 height 6
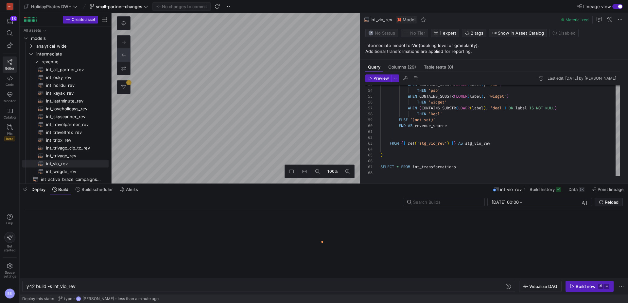
type textarea "y42 build -s int_wegde_rev"
type textarea "{{ config(materialized='view') }} WITH int_transformations AS ( SELECT booking_…"
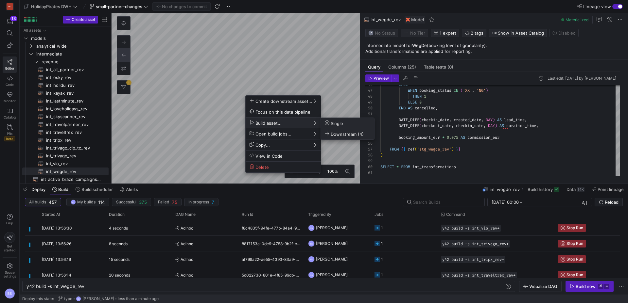
click at [341, 136] on span "Downstream (4)" at bounding box center [344, 134] width 39 height 6
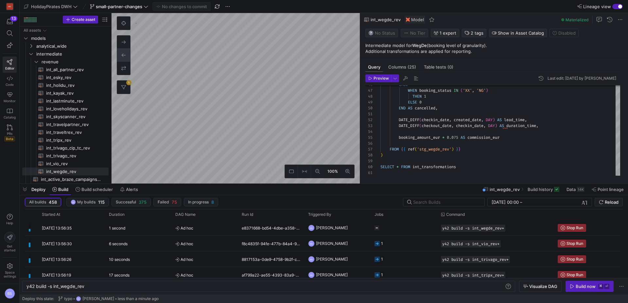
type textarea "y42 build -s int_travelpartner_rev"
type textarea "{{ config(materialized='view') }} SELECT *, booking_amount_eur * commission_per…"
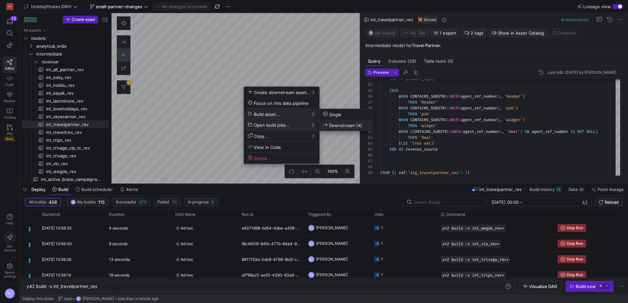
click at [332, 124] on span "Downstream (4)" at bounding box center [342, 126] width 39 height 6
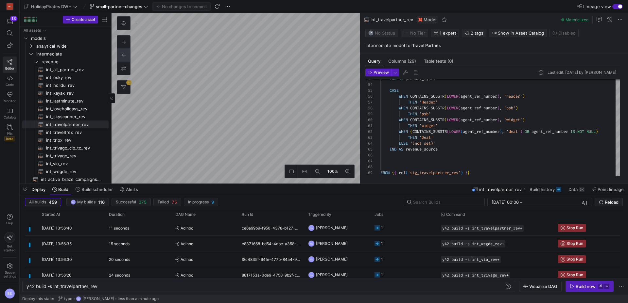
type textarea "y42 build -s int_trivago_cip_tc_rev"
type textarea "{{ config(materialized = 'view') }} SELECT *, CASE WHEN CONTAINS_SUBSTR(LOWER(c…"
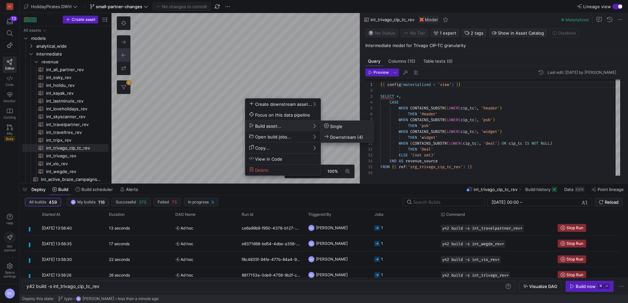
click at [336, 138] on span "Downstream (4)" at bounding box center [343, 137] width 39 height 6
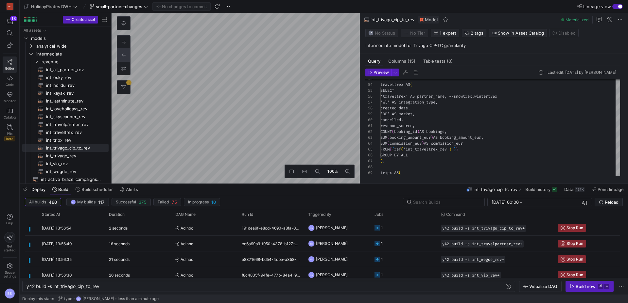
type textarea "y42 build -s int_all_partner_rev"
type textarea "{{ config(materialized = 'table')}} WITH loveholidays AS ( SELECT 'loveholidays…"
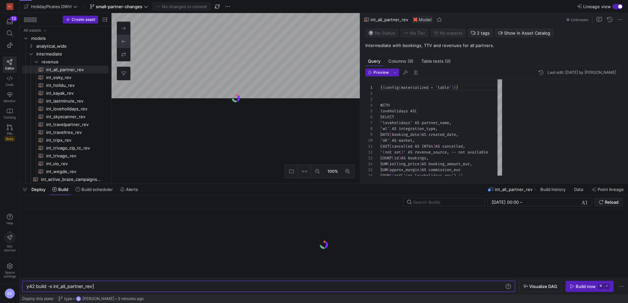
scroll to position [0, 66]
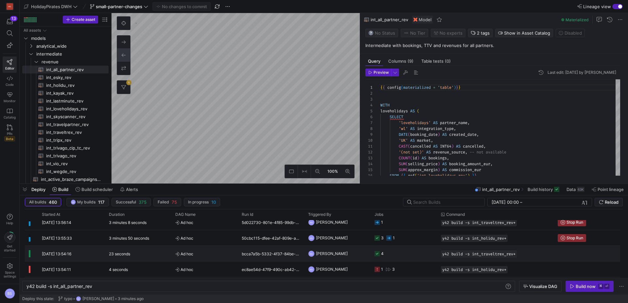
scroll to position [74, 0]
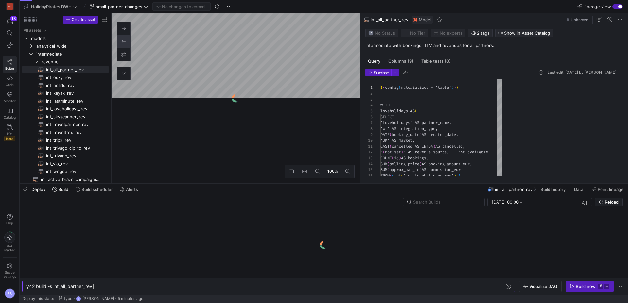
scroll to position [0, 66]
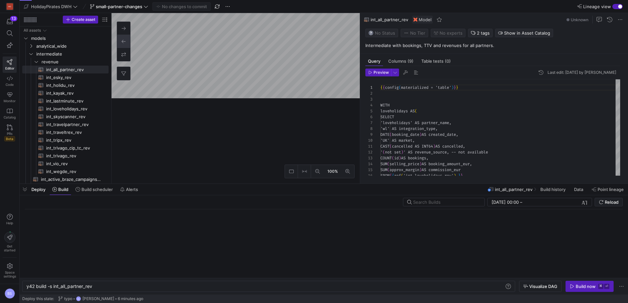
scroll to position [59, 0]
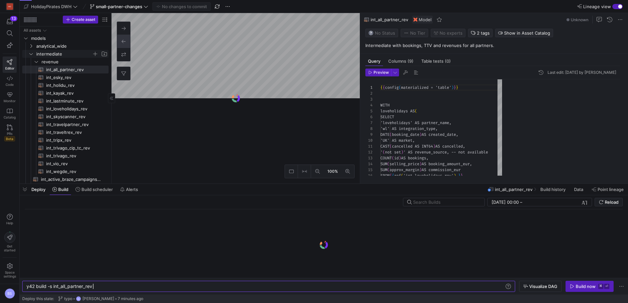
scroll to position [59, 0]
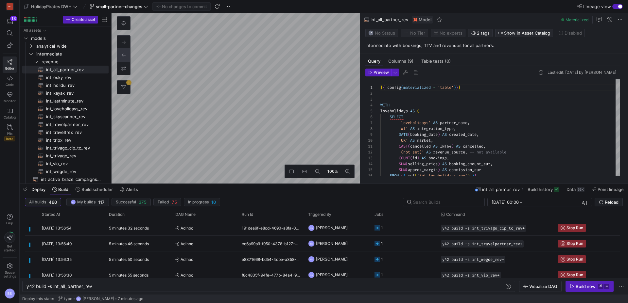
scroll to position [64, 0]
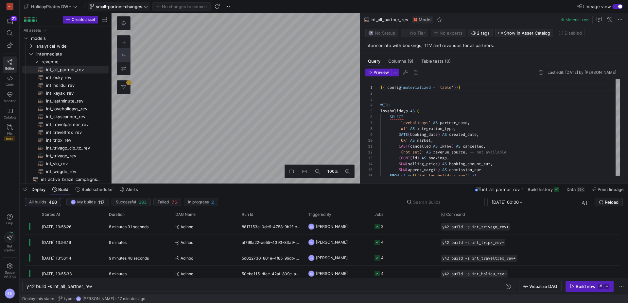
click at [135, 9] on span at bounding box center [119, 7] width 61 height 8
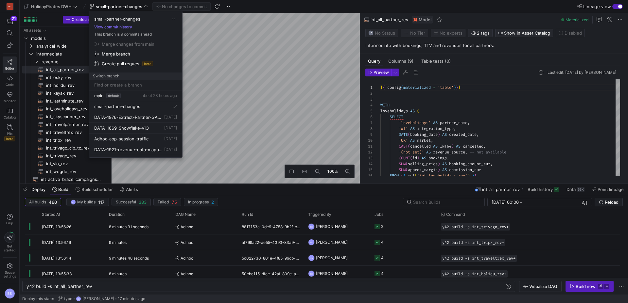
click at [124, 54] on span "Merge branch" at bounding box center [116, 53] width 28 height 5
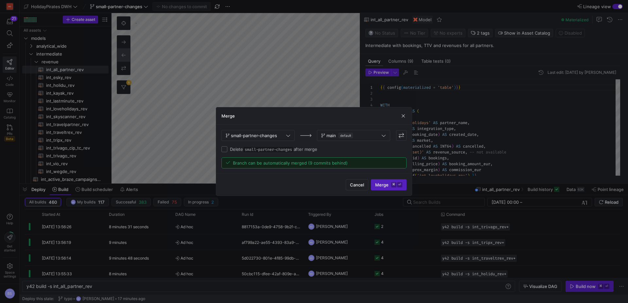
click at [222, 148] on input "Delete small-partner-changes after merge" at bounding box center [224, 149] width 6 height 6
checkbox input "true"
click at [380, 183] on span "Merge ⌘ ⏎" at bounding box center [388, 184] width 27 height 5
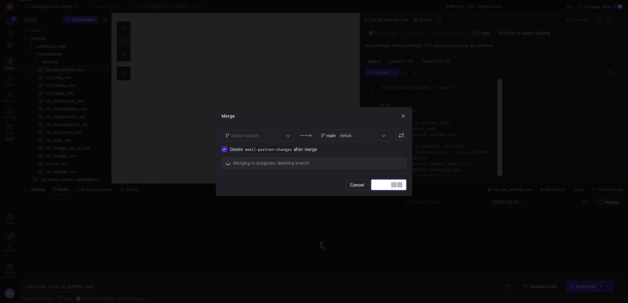
scroll to position [59, 0]
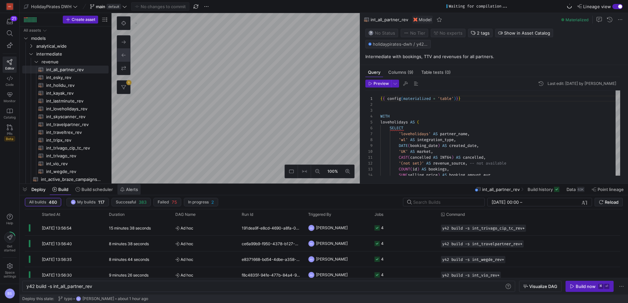
click at [133, 191] on span "Alerts" at bounding box center [132, 189] width 12 height 5
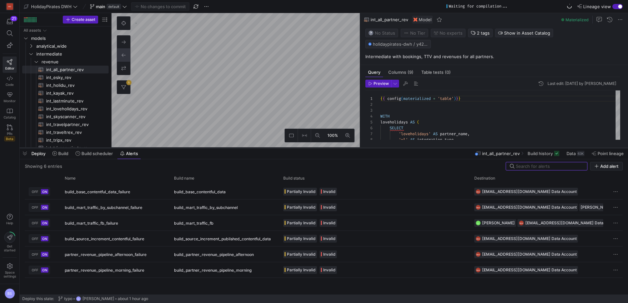
drag, startPoint x: 240, startPoint y: 183, endPoint x: 242, endPoint y: 147, distance: 36.0
click at [242, 147] on div at bounding box center [324, 148] width 608 height 3
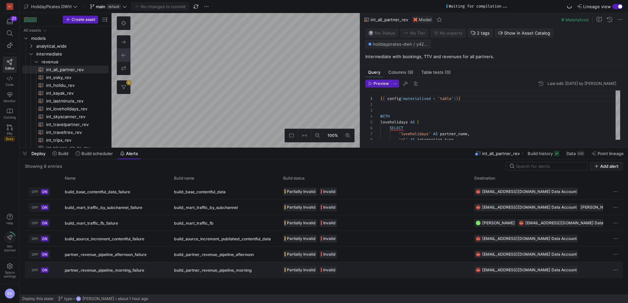
click at [145, 268] on div "partner_revenue_pipeline_morning_failure" at bounding box center [115, 269] width 109 height 15
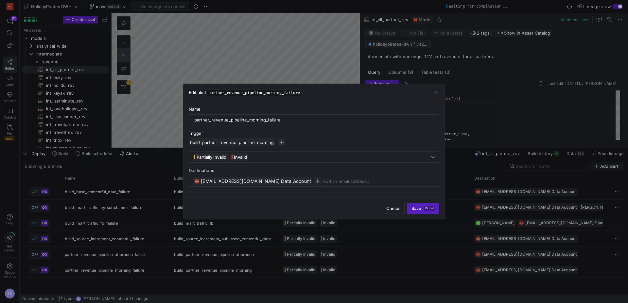
click at [286, 91] on span "partner_revenue_pipeline_morning_failure" at bounding box center [254, 93] width 95 height 7
copy span "partner_revenue_pipeline_morning_failure"
drag, startPoint x: 436, startPoint y: 93, endPoint x: 431, endPoint y: 95, distance: 4.6
click at [436, 93] on span "button" at bounding box center [435, 92] width 7 height 7
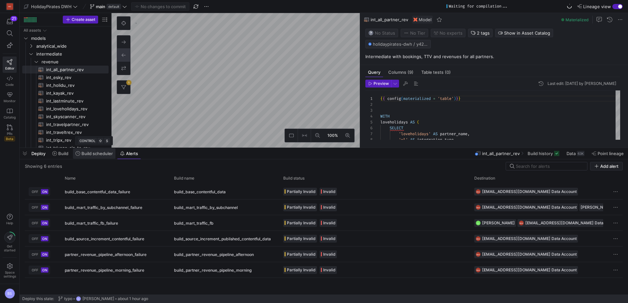
click at [85, 156] on span "Build scheduler" at bounding box center [96, 153] width 31 height 5
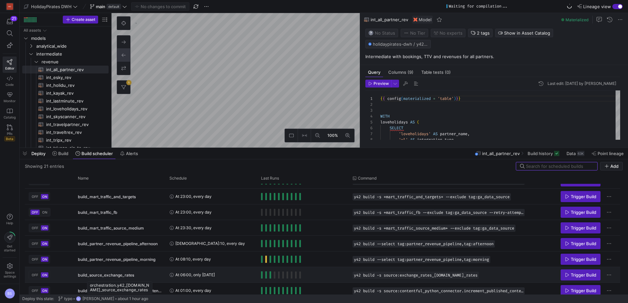
scroll to position [219, 0]
